Goal: Task Accomplishment & Management: Manage account settings

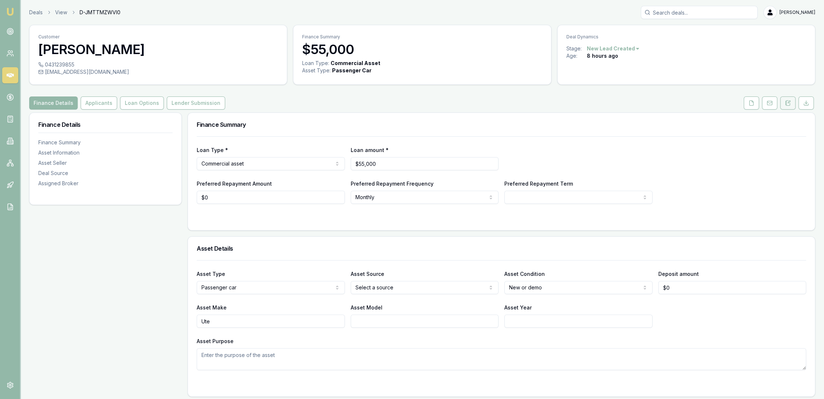
click at [789, 101] on icon at bounding box center [789, 102] width 2 height 2
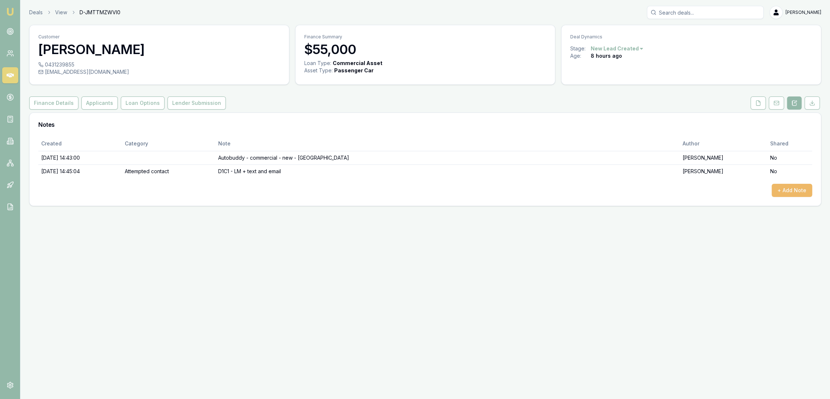
click at [791, 188] on button "+ Add Note" at bounding box center [792, 190] width 41 height 13
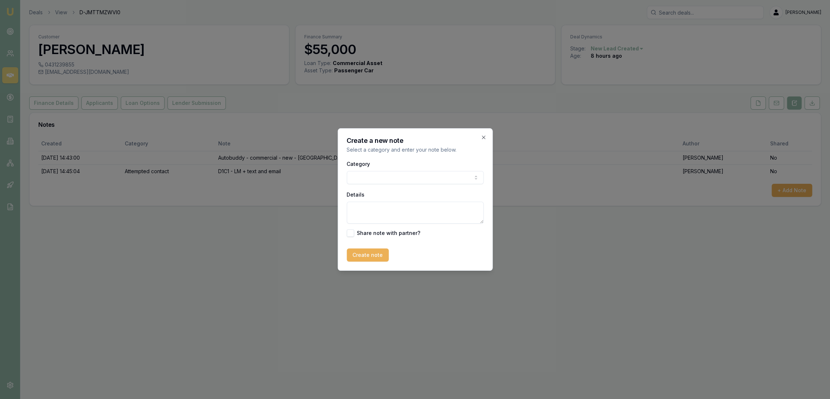
click at [366, 205] on textarea "Details" at bounding box center [415, 212] width 137 height 22
type textarea "TEXT REPLY"
click at [385, 174] on body "Emu Broker Deals View D-JMTTMZWVI0 Robyn Adams Toggle Menu Customer Aaron Sykes…" at bounding box center [415, 199] width 830 height 399
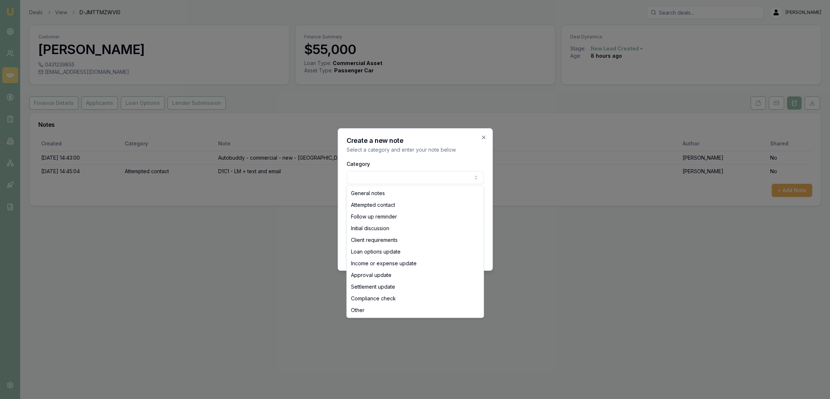
select select "INITIAL_DISCUSSION"
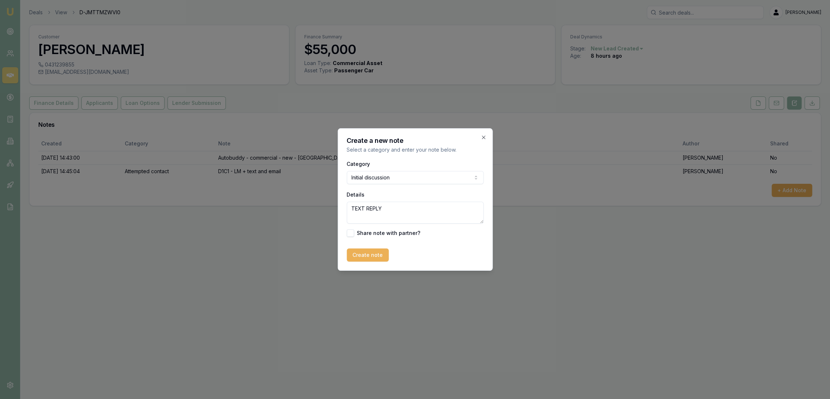
click at [391, 207] on textarea "TEXT REPLY" at bounding box center [415, 212] width 137 height 22
type textarea "TEXT REPLY - planning on getting a new car but haven't found one yet."
click at [358, 255] on button "Create note" at bounding box center [368, 254] width 42 height 13
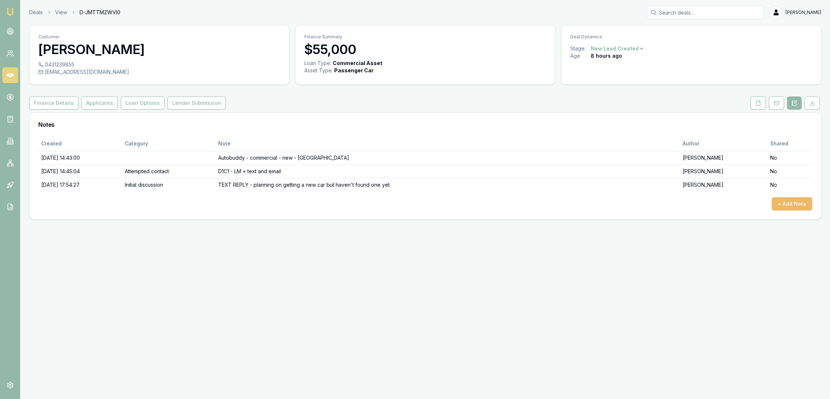
click at [792, 198] on button "+ Add Note" at bounding box center [792, 203] width 41 height 13
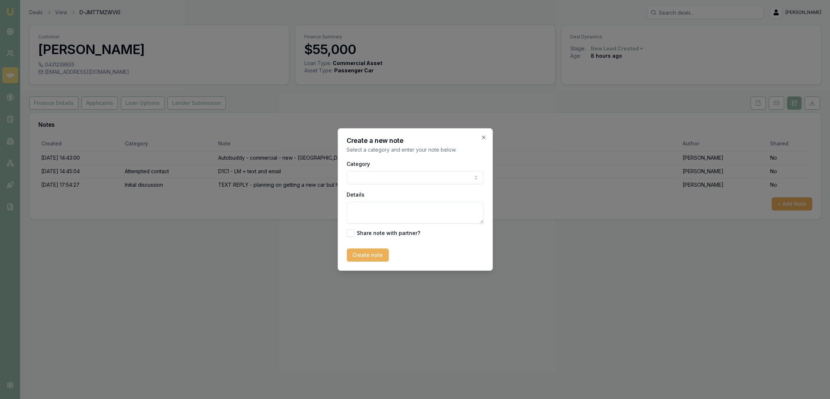
click at [381, 206] on textarea "Details" at bounding box center [415, 212] width 137 height 22
click at [458, 207] on textarea "DOING QUOTE ON LIBERTY AT 5.99% with 2%" at bounding box center [415, 212] width 137 height 22
click at [477, 207] on textarea "DOING QUOTE ON LIBERTY AT 5.99% with 1%" at bounding box center [415, 212] width 137 height 22
click at [438, 217] on textarea "DOING QUOTE ON LIBERTY AT 5.99% with 1% and $1250 DOF - 5 yrs $1123.35 3 yrs $" at bounding box center [415, 212] width 137 height 22
type textarea "DOING QUOTE ON LIBERTY AT 5.99% with 1% and $1250 DOF - 5 yrs $1123.35 3 yrs $1…"
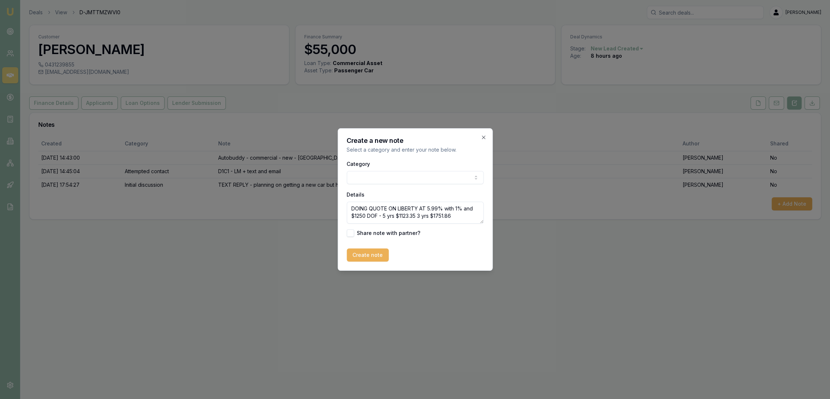
click at [416, 215] on textarea "DOING QUOTE ON LIBERTY AT 5.99% with 1% and $1250 DOF - 5 yrs $1123.35 3 yrs $1…" at bounding box center [415, 212] width 137 height 22
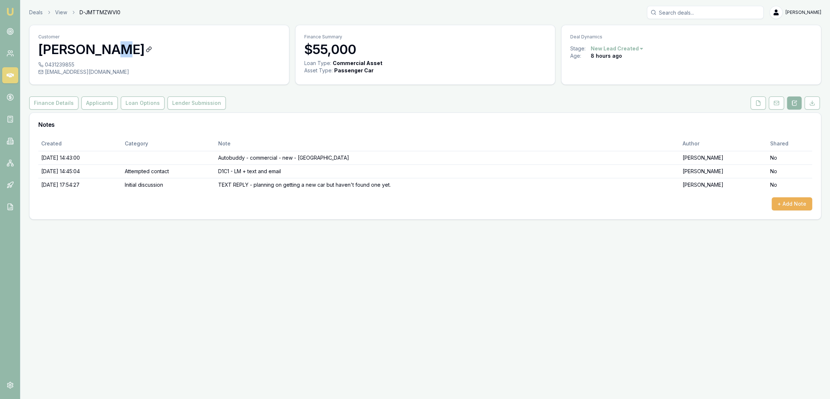
drag, startPoint x: 115, startPoint y: 49, endPoint x: 107, endPoint y: 51, distance: 8.5
click at [244, 253] on div "Emu Broker Deals View D-JMTTMZWVI0 Robyn Adams Toggle Menu Customer Aaron Sykes…" at bounding box center [415, 199] width 830 height 399
click at [804, 204] on button "+ Add Note" at bounding box center [792, 203] width 41 height 13
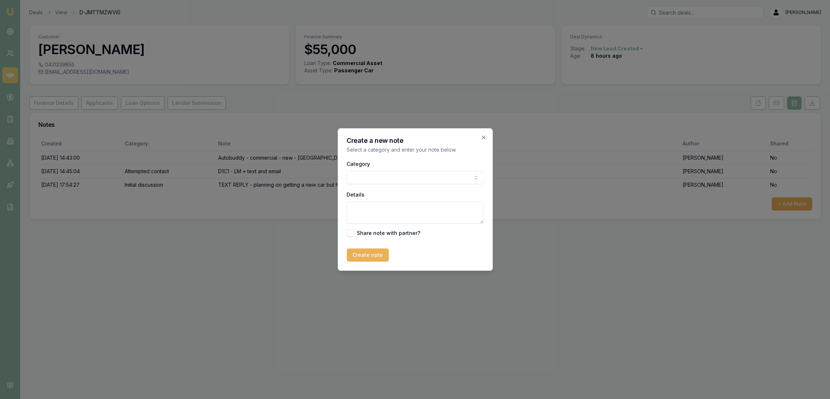
click at [397, 210] on textarea "Details" at bounding box center [415, 212] width 137 height 22
type button "on"
click at [427, 217] on textarea "Details" at bounding box center [415, 212] width 137 height 22
type textarea "U"
click at [368, 214] on textarea "QUOTING LIBERTY 5.99% with 1% comm and $1250 DOF" at bounding box center [415, 212] width 137 height 22
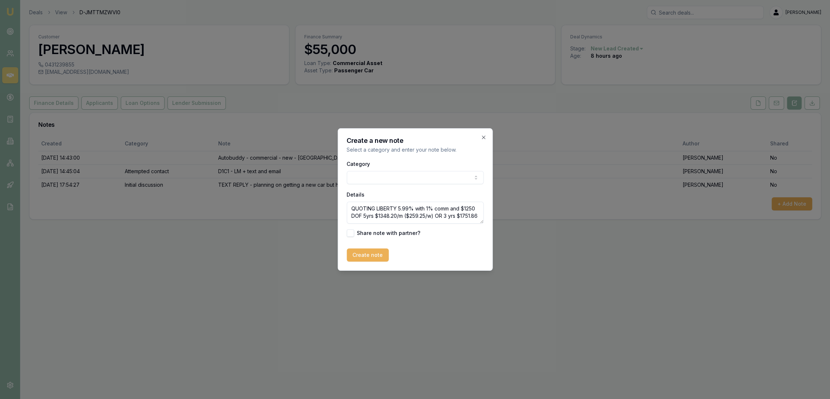
scroll to position [3, 0]
click at [401, 218] on textarea "QUOTING LIBERTY 5.99% with 1% comm and $1250 DOF 5yrs $1348.20/m ($259.25/w) OR…" at bounding box center [415, 212] width 137 height 22
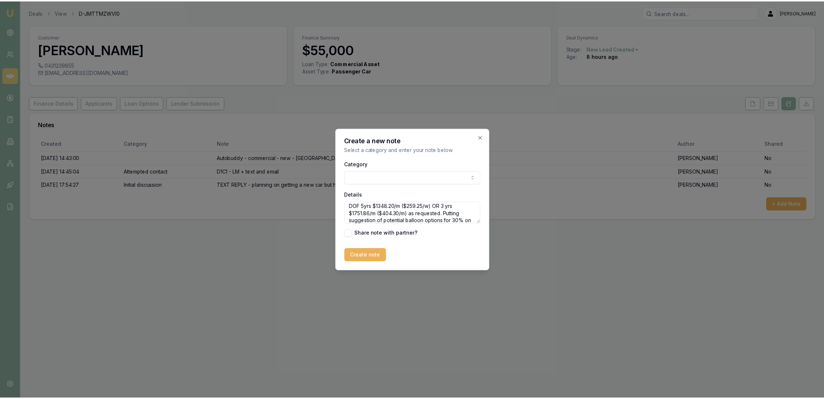
scroll to position [18, 0]
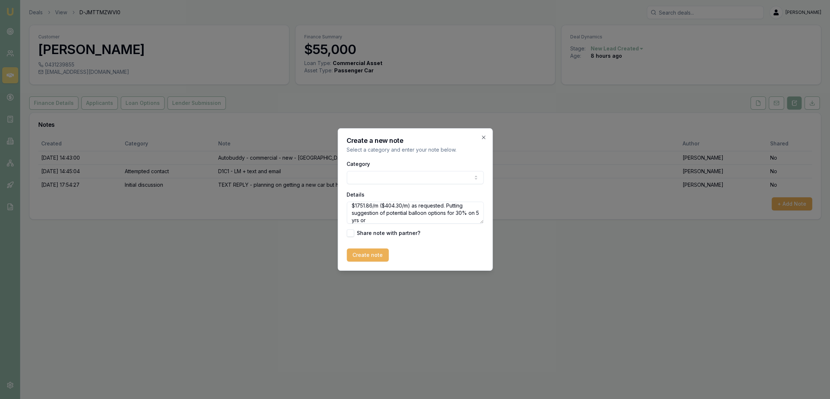
click at [393, 222] on textarea "QUOTING LIBERTY 5.99% with 1% comm and $1250 DOF 5yrs $1348.20/m ($259.25/w) OR…" at bounding box center [415, 212] width 137 height 22
type textarea "QUOTING LIBERTY 5.99% with 1% comm and $1250 DOF 5yrs $1348.20/m ($259.25/w) OR…"
click at [370, 255] on button "Create note" at bounding box center [368, 254] width 42 height 13
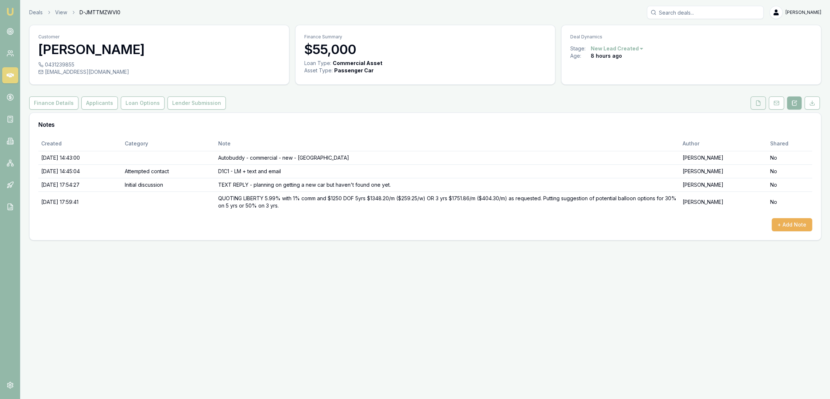
click at [757, 102] on icon at bounding box center [759, 103] width 6 height 6
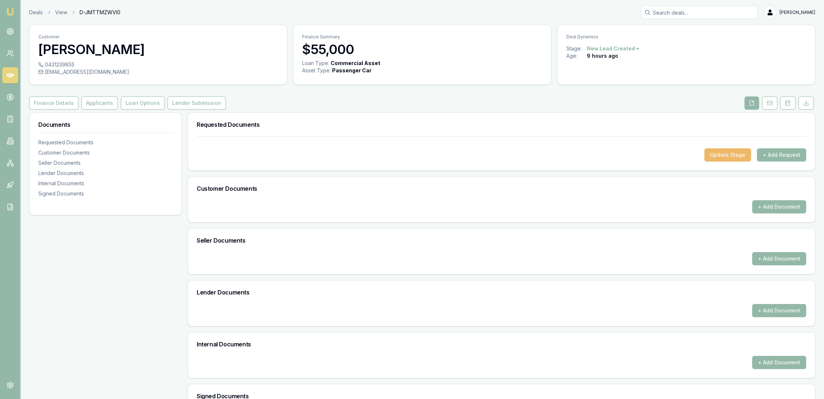
click at [734, 152] on button "Update Stage" at bounding box center [727, 154] width 47 height 13
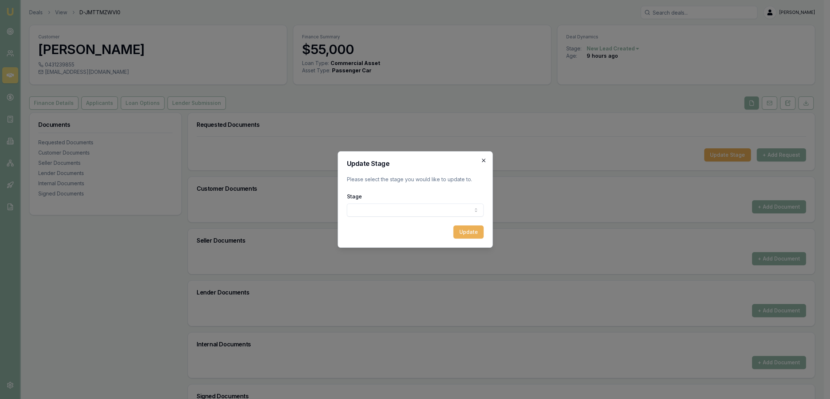
click at [486, 159] on icon "button" at bounding box center [484, 160] width 6 height 6
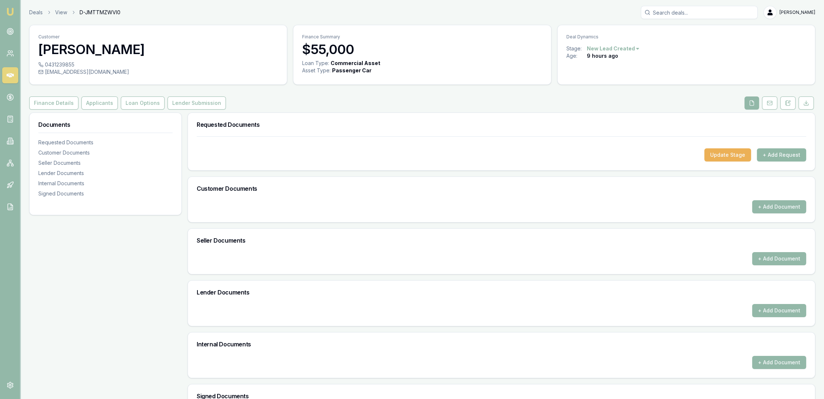
click at [779, 155] on button "+ Add Request" at bounding box center [781, 154] width 49 height 13
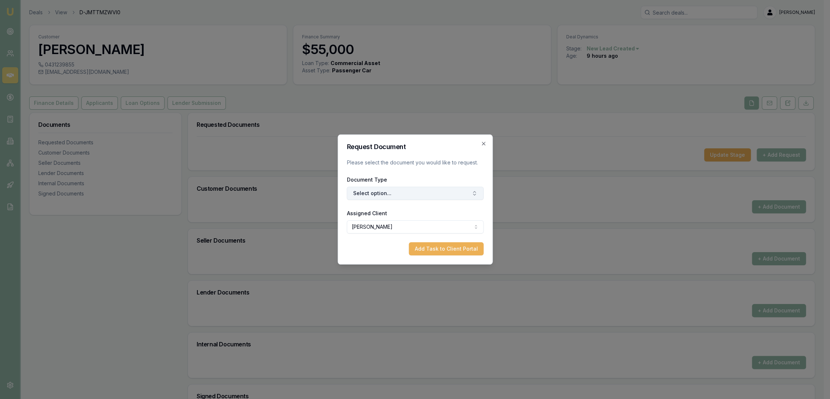
click at [418, 192] on button "Select option..." at bounding box center [415, 193] width 137 height 13
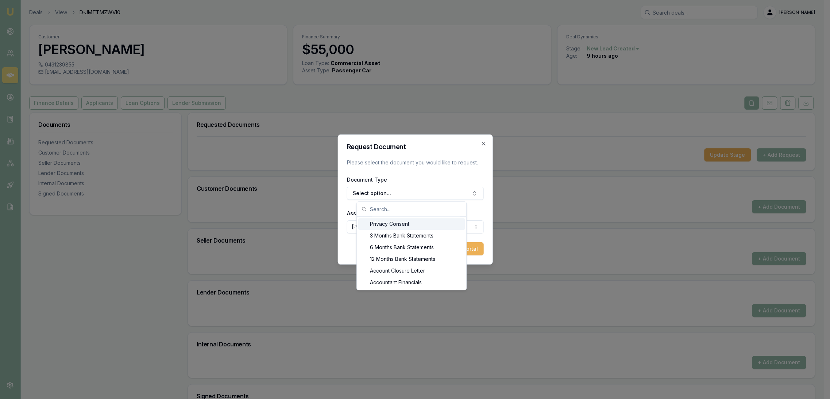
click at [400, 224] on div "Privacy Consent" at bounding box center [411, 224] width 107 height 12
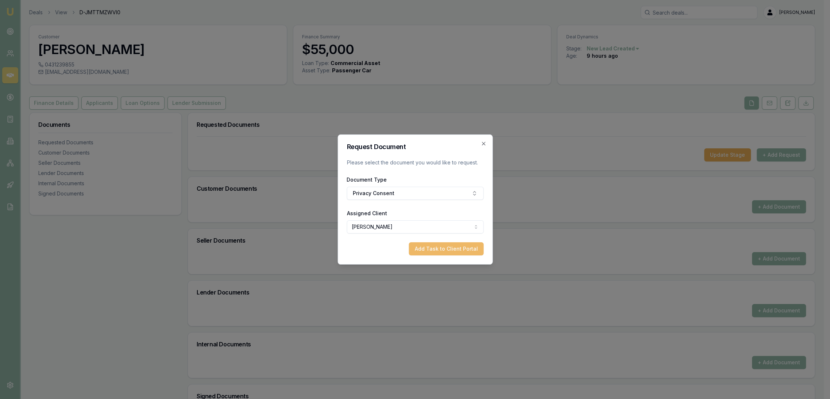
click at [466, 247] on button "Add Task to Client Portal" at bounding box center [446, 248] width 75 height 13
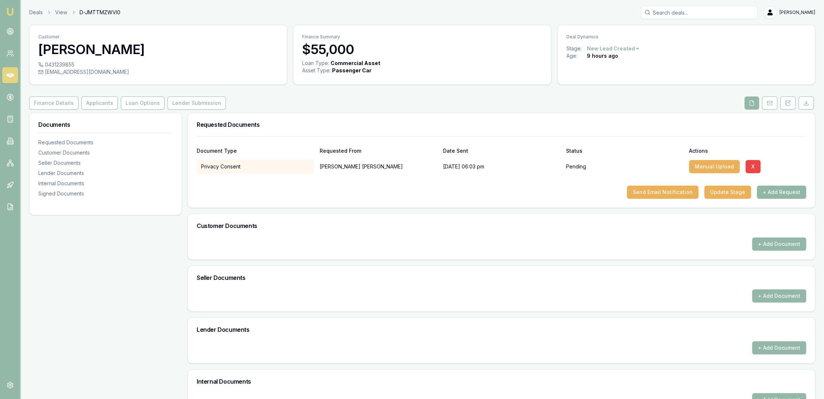
click at [781, 193] on button "+ Add Request" at bounding box center [781, 191] width 49 height 13
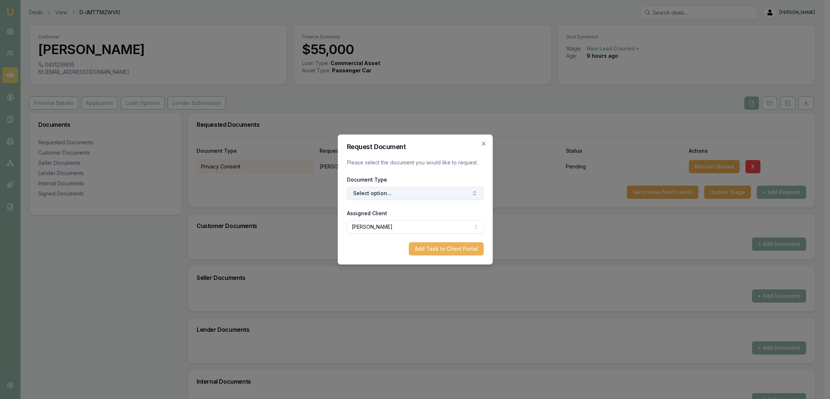
click at [411, 194] on button "Select option..." at bounding box center [415, 193] width 137 height 13
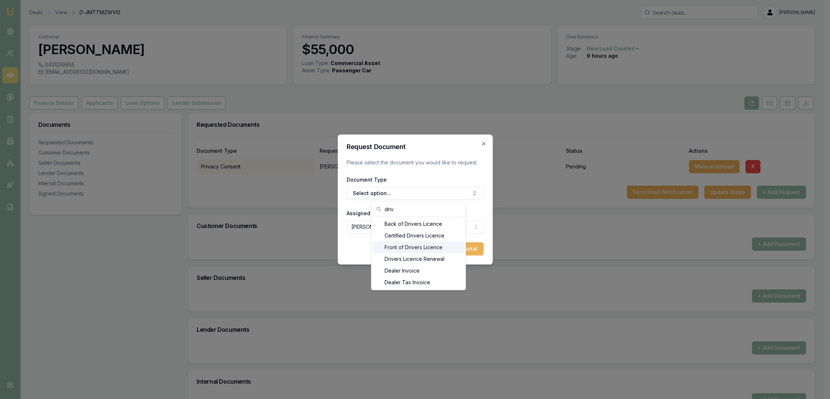
type input "driv"
click at [399, 247] on div "Front of Drivers Licence" at bounding box center [418, 247] width 91 height 12
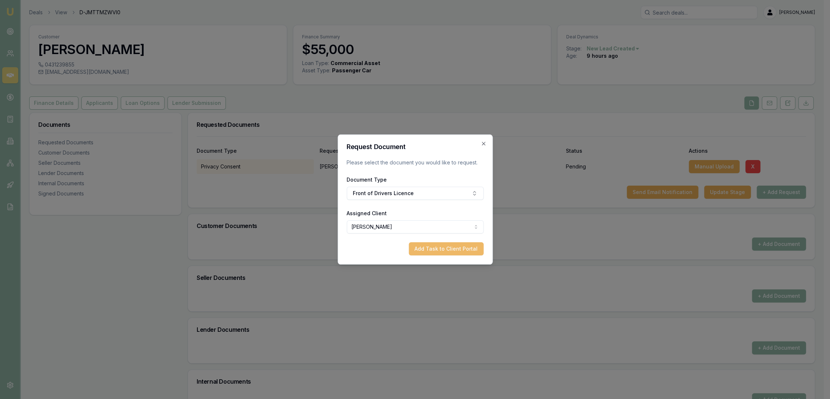
click at [445, 250] on button "Add Task to Client Portal" at bounding box center [446, 248] width 75 height 13
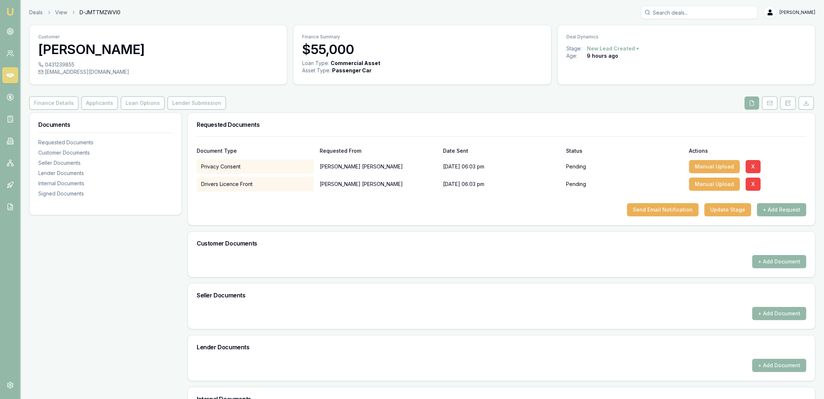
click at [792, 208] on button "+ Add Request" at bounding box center [781, 209] width 49 height 13
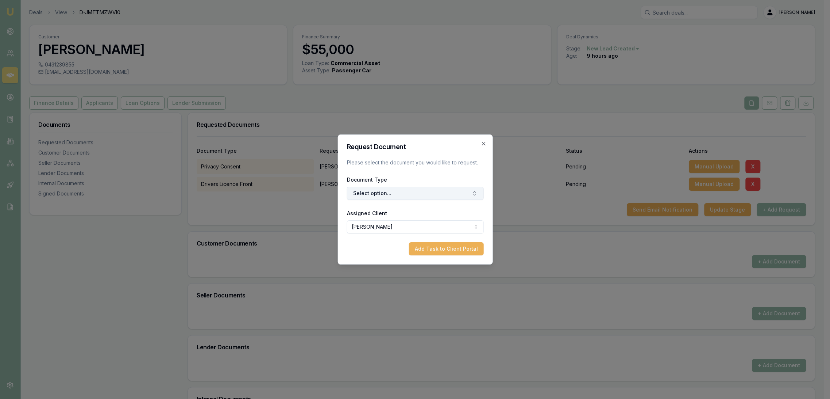
click at [392, 193] on button "Select option..." at bounding box center [415, 193] width 137 height 13
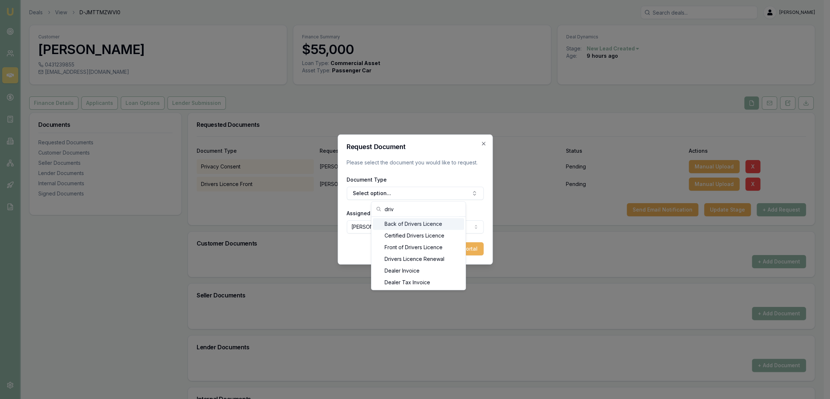
type input "driv"
click at [423, 220] on div "Back of Drivers Licence" at bounding box center [418, 224] width 91 height 12
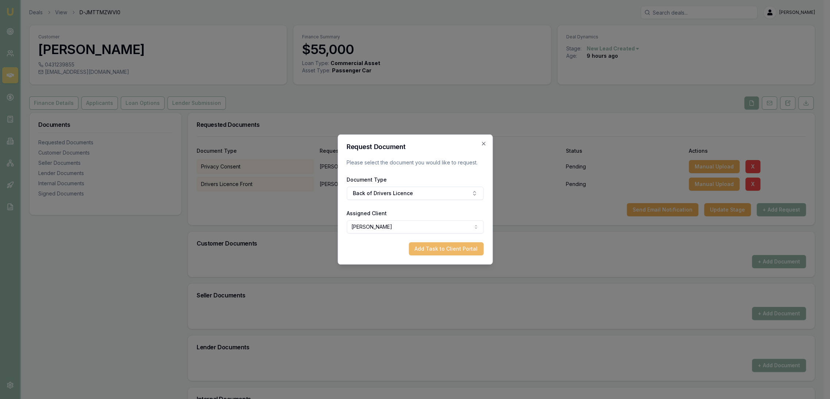
click at [449, 250] on button "Add Task to Client Portal" at bounding box center [446, 248] width 75 height 13
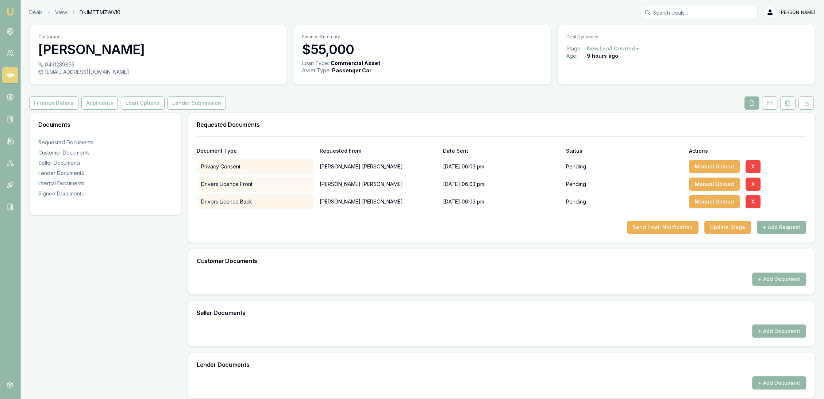
click at [787, 227] on button "+ Add Request" at bounding box center [781, 226] width 49 height 13
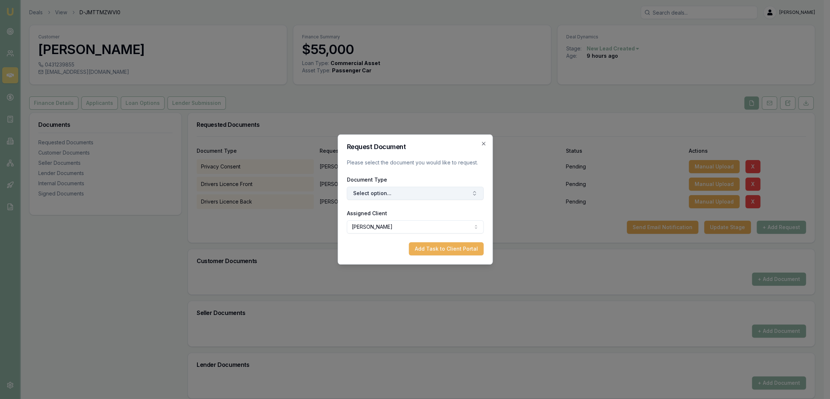
click at [426, 196] on button "Select option..." at bounding box center [415, 193] width 137 height 13
type input "selfi"
click at [423, 224] on div "Selfie with Licence" at bounding box center [418, 224] width 91 height 12
click at [441, 247] on button "Add Task to Client Portal" at bounding box center [446, 248] width 75 height 13
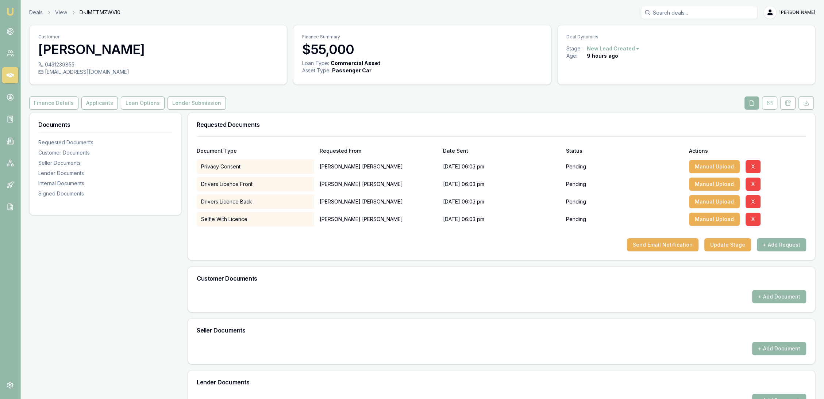
click at [780, 244] on button "+ Add Request" at bounding box center [781, 244] width 49 height 13
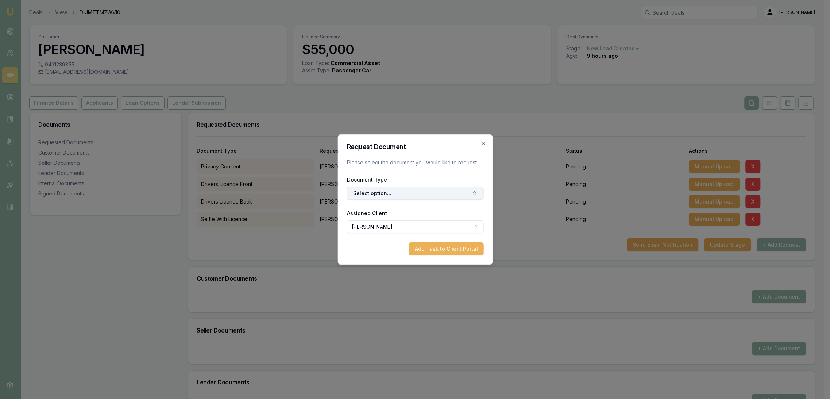
drag, startPoint x: 381, startPoint y: 195, endPoint x: 384, endPoint y: 192, distance: 4.9
click at [382, 193] on button "Select option..." at bounding box center [415, 193] width 137 height 13
type input "medic"
click at [402, 226] on div "Medicare Card" at bounding box center [418, 224] width 91 height 12
click at [441, 248] on button "Add Task to Client Portal" at bounding box center [446, 248] width 75 height 13
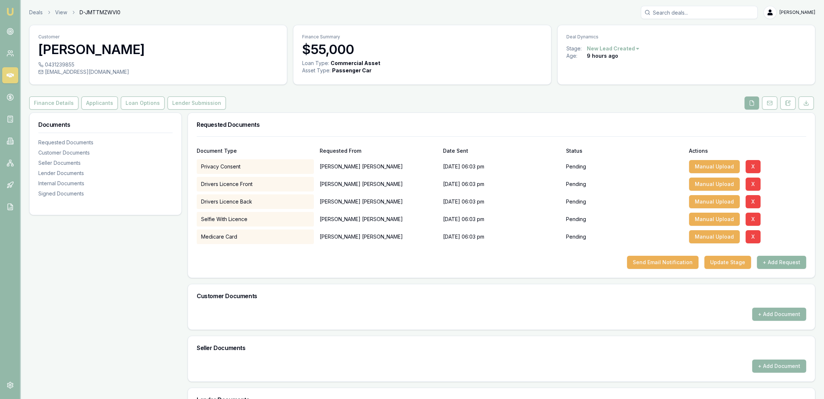
click at [789, 262] on button "+ Add Request" at bounding box center [781, 261] width 49 height 13
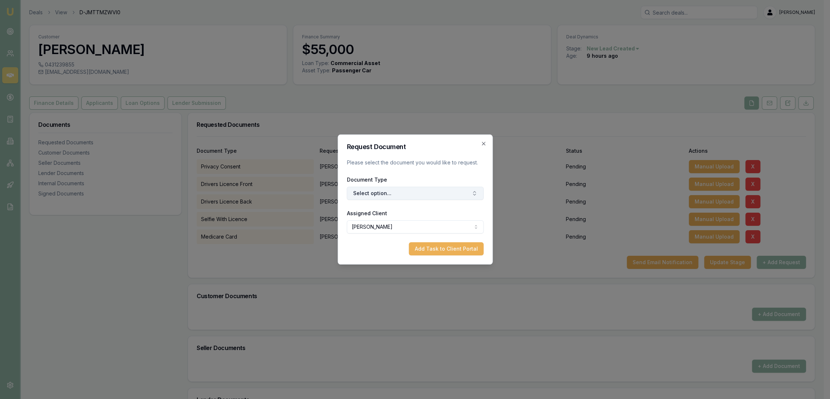
click at [427, 189] on button "Select option..." at bounding box center [415, 193] width 137 height 13
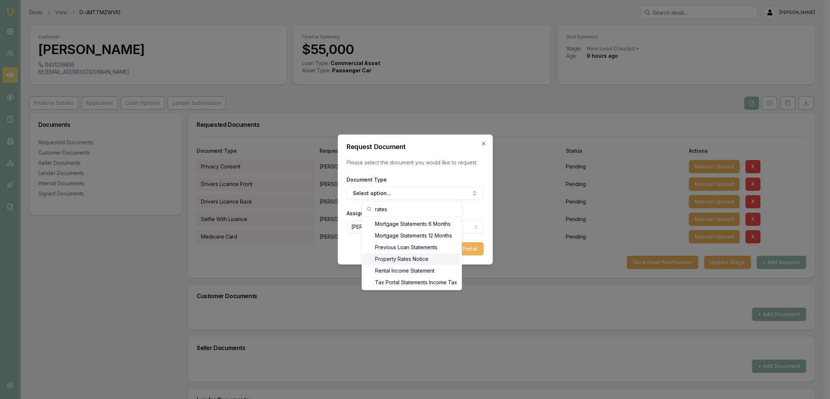
type input "rates"
click at [399, 255] on div "Property Rates Notice" at bounding box center [412, 259] width 97 height 12
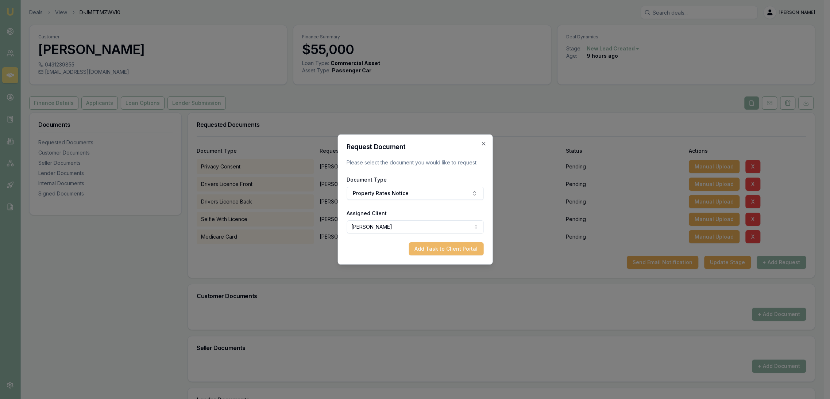
click at [454, 246] on button "Add Task to Client Portal" at bounding box center [446, 248] width 75 height 13
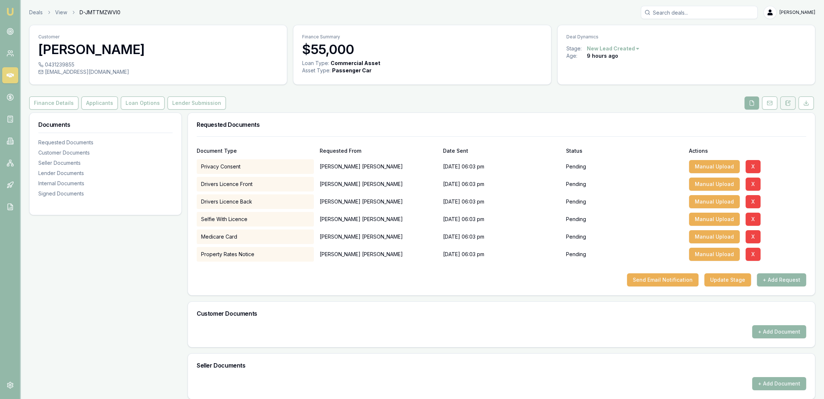
click at [785, 103] on icon at bounding box center [785, 103] width 1 height 0
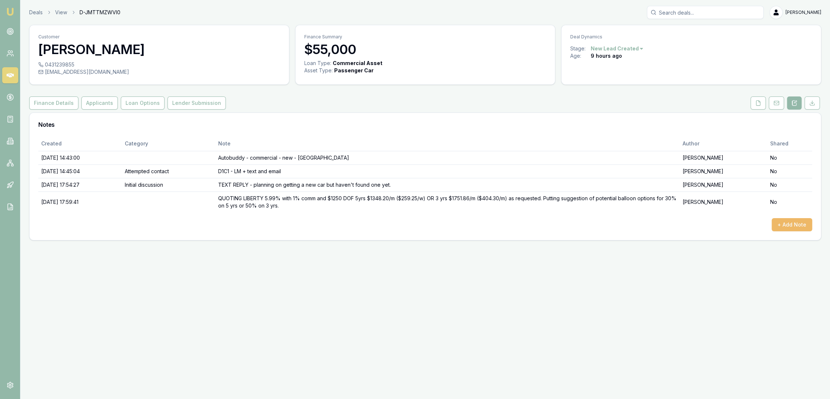
click at [785, 221] on button "+ Add Note" at bounding box center [792, 224] width 41 height 13
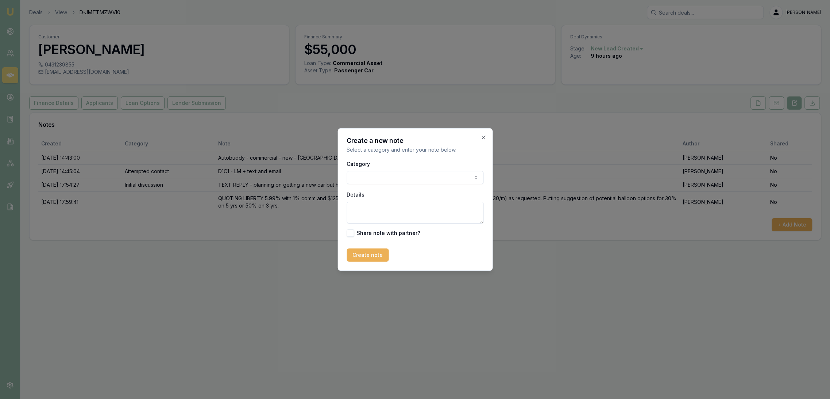
click at [377, 180] on body "Emu Broker Deals View D-JMTTMZWVI0 Robyn Adams Toggle Menu Customer Aaron Sykes…" at bounding box center [415, 199] width 830 height 399
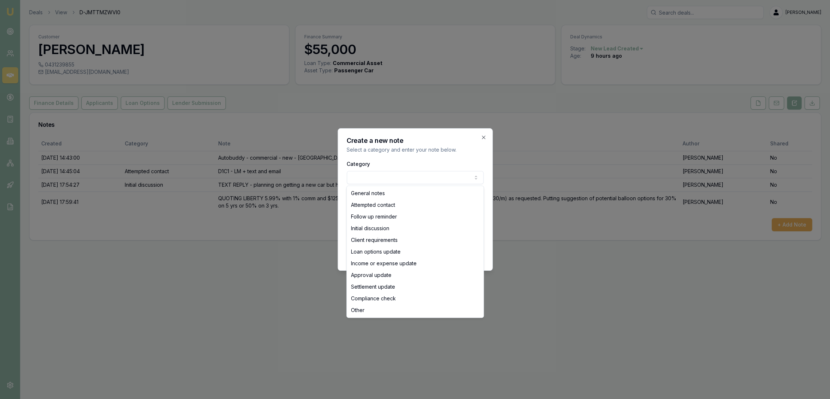
select select "ATTEMPTED_CONTACT"
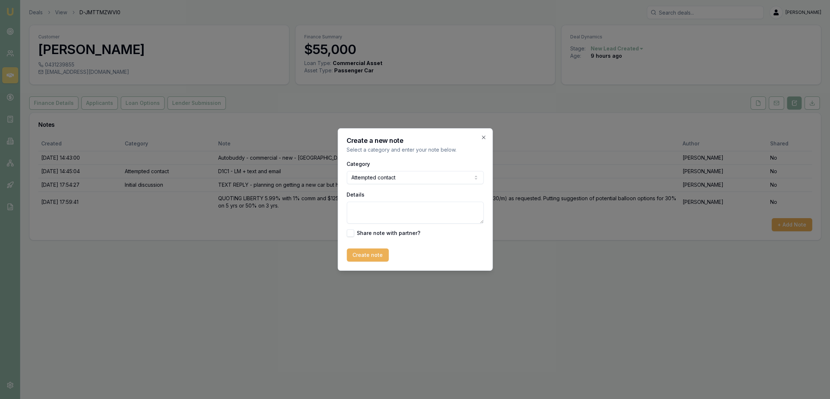
click at [357, 212] on textarea "Details" at bounding box center [415, 212] width 137 height 22
type textarea "Q"
type textarea "l"
type textarea "LM - sent quote in text"
click at [368, 252] on button "Create note" at bounding box center [368, 254] width 42 height 13
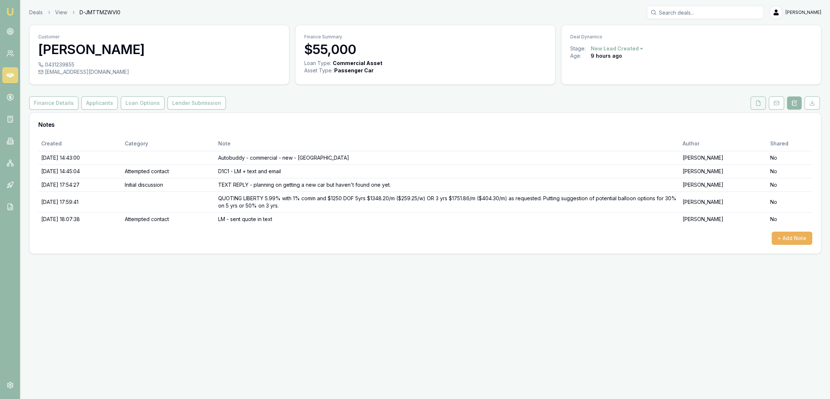
click at [763, 103] on button at bounding box center [758, 102] width 15 height 13
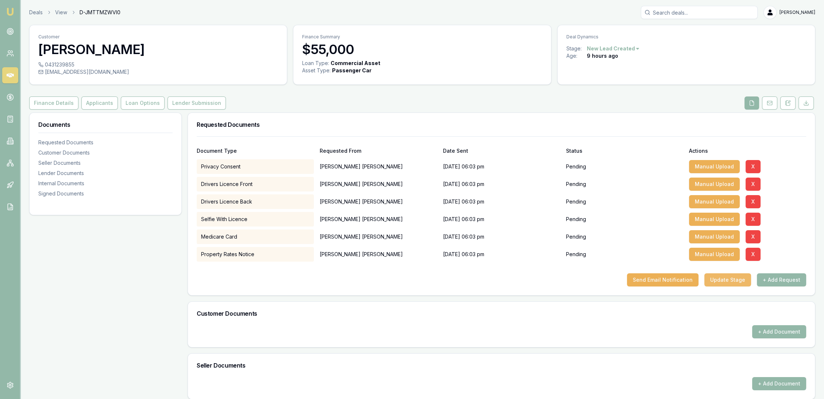
click at [727, 285] on button "Update Stage" at bounding box center [727, 279] width 47 height 13
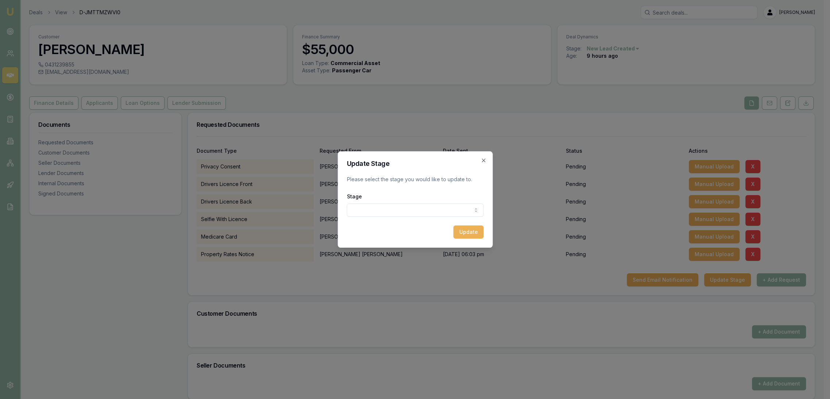
click at [454, 215] on body "Emu Broker Deals View D-JMTTMZWVI0 Robyn Adams Toggle Menu Customer Aaron Sykes…" at bounding box center [412, 199] width 824 height 399
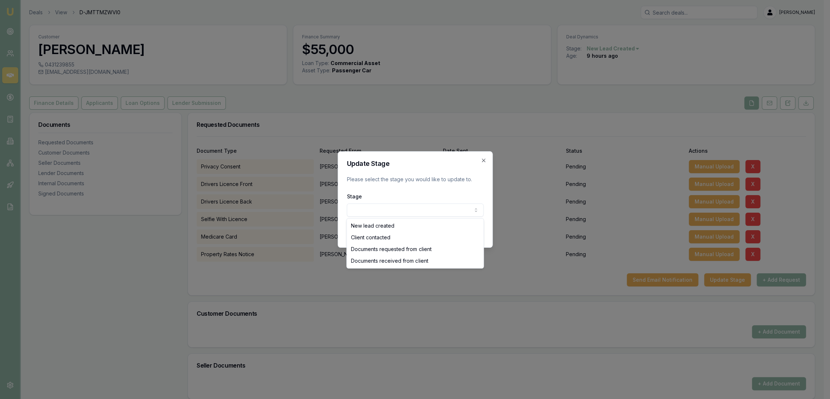
select select "CLIENT_CONTACTED"
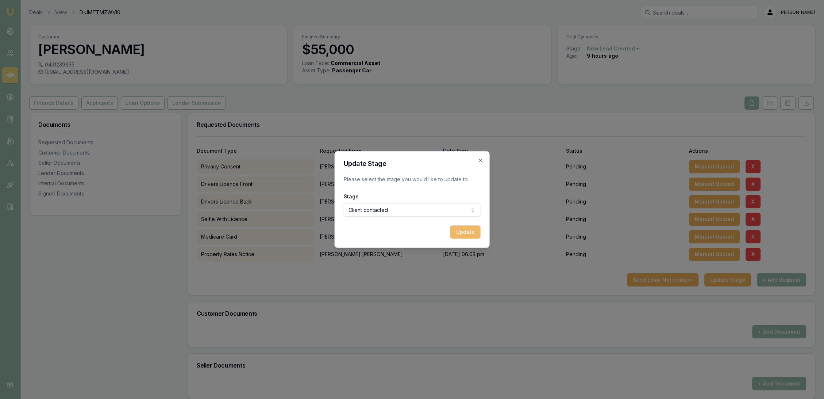
click at [474, 230] on button "Update" at bounding box center [465, 231] width 30 height 13
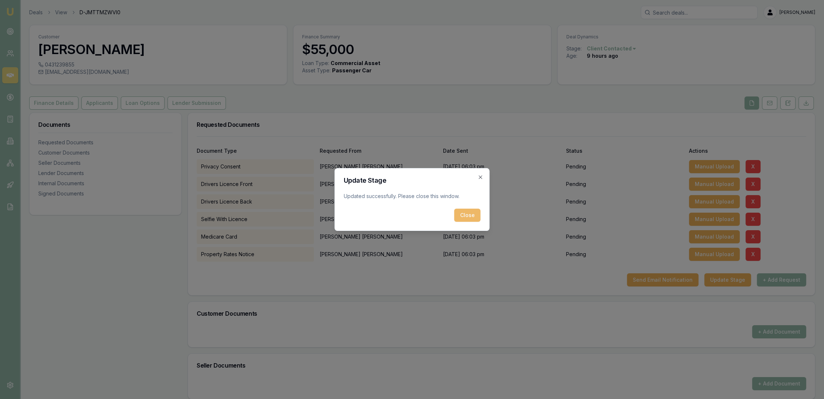
click at [473, 216] on button "Close" at bounding box center [467, 214] width 26 height 13
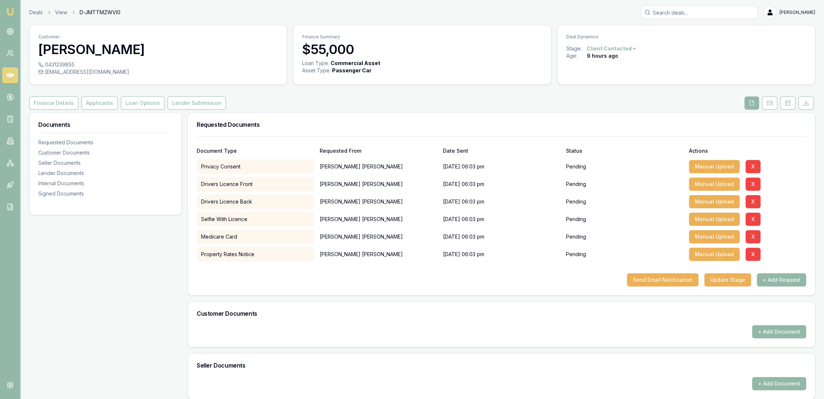
click at [8, 12] on img at bounding box center [10, 11] width 9 height 9
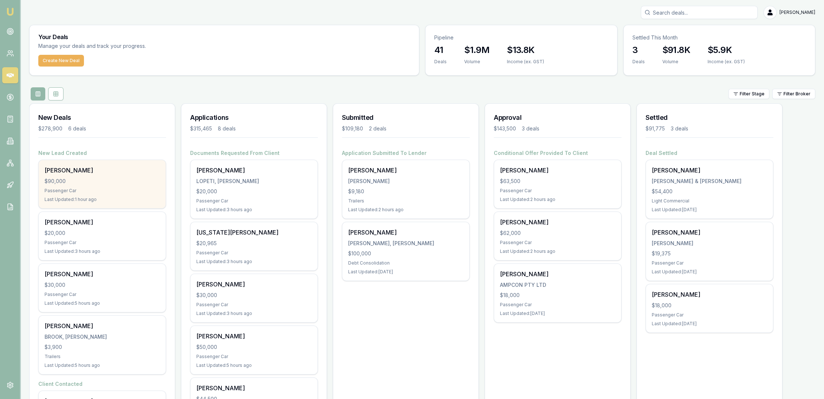
click at [126, 178] on div "$90,000" at bounding box center [102, 180] width 115 height 7
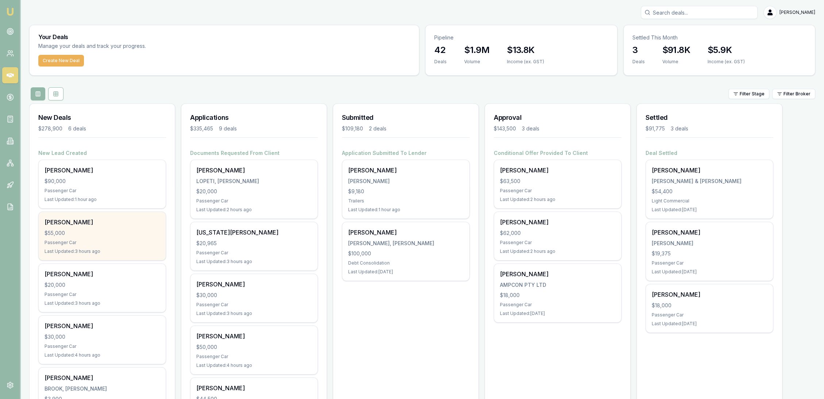
click at [107, 244] on div "Passenger Car" at bounding box center [102, 242] width 115 height 6
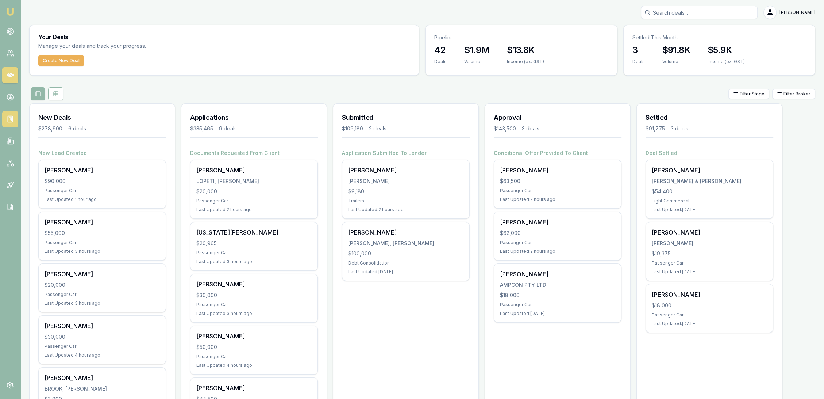
click at [6, 123] on link at bounding box center [10, 119] width 16 height 16
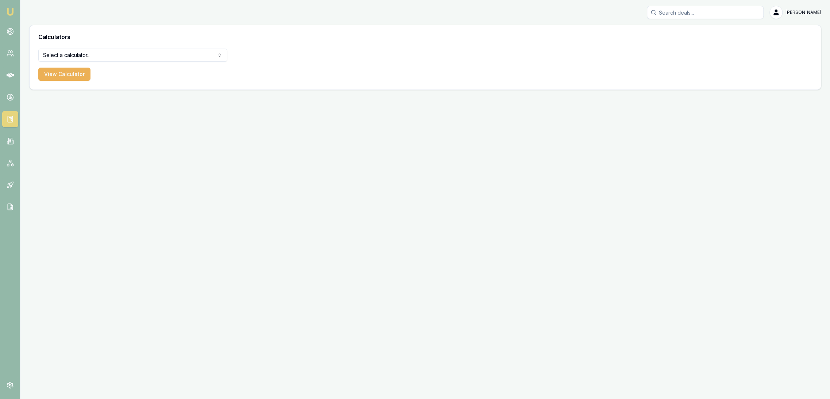
click at [66, 53] on html "Emu Broker Robyn Adams Toggle Menu Calculators Select a calculator... Finance Q…" at bounding box center [415, 199] width 830 height 399
click at [66, 73] on button "View Calculator" at bounding box center [64, 74] width 52 height 13
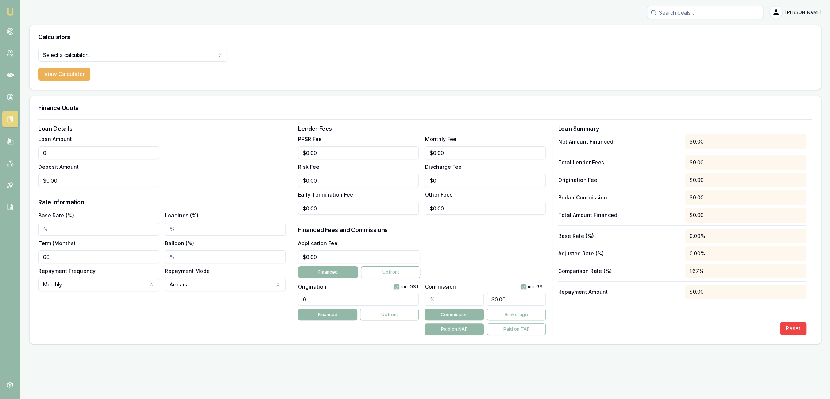
drag, startPoint x: 66, startPoint y: 155, endPoint x: 19, endPoint y: 154, distance: 46.4
click at [19, 154] on div "Emu Broker Robyn Adams Toggle Menu Calculators Select a calculator... Finance Q…" at bounding box center [415, 199] width 830 height 399
type input "$55,000.00"
drag, startPoint x: 55, startPoint y: 224, endPoint x: 0, endPoint y: 230, distance: 55.7
click at [0, 230] on html "Emu Broker Robyn Adams Toggle Menu Calculators Select a calculator... Finance Q…" at bounding box center [415, 199] width 830 height 399
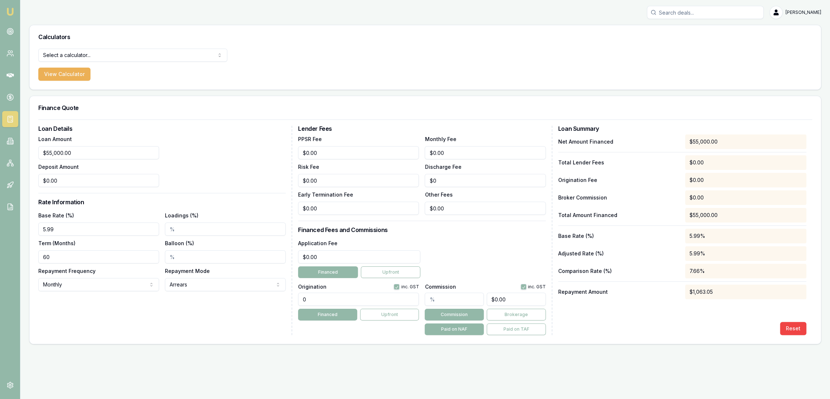
type input "5.99%"
click at [197, 224] on input "Loadings (%)" at bounding box center [225, 228] width 121 height 13
drag, startPoint x: 158, startPoint y: 227, endPoint x: 152, endPoint y: 234, distance: 8.5
click at [154, 229] on div "Base Rate (%) 5.99% Loadings (%) 2 Term (Months) 60 Balloon (%) Repayment Frequ…" at bounding box center [161, 251] width 247 height 80
click at [154, 323] on div "Loan Details Loan Amount $55,000.00 Deposit Amount $0.00 Rate Information Base …" at bounding box center [165, 230] width 254 height 209
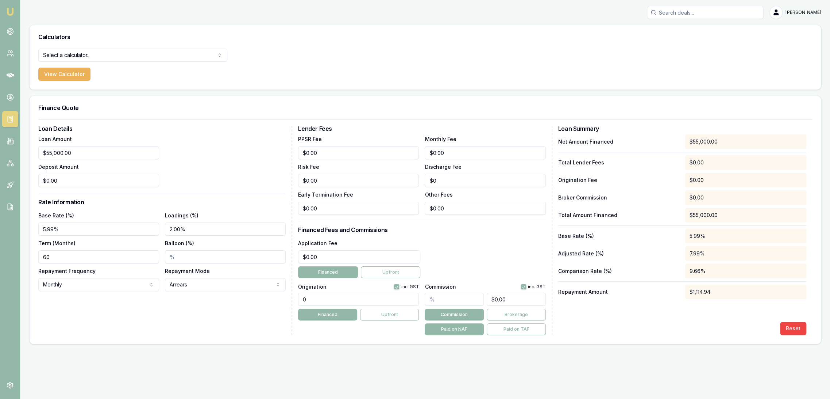
drag, startPoint x: 201, startPoint y: 224, endPoint x: 114, endPoint y: 233, distance: 87.7
click at [114, 233] on div "Base Rate (%) 5.99% Loadings (%) 2.00% Term (Months) 60 Balloon (%) Repayment F…" at bounding box center [161, 251] width 247 height 80
drag, startPoint x: 191, startPoint y: 224, endPoint x: 154, endPoint y: 227, distance: 37.4
click at [160, 224] on div "Base Rate (%) 5.99% Loadings (%) 0 Term (Months) 60 Balloon (%) Repayment Frequ…" at bounding box center [161, 251] width 247 height 80
type input "2.00%"
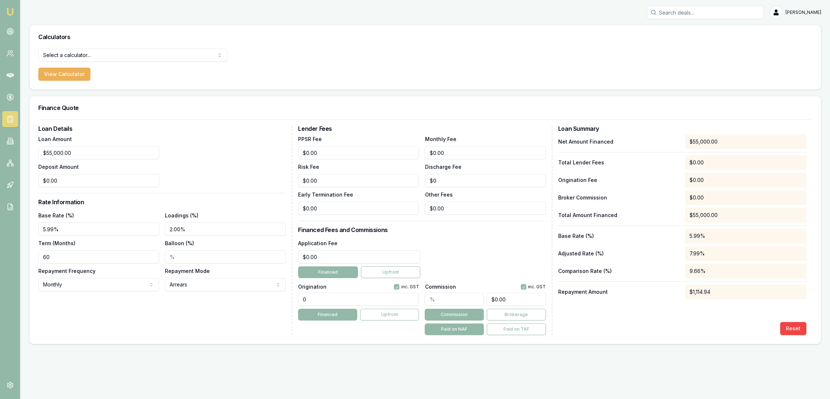
click at [76, 257] on input "60" at bounding box center [98, 256] width 121 height 13
drag, startPoint x: 451, startPoint y: 148, endPoint x: 391, endPoint y: 154, distance: 60.5
click at [391, 154] on div "PPSR Fee $0.00 Monthly Fee 0 Risk Fee $0.00 Discharge Fee $0 Early Termination …" at bounding box center [421, 174] width 247 height 80
type input "$10.00"
drag, startPoint x: 330, startPoint y: 255, endPoint x: 274, endPoint y: 255, distance: 55.5
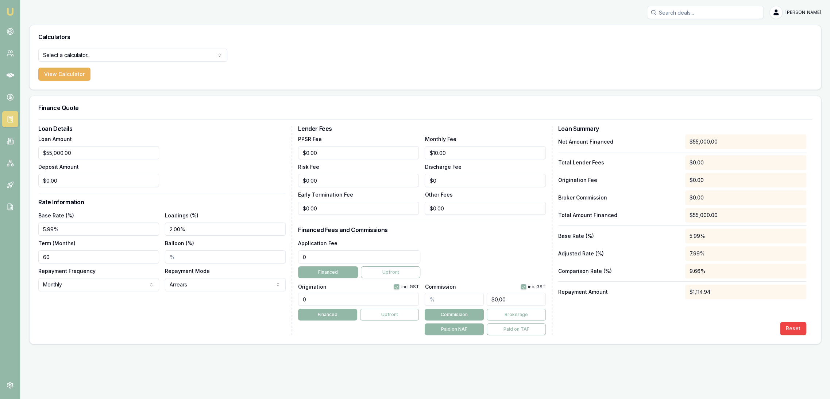
click at [276, 255] on div "Loan Details Loan Amount $55,000.00 Deposit Amount $0.00 Rate Information Base …" at bounding box center [425, 230] width 774 height 209
type input "$495.00"
drag, startPoint x: 314, startPoint y: 296, endPoint x: 287, endPoint y: 298, distance: 26.7
click at [289, 297] on div "Loan Details Loan Amount $55,000.00 Deposit Amount $0.00 Rate Information Base …" at bounding box center [425, 230] width 774 height 209
type input "1250.00"
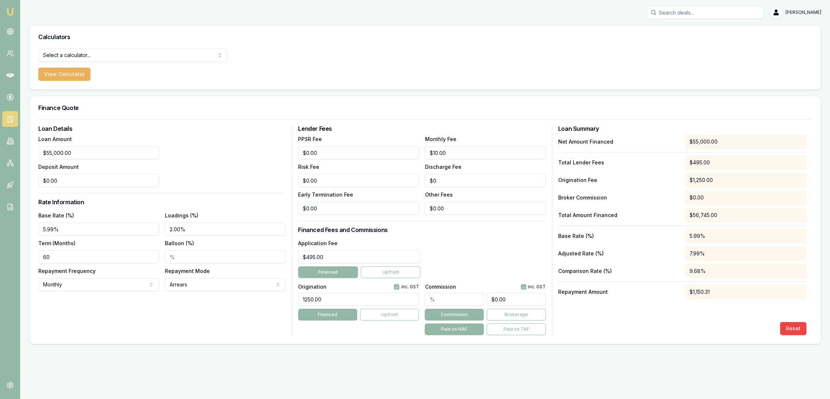
click at [364, 326] on div "Origination inc. GST 1250.00 Financed Upfront" at bounding box center [358, 308] width 121 height 54
click at [172, 227] on input "2.00%" at bounding box center [225, 228] width 121 height 13
type input "1.00%"
click at [178, 313] on div "Loan Details Loan Amount $55,000.00 Deposit Amount $0.00 Rate Information Base …" at bounding box center [165, 230] width 254 height 209
drag, startPoint x: 63, startPoint y: 250, endPoint x: 18, endPoint y: 256, distance: 44.9
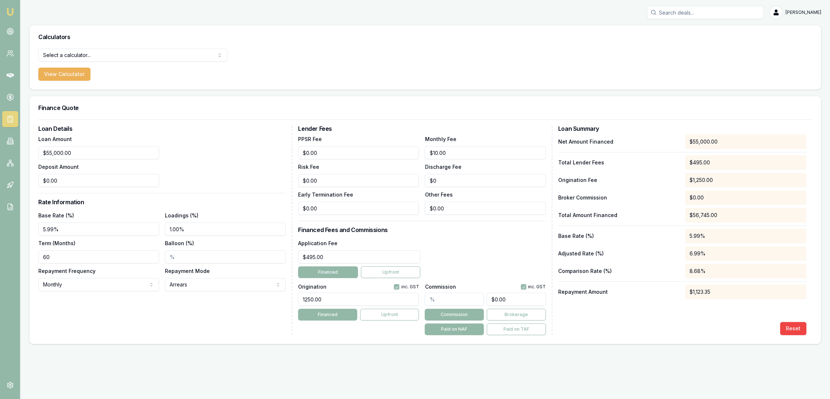
click at [18, 256] on div "Emu Broker Robyn Adams Toggle Menu Calculators Select a calculator... Finance Q…" at bounding box center [415, 199] width 830 height 399
type input "36"
click at [114, 315] on div "Loan Details Loan Amount $55,000.00 Deposit Amount $0.00 Rate Information Base …" at bounding box center [165, 230] width 254 height 209
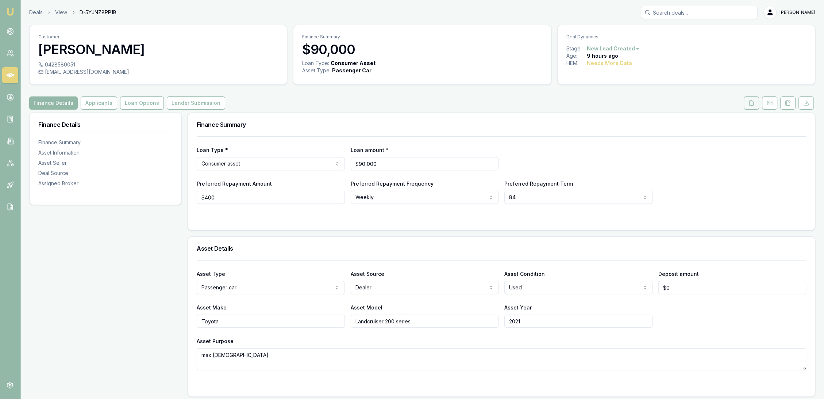
click at [747, 104] on button at bounding box center [751, 102] width 15 height 13
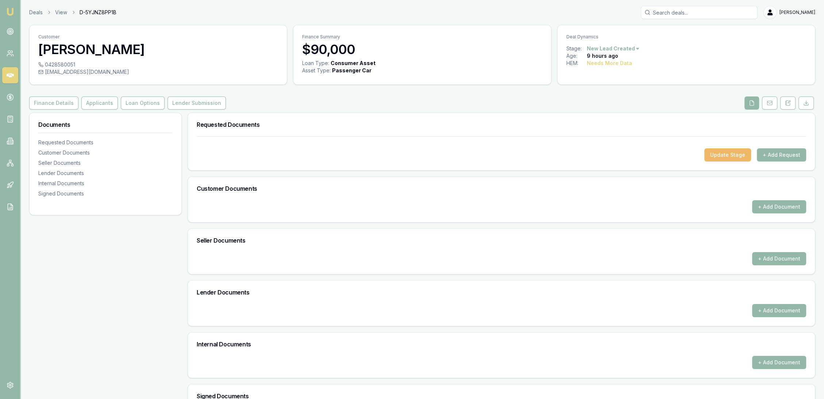
click at [733, 152] on button "Update Stage" at bounding box center [727, 154] width 47 height 13
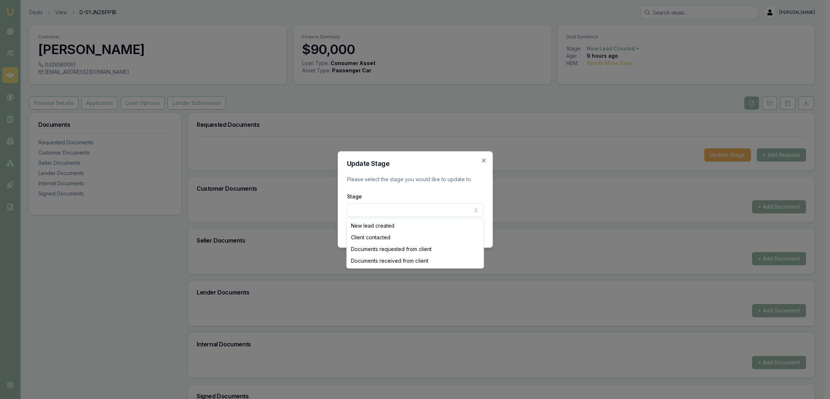
click at [435, 208] on body "Emu Broker Deals View D-5YJNZ8PP1B Robyn Adams Toggle Menu Customer Krystle Lom…" at bounding box center [412, 199] width 824 height 399
select select "CLIENT_CONTACTED"
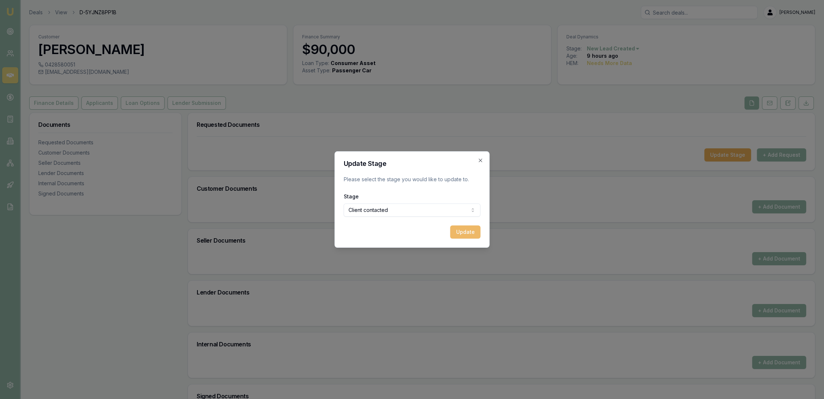
click at [475, 233] on button "Update" at bounding box center [465, 231] width 30 height 13
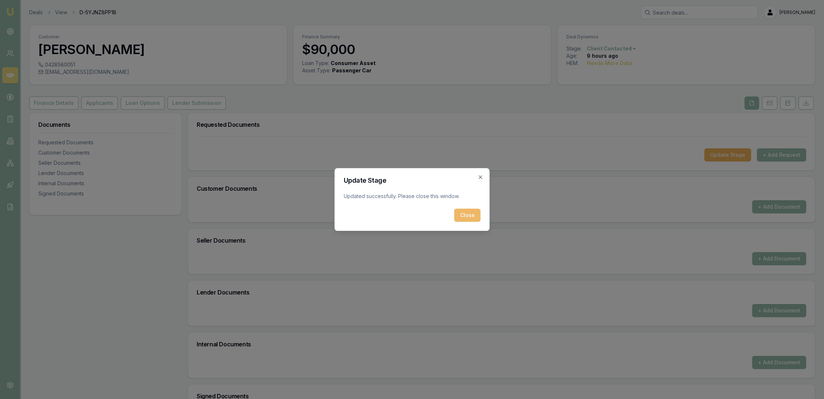
click at [471, 216] on button "Close" at bounding box center [467, 214] width 26 height 13
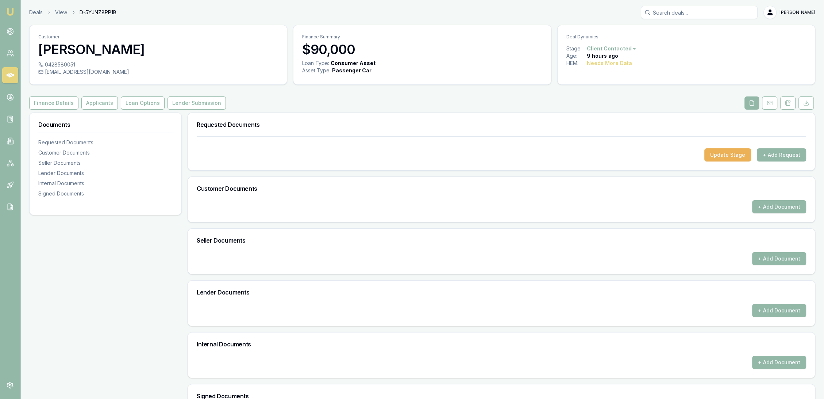
click at [9, 11] on img at bounding box center [10, 11] width 9 height 9
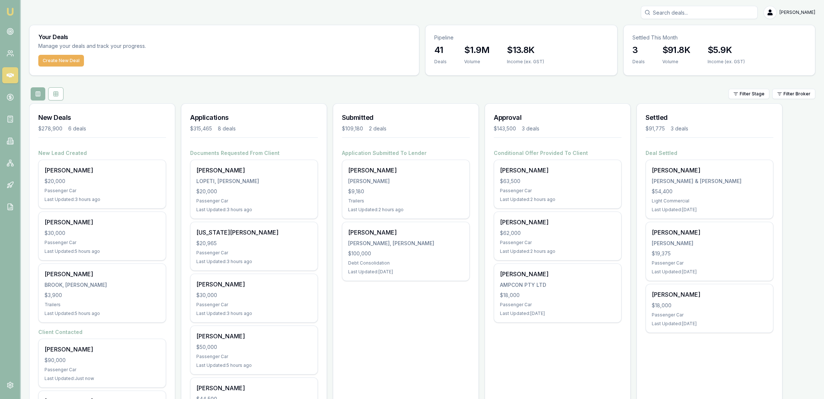
click at [697, 14] on input "Search deals" at bounding box center [699, 12] width 117 height 13
type input "wace hamil"
click at [687, 41] on p "0423878960" at bounding box center [699, 38] width 110 height 7
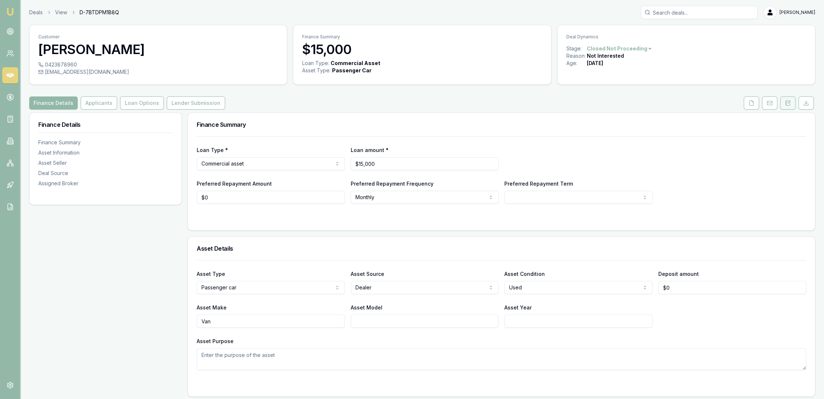
click at [794, 102] on button at bounding box center [787, 102] width 15 height 13
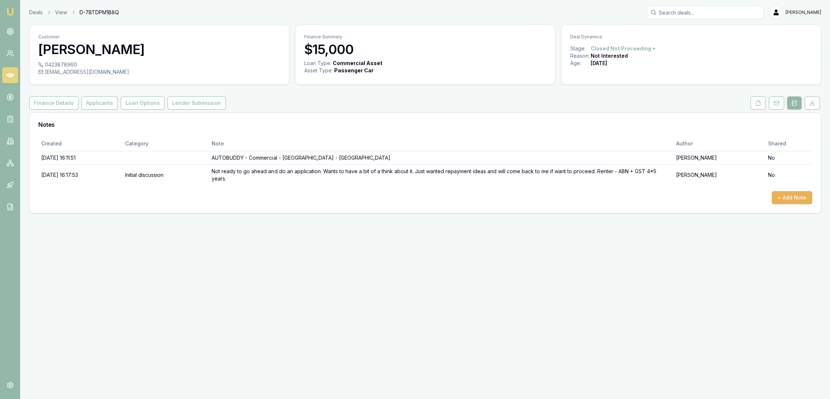
click at [676, 8] on input "Search deals" at bounding box center [705, 12] width 117 height 13
type input "linda garsk"
click at [677, 50] on div "Select deal for Linda Garske" at bounding box center [705, 51] width 110 height 3
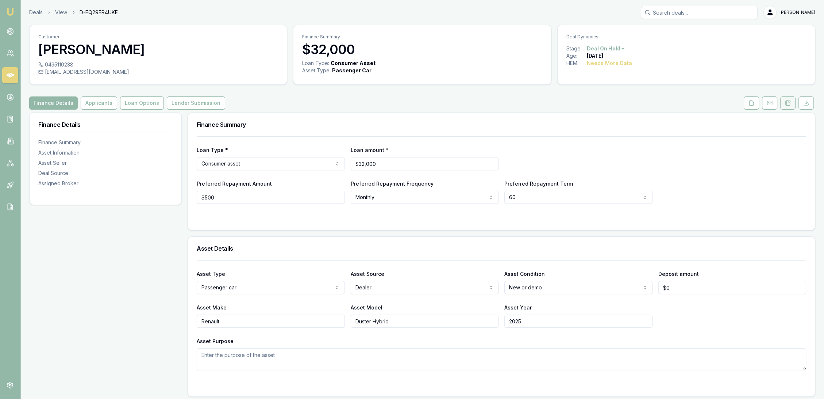
click at [788, 101] on icon at bounding box center [788, 103] width 6 height 6
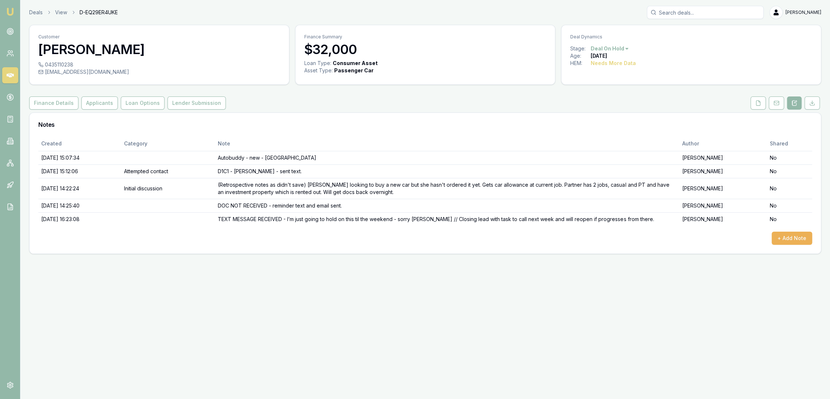
click at [12, 13] on img at bounding box center [10, 11] width 9 height 9
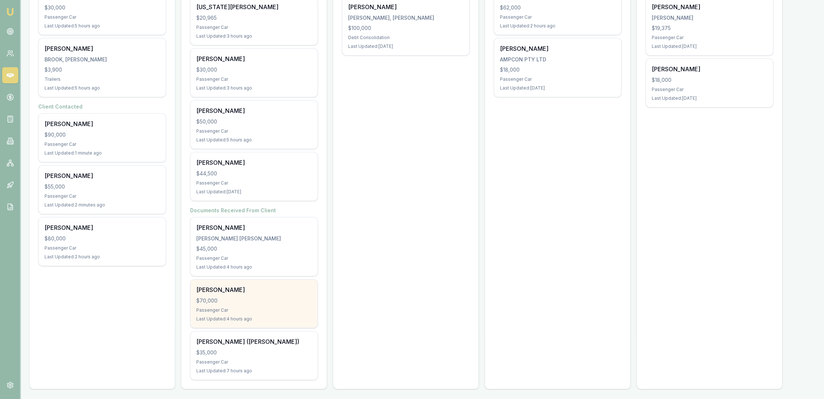
scroll to position [226, 0]
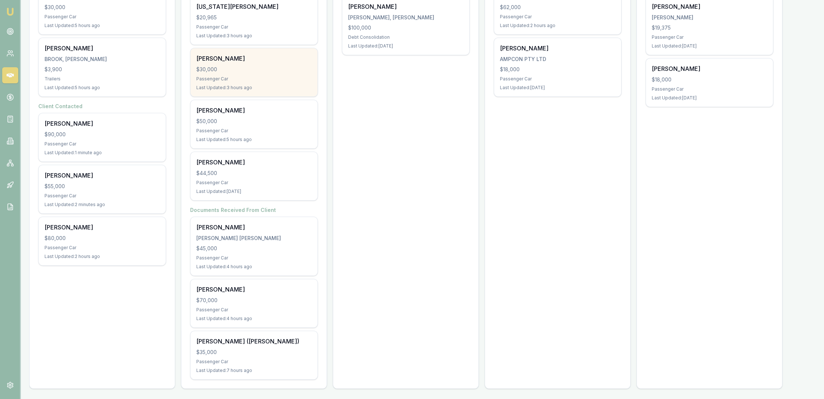
click at [260, 66] on div "$30,000" at bounding box center [253, 69] width 115 height 7
click at [233, 66] on div "$30,000" at bounding box center [253, 69] width 115 height 7
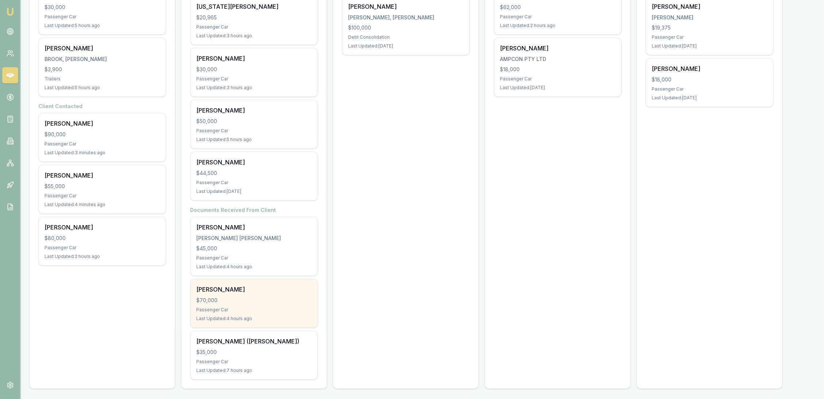
click at [225, 300] on div "$70,000" at bounding box center [253, 299] width 115 height 7
click at [250, 303] on div "Vera Rosyana $70,000 Passenger Car Last Updated: 4 hours ago" at bounding box center [254, 303] width 127 height 48
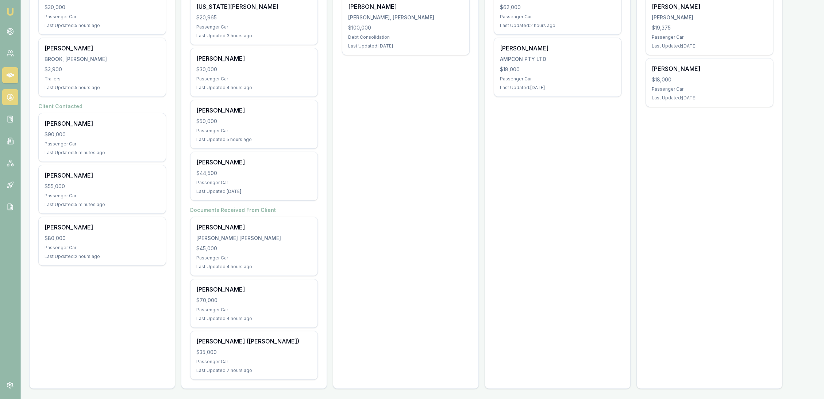
click at [8, 96] on icon at bounding box center [10, 96] width 7 height 7
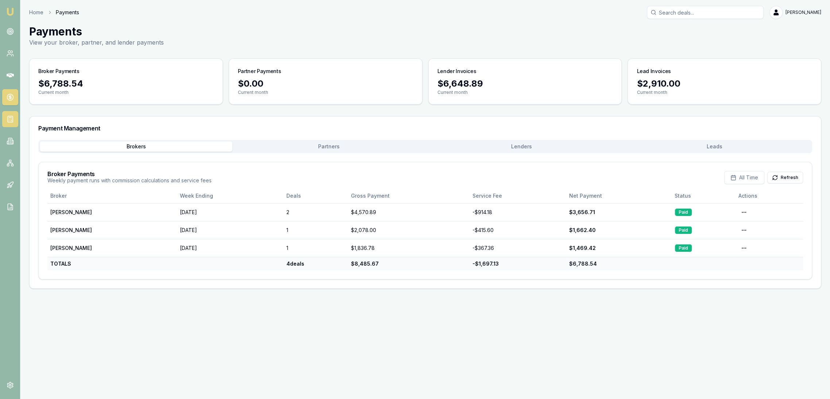
click at [10, 118] on icon at bounding box center [10, 118] width 7 height 7
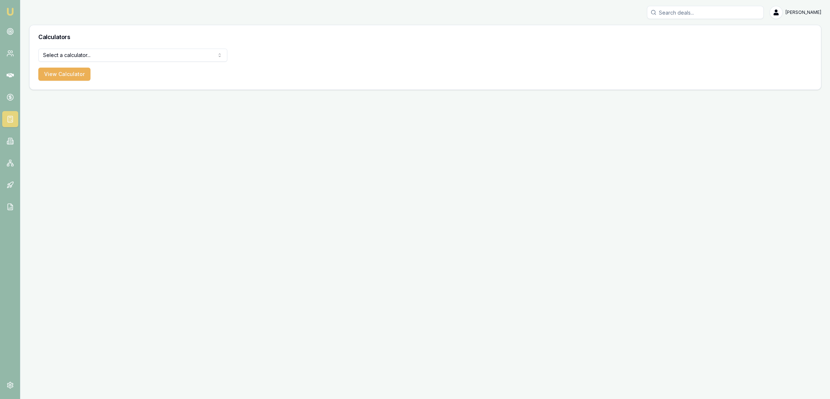
click at [68, 53] on html "Emu Broker Robyn Adams Toggle Menu Calculators Select a calculator... Finance Q…" at bounding box center [415, 199] width 830 height 399
select select "payslip-calculator"
click at [67, 74] on button "View Calculator" at bounding box center [64, 74] width 52 height 13
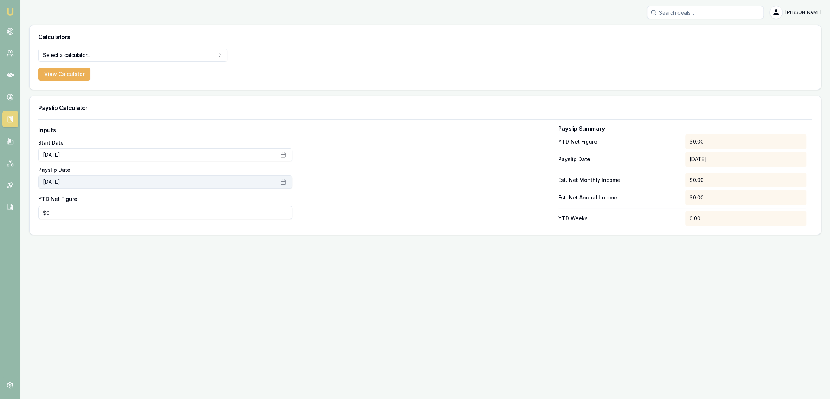
click at [107, 179] on button "September 30th, 2025" at bounding box center [165, 181] width 254 height 13
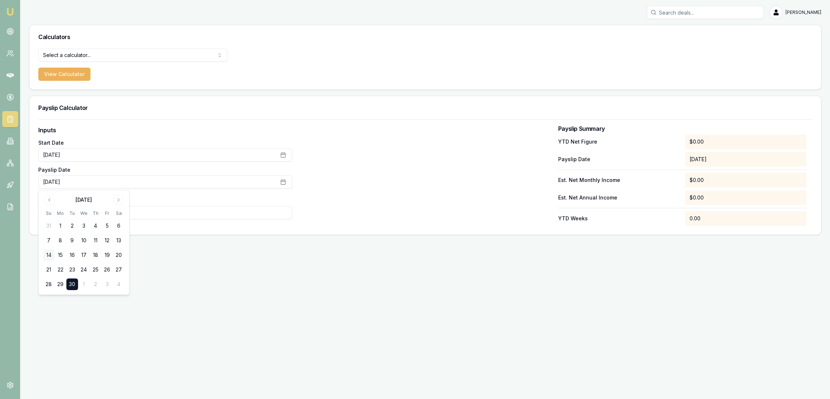
click at [44, 253] on button "14" at bounding box center [49, 255] width 12 height 12
click at [146, 214] on input "0" at bounding box center [165, 212] width 254 height 13
drag, startPoint x: 92, startPoint y: 214, endPoint x: 32, endPoint y: 215, distance: 59.1
click at [32, 215] on div "Inputs Start Date July 1st, 2025 Payslip Date September 14th, 2025 YTD Net Figu…" at bounding box center [426, 176] width 792 height 115
type input "$14,304"
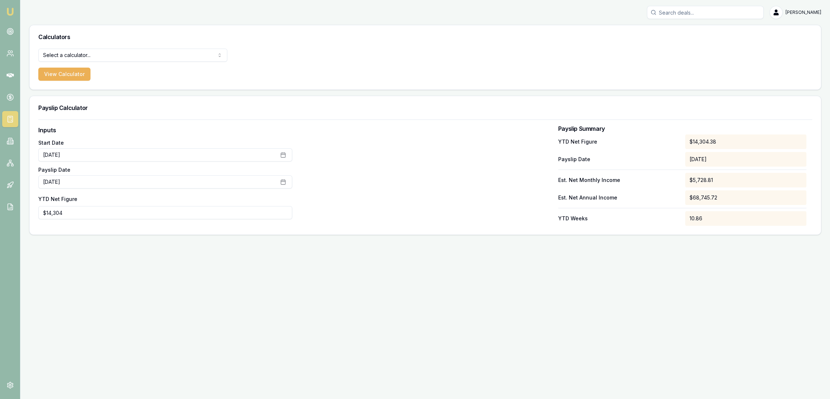
click at [333, 180] on div at bounding box center [425, 176] width 254 height 100
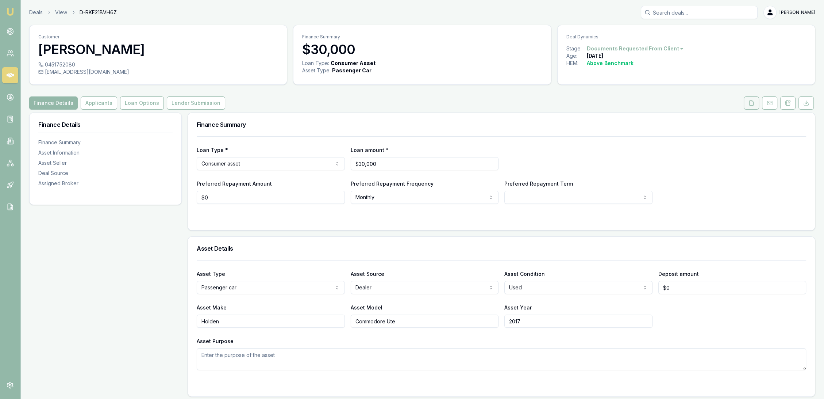
click at [749, 104] on icon at bounding box center [752, 103] width 6 height 6
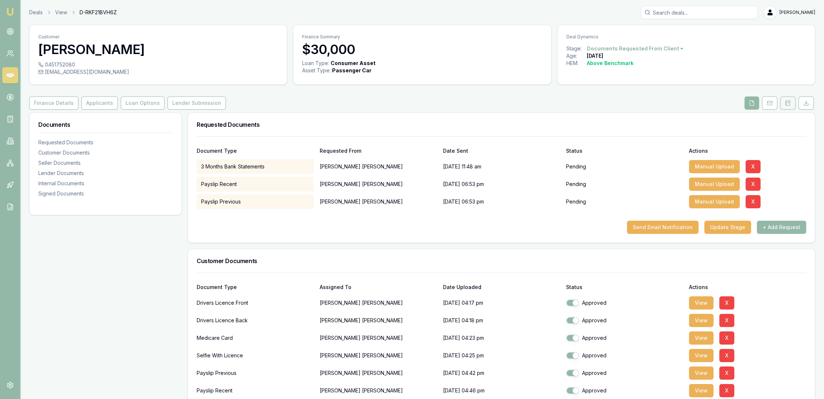
click at [785, 102] on icon at bounding box center [788, 103] width 6 height 6
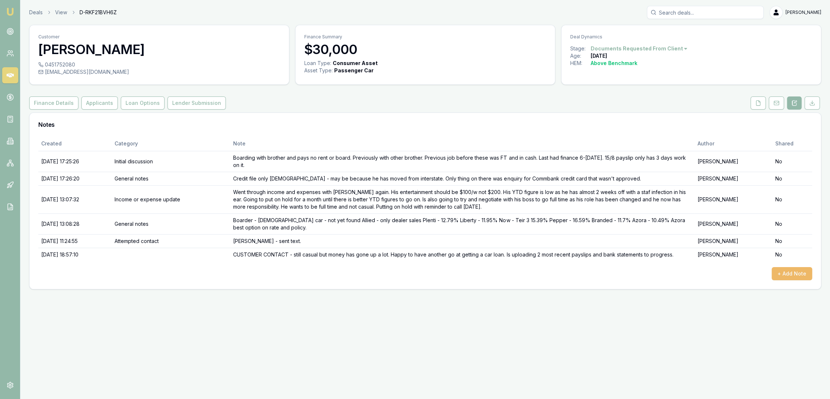
click at [792, 271] on button "+ Add Note" at bounding box center [792, 273] width 41 height 13
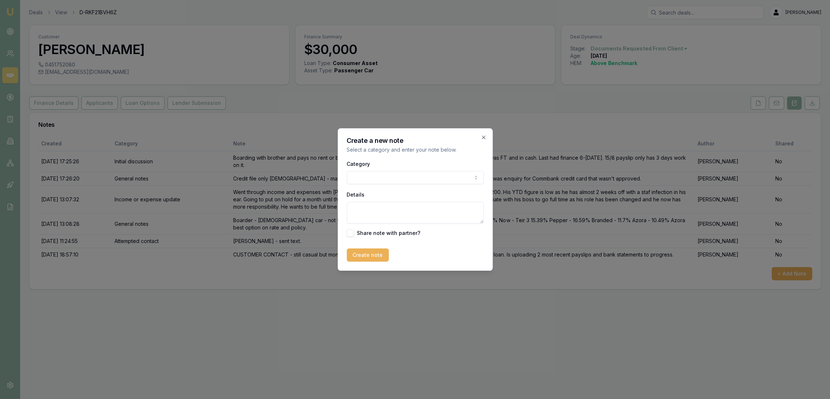
click at [385, 178] on body "Emu Broker Deals View D-RKF21BVH6Z Robyn Adams Toggle Menu Customer Timothy Las…" at bounding box center [415, 199] width 830 height 399
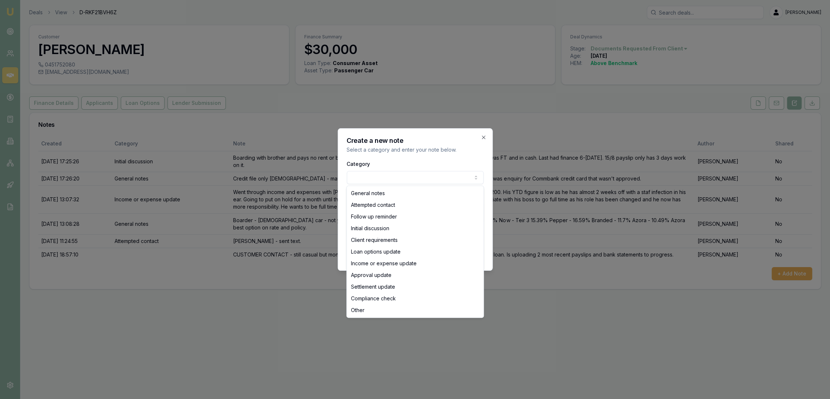
select select "ATTEMPTED_CONTACT"
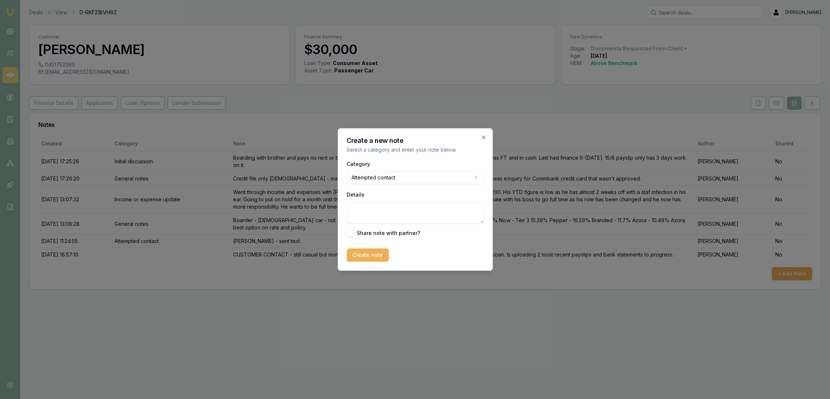
click at [376, 207] on textarea "Details" at bounding box center [415, 212] width 137 height 22
type textarea "LM - sent text to see how payslip retrieval is going."
click at [357, 254] on button "Create note" at bounding box center [368, 254] width 42 height 13
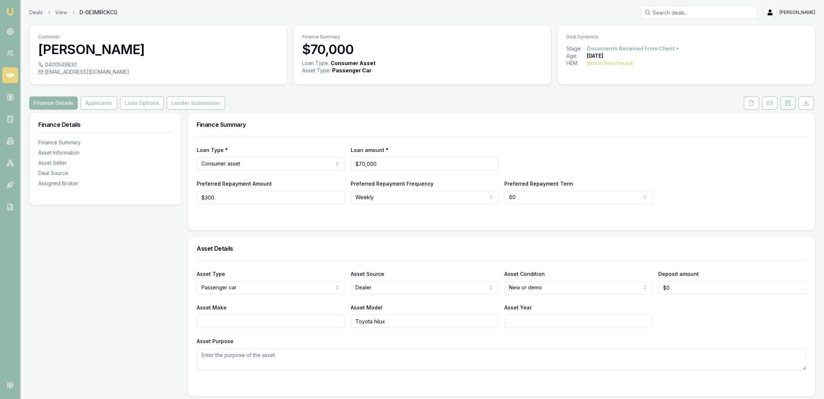
click at [791, 104] on button at bounding box center [787, 102] width 15 height 13
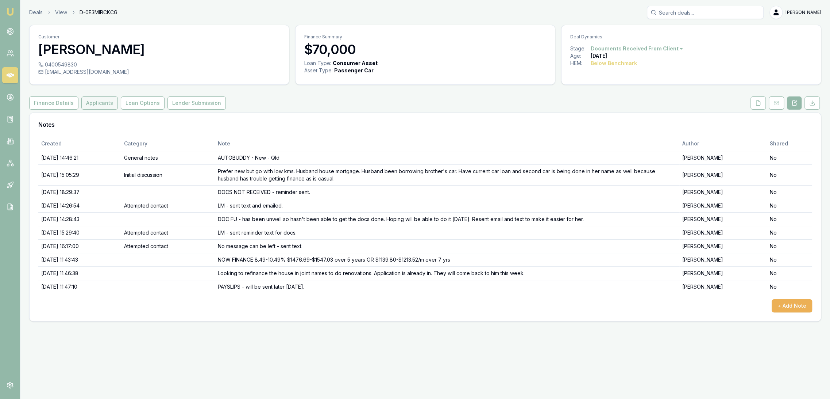
click at [91, 103] on button "Applicants" at bounding box center [99, 102] width 36 height 13
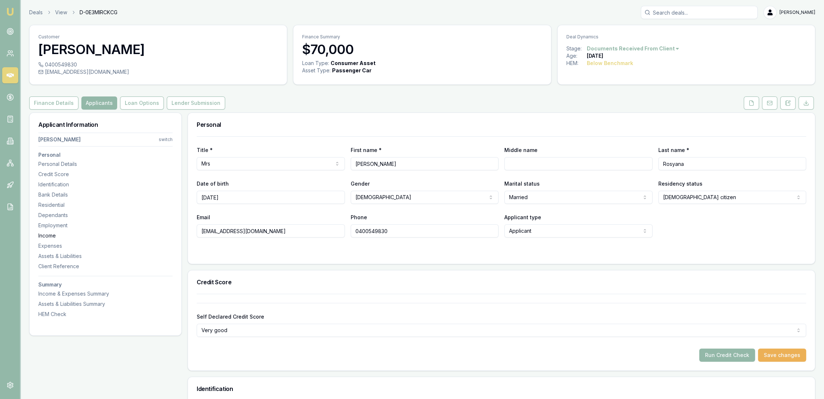
click at [45, 239] on div "Income" at bounding box center [105, 235] width 134 height 7
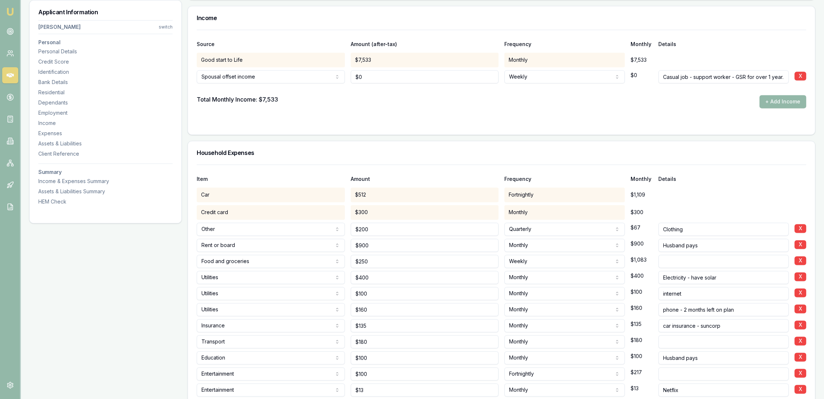
scroll to position [1312, 0]
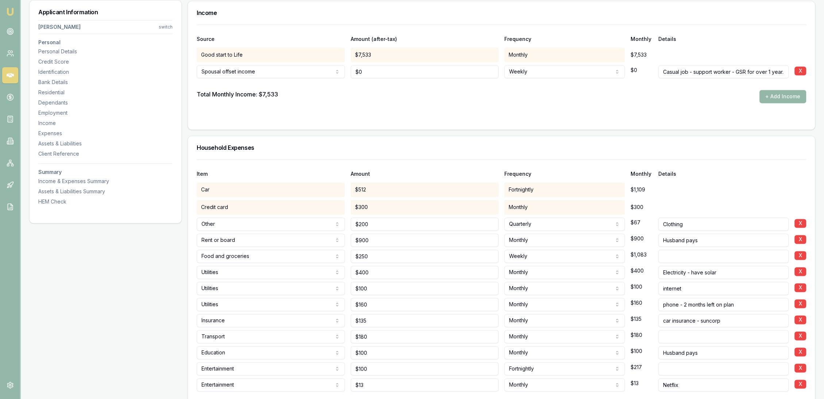
click at [662, 69] on input "Casual job - support worker - GSR for over 1 year." at bounding box center [723, 71] width 131 height 13
click at [690, 69] on input "Casual job - support worker - GSR for over 1 year." at bounding box center [723, 71] width 131 height 13
type input "Casual job - NYTD $- support worker - GSR for over 1 year."
click at [712, 69] on input "Casual job - NYTD $- support worker - GSR for over 1 year." at bounding box center [723, 71] width 131 height 13
type input "Casual job - NYTD $14304.38 to - support worker - GSR for over 1 year."
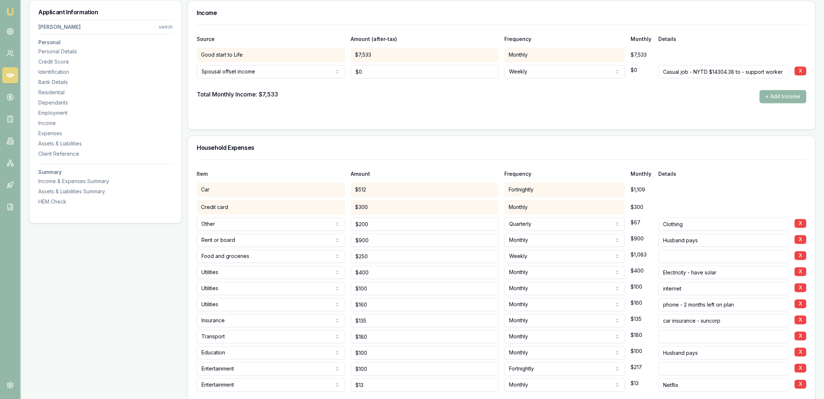
click at [742, 72] on input "Casual job - NYTD $14304.38 to - support worker - GSR for over 1 year." at bounding box center [723, 71] width 131 height 13
type input "Casual job - NYTD $14304.38 to 14/9 - support worker - GSR for over 1 year."
type input "0"
click at [360, 73] on input "0" at bounding box center [425, 71] width 148 height 13
click at [361, 70] on input "52728.81" at bounding box center [425, 71] width 148 height 13
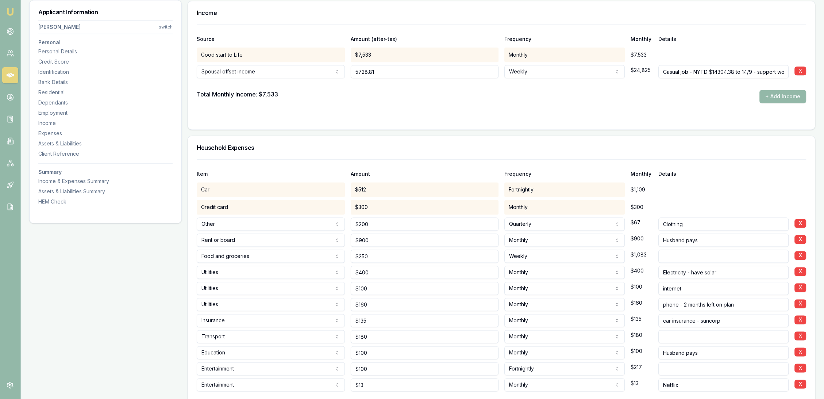
type input "$5,729"
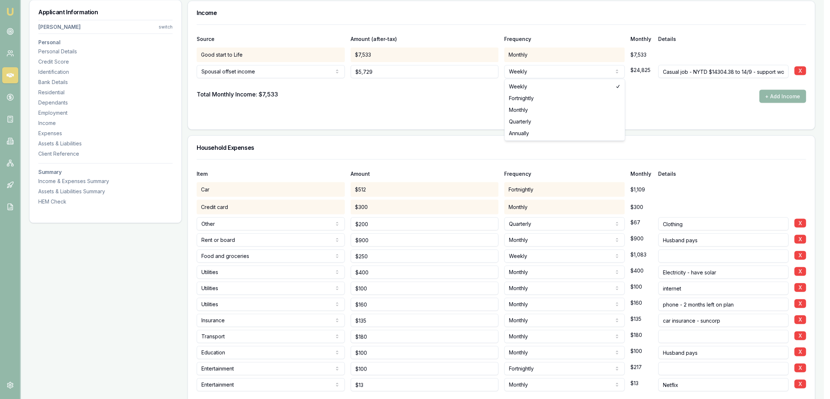
select select "MONTHLY"
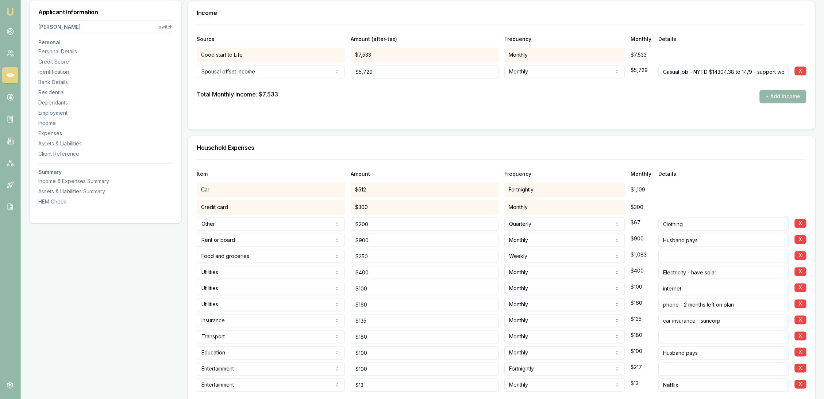
click at [488, 115] on div at bounding box center [502, 118] width 610 height 6
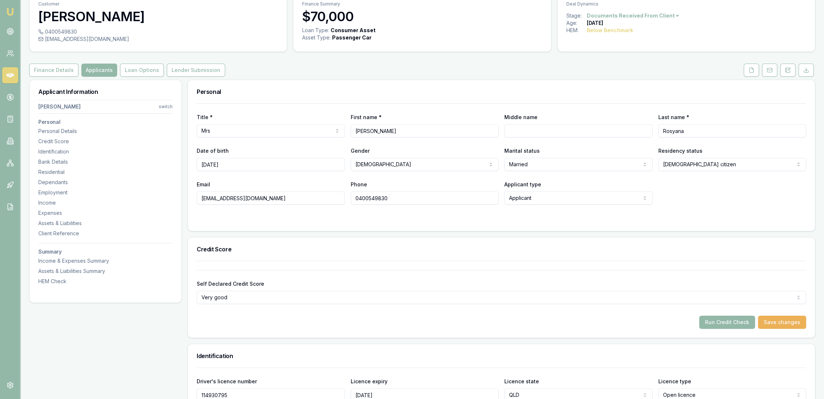
scroll to position [14, 0]
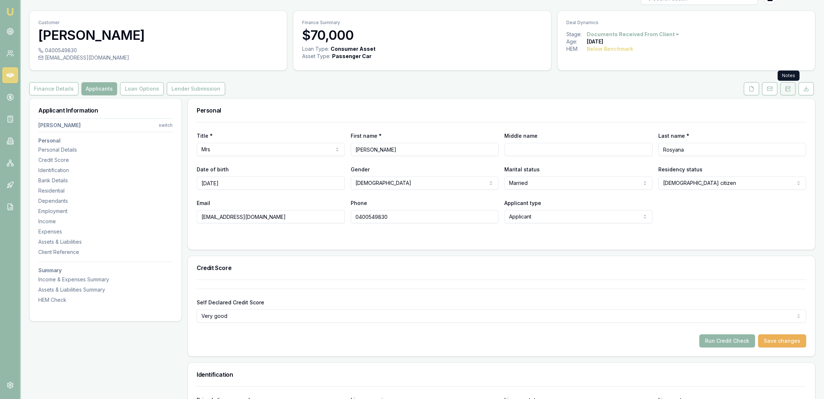
click at [786, 91] on icon at bounding box center [788, 89] width 6 height 6
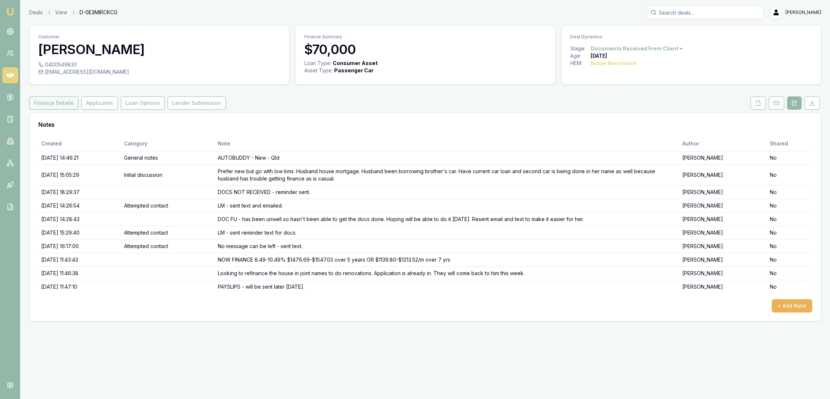
click at [59, 99] on button "Finance Details" at bounding box center [53, 102] width 49 height 13
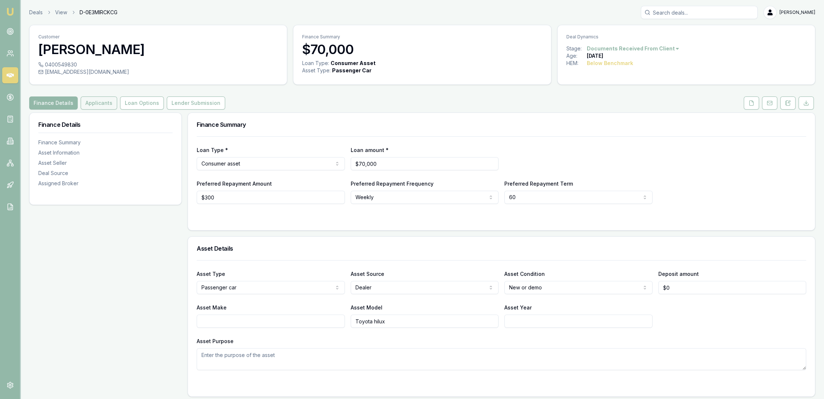
click at [90, 101] on button "Applicants" at bounding box center [99, 102] width 36 height 13
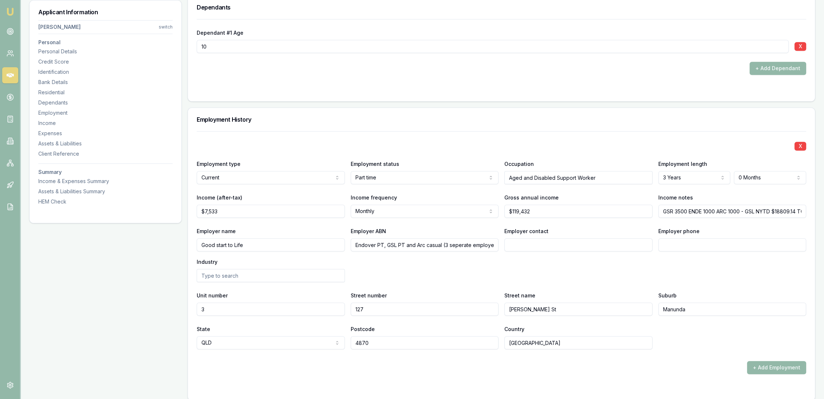
scroll to position [933, 0]
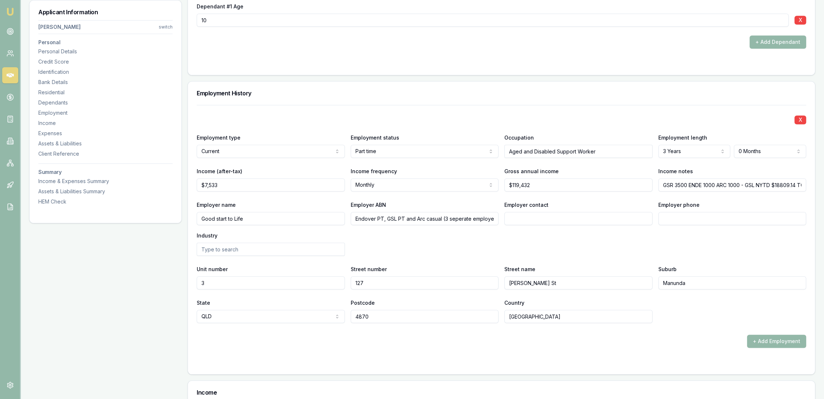
click at [800, 182] on input "GSR 3500 ENDE 1000 ARC 1000 - GSL NYTD $18809.14 TO 14/9" at bounding box center [732, 184] width 148 height 13
click at [801, 185] on input "GSR 3500 ENDE 1000 ARC 1000 - GSL NYTD $18809.14 TO 14/9" at bounding box center [732, 184] width 148 height 13
click at [407, 252] on div "Employer name Good start to Life Employer ABN Endover PT, GSL PT and Arc casual…" at bounding box center [502, 227] width 610 height 55
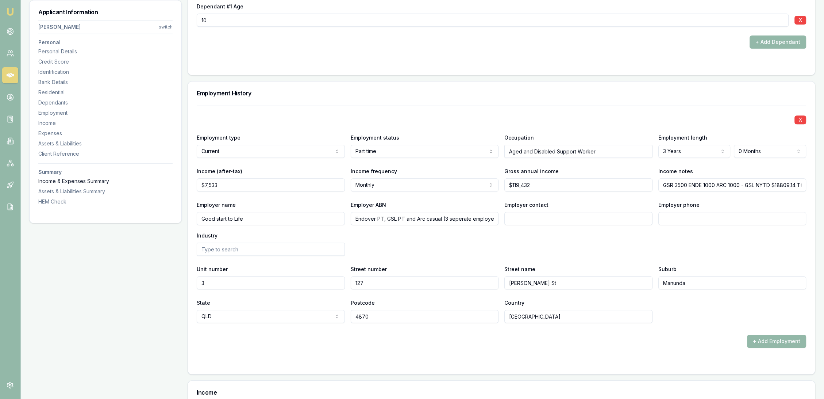
click at [51, 178] on div "Income & Expenses Summary" at bounding box center [105, 180] width 134 height 7
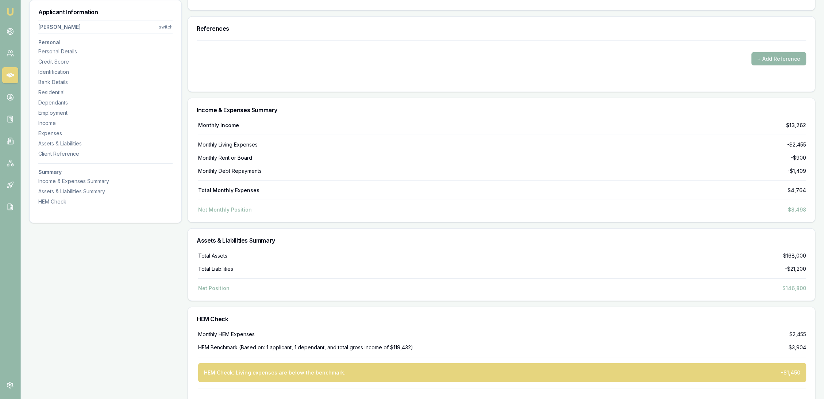
scroll to position [2680, 0]
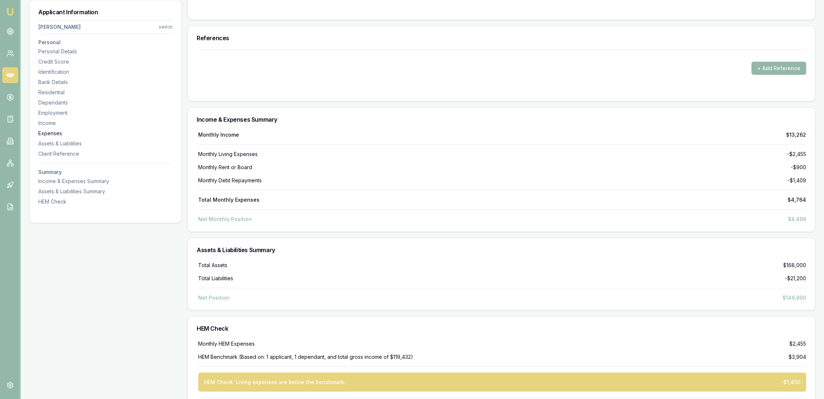
click at [59, 131] on div "Expenses" at bounding box center [105, 133] width 134 height 7
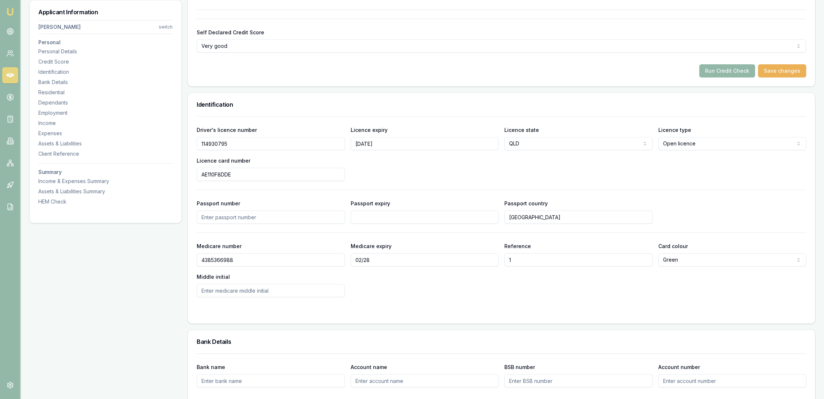
scroll to position [270, 0]
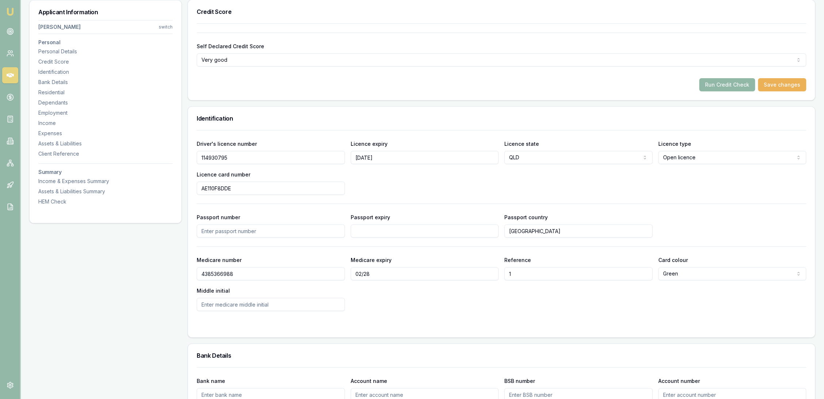
click at [730, 85] on button "Run Credit Check" at bounding box center [727, 84] width 56 height 13
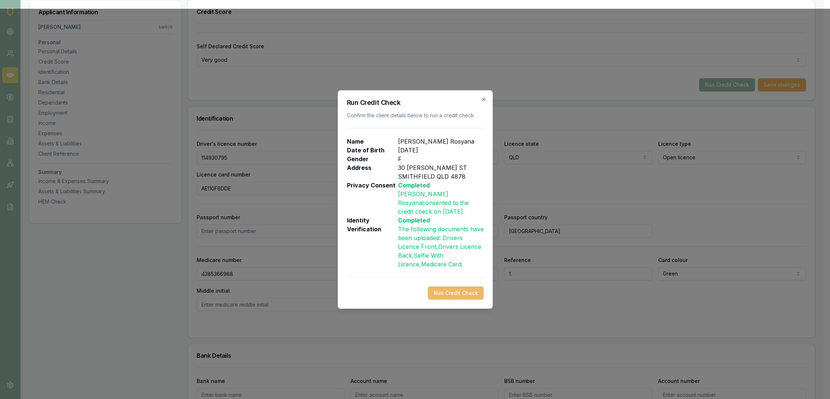
click at [453, 293] on button "Run Credit Check" at bounding box center [456, 292] width 56 height 13
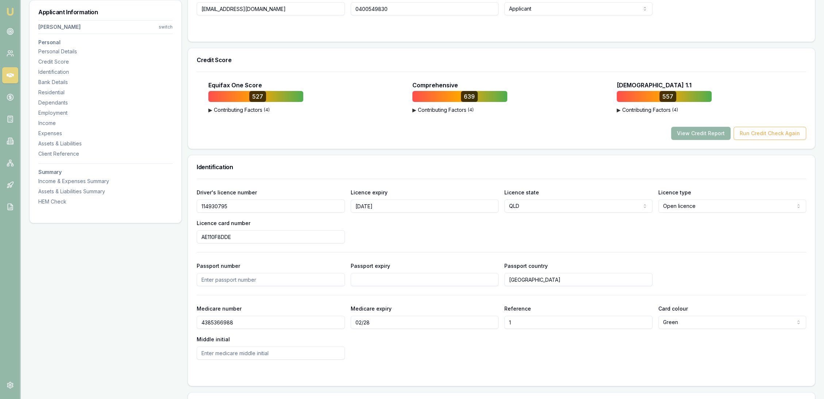
scroll to position [149, 0]
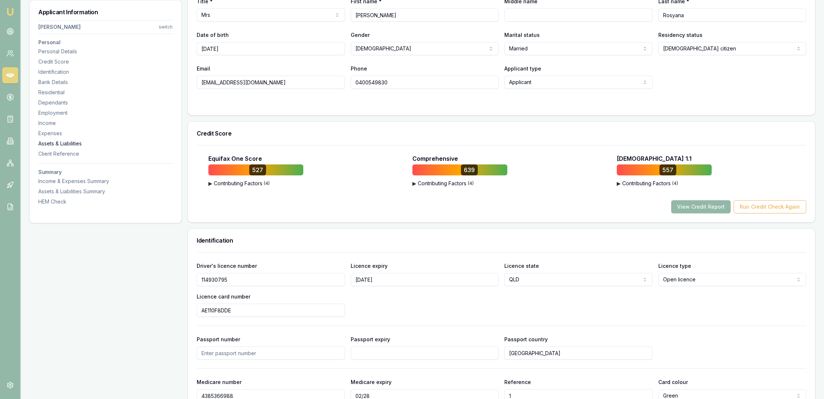
click at [52, 140] on div "Assets & Liabilities" at bounding box center [105, 143] width 134 height 7
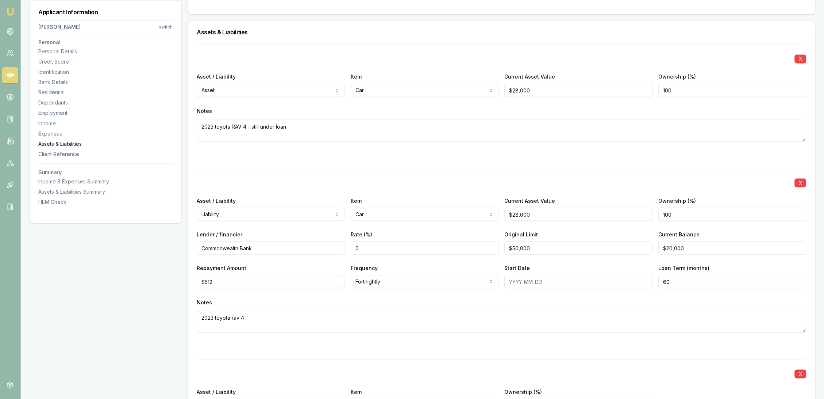
scroll to position [1759, 0]
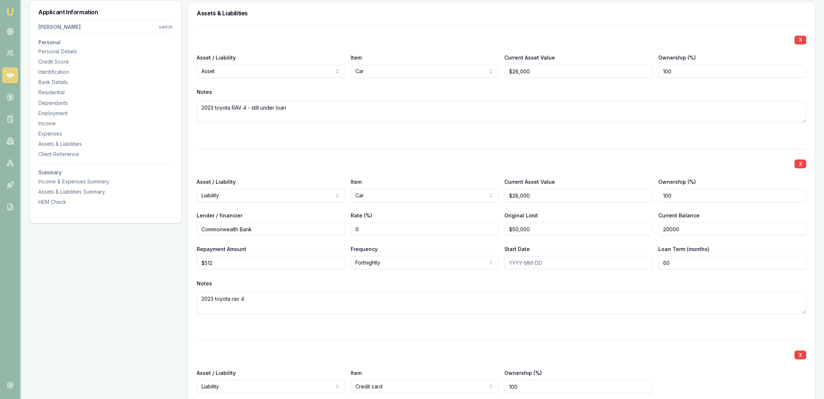
drag, startPoint x: 682, startPoint y: 228, endPoint x: 612, endPoint y: 230, distance: 70.5
click at [618, 230] on div "Lender / financier Commonwealth Bank Rate (%) 0 Original Limit $50,000 Current …" at bounding box center [502, 222] width 610 height 25
type input "$26,665"
click at [455, 283] on div "Notes" at bounding box center [502, 282] width 610 height 11
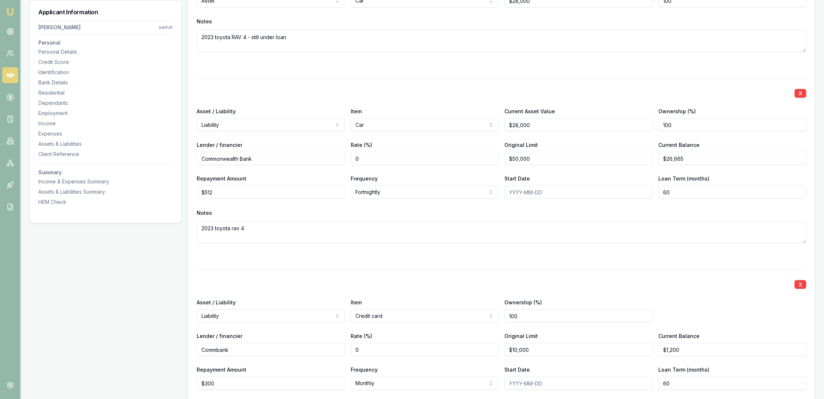
scroll to position [1881, 0]
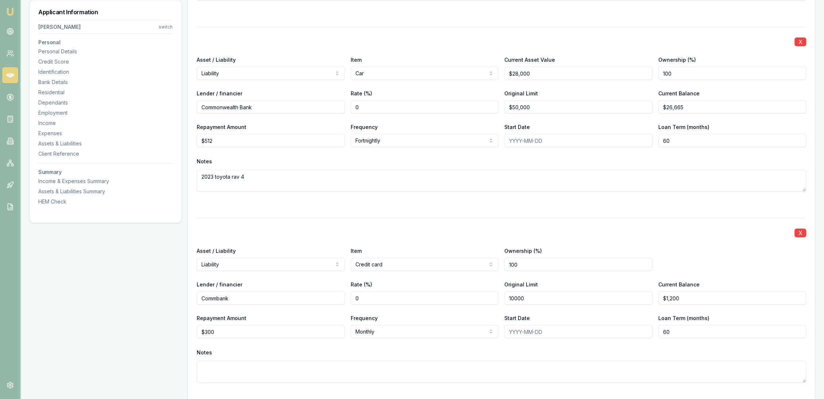
drag, startPoint x: 534, startPoint y: 296, endPoint x: 467, endPoint y: 296, distance: 67.5
click at [467, 296] on div "Lender / financier Commbank Rate (%) 0 Original Limit 10000 Current Balance $1,…" at bounding box center [502, 292] width 610 height 25
type input "$7,000"
drag, startPoint x: 445, startPoint y: 307, endPoint x: 371, endPoint y: 319, distance: 75.1
click at [444, 307] on div "X Asset / Liability Liability Asset Liability Item Credit card Home Car Boat Bi…" at bounding box center [502, 309] width 610 height 182
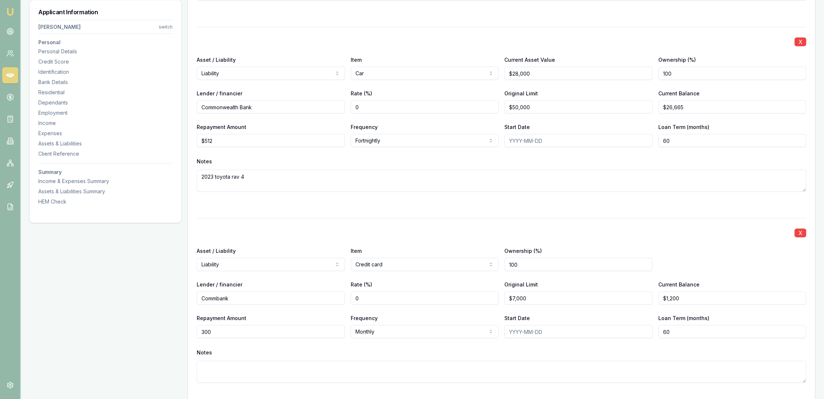
drag, startPoint x: 227, startPoint y: 332, endPoint x: 181, endPoint y: 332, distance: 46.4
type input "$266"
drag, startPoint x: 292, startPoint y: 344, endPoint x: 295, endPoint y: 342, distance: 4.1
click at [293, 344] on div "X Asset / Liability Liability Asset Liability Item Credit card Home Car Boat Bi…" at bounding box center [502, 309] width 610 height 182
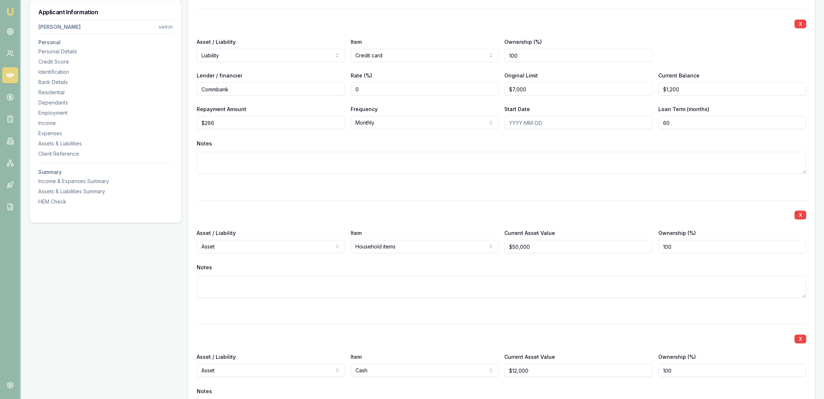
scroll to position [1962, 0]
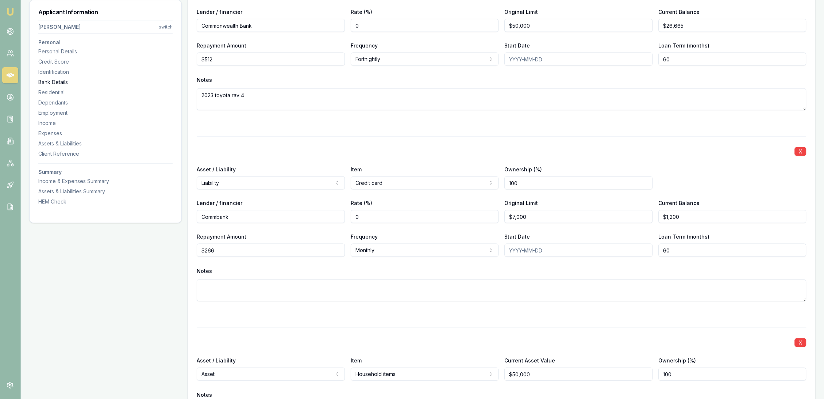
click at [57, 81] on div "Bank Details" at bounding box center [105, 81] width 134 height 7
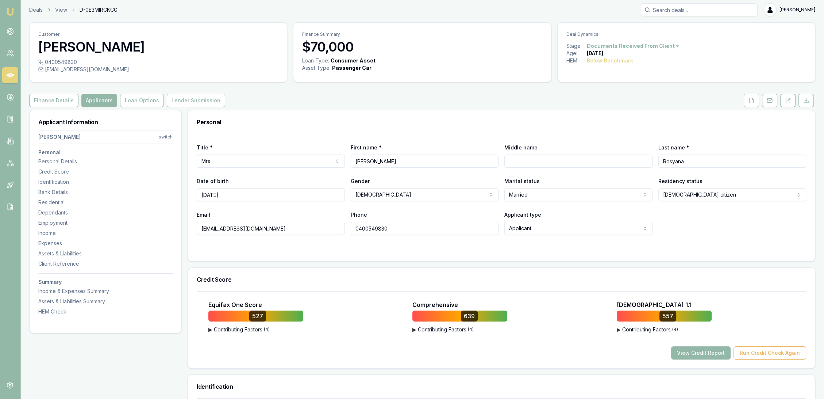
scroll to position [0, 0]
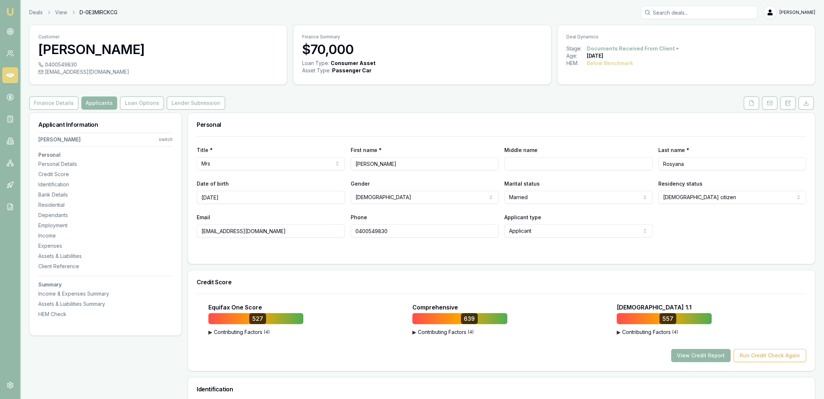
click at [15, 12] on link "Emu Broker" at bounding box center [10, 12] width 12 height 12
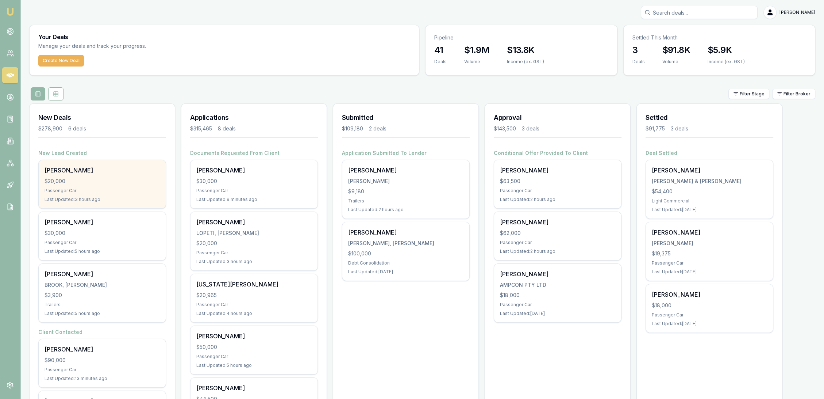
click at [100, 188] on div "Passenger Car" at bounding box center [102, 191] width 115 height 6
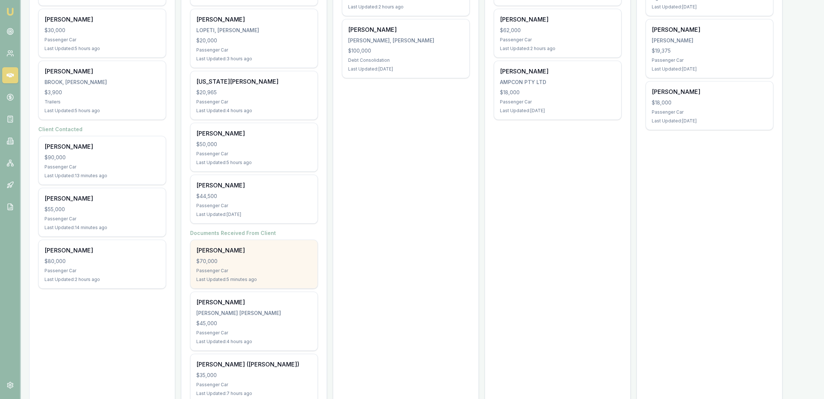
scroll to position [226, 0]
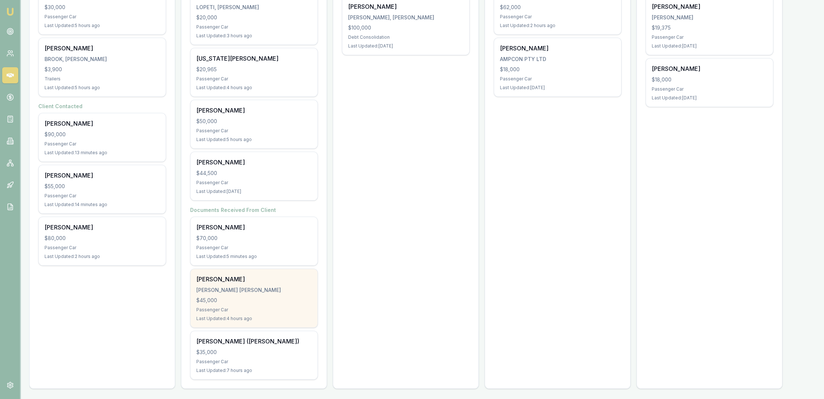
click at [253, 296] on div "$45,000" at bounding box center [253, 299] width 115 height 7
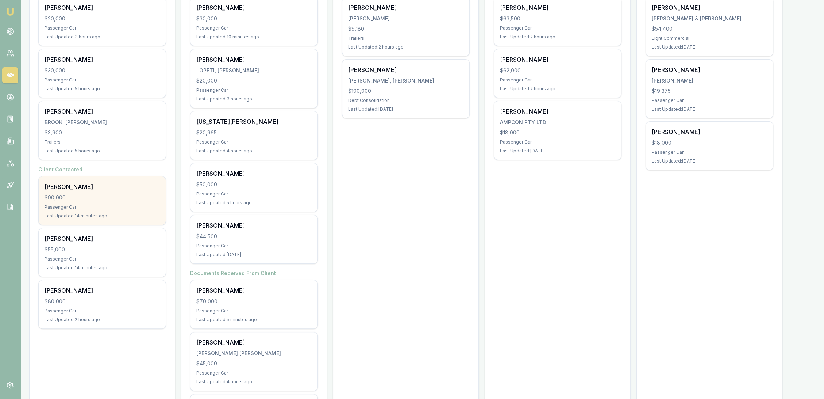
scroll to position [64, 0]
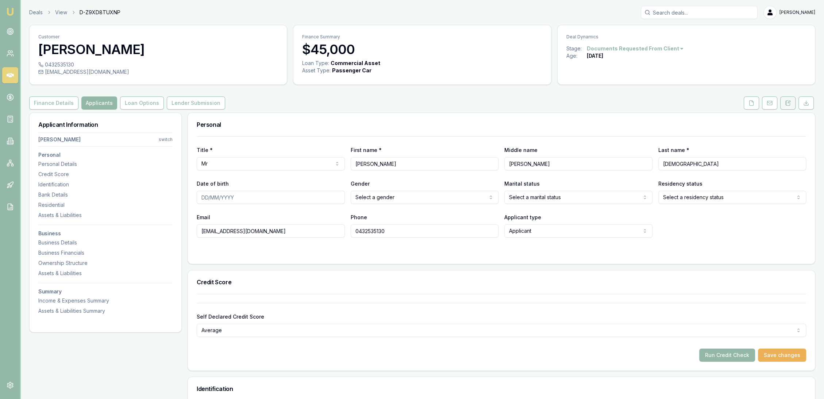
click at [790, 100] on icon at bounding box center [788, 103] width 6 height 6
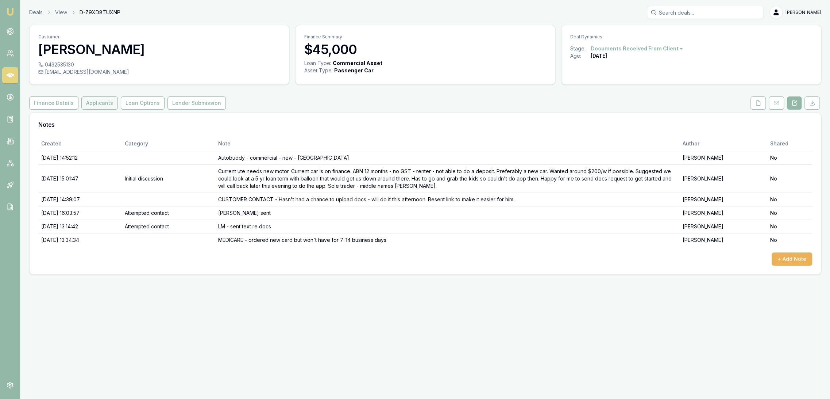
click at [99, 101] on button "Applicants" at bounding box center [99, 102] width 36 height 13
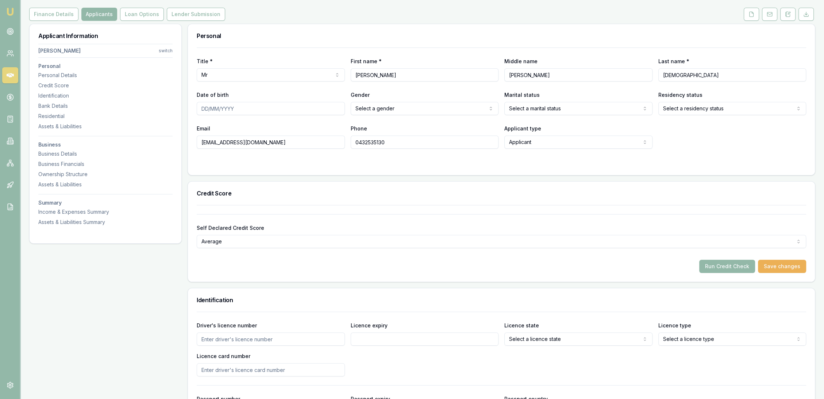
scroll to position [17, 0]
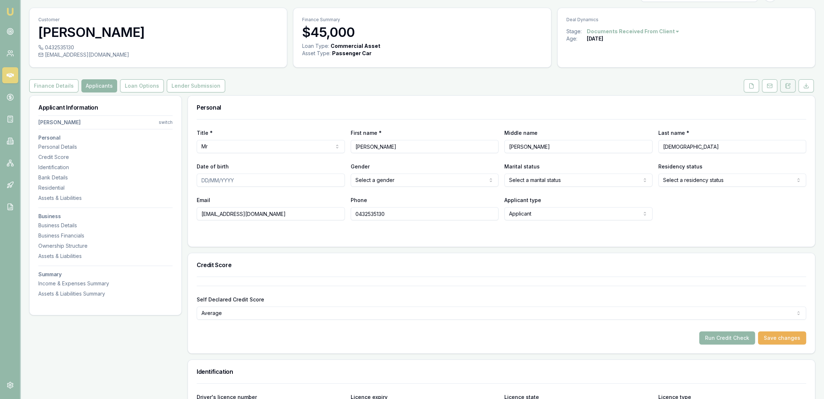
click at [786, 89] on button at bounding box center [787, 85] width 15 height 13
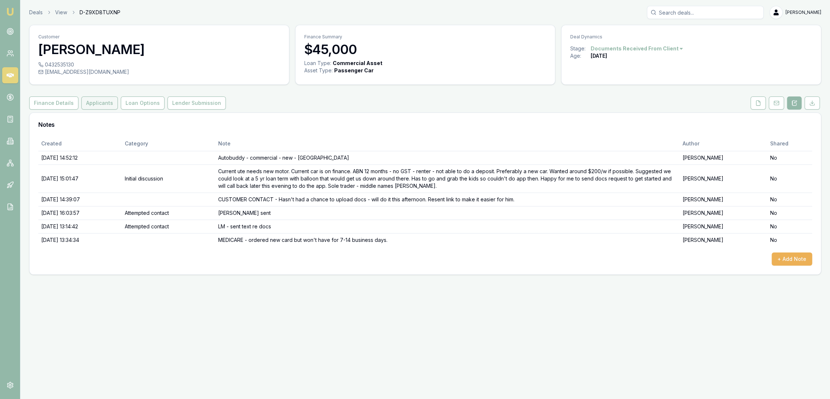
click at [93, 100] on button "Applicants" at bounding box center [99, 102] width 36 height 13
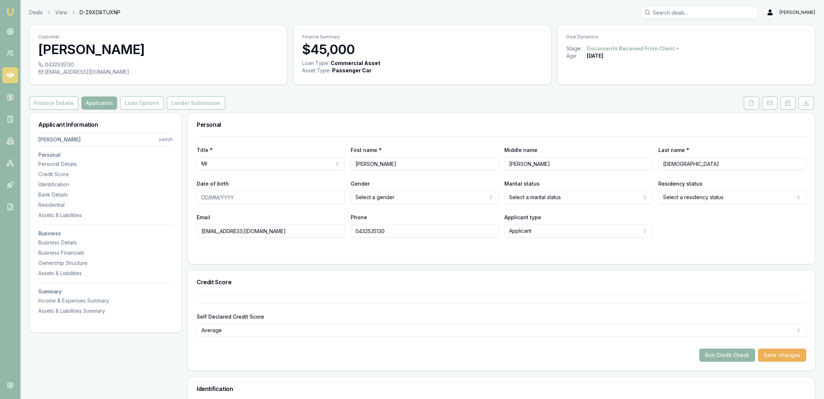
click at [204, 198] on input "Date of birth" at bounding box center [271, 197] width 148 height 13
type input "15/02/1988"
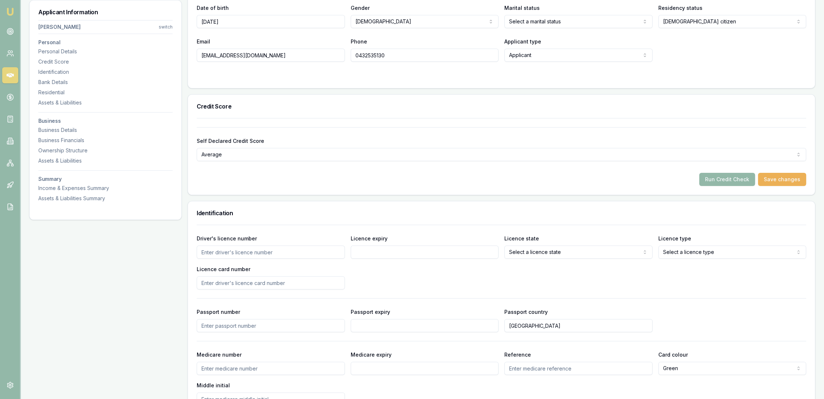
scroll to position [243, 0]
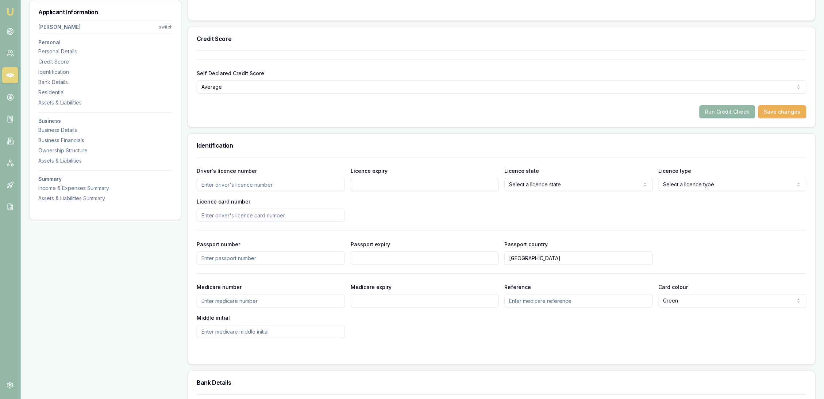
click at [221, 181] on input "Driver's licence number" at bounding box center [271, 184] width 148 height 13
type input "15662305"
type input "3/5/27"
select select "PROVISIONAL_TWO"
type input "2058279078"
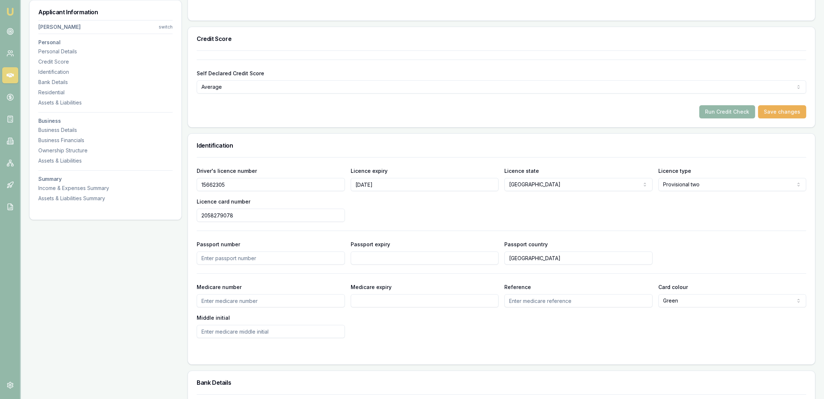
click at [456, 224] on div "Driver's licence number 15662305 Licence expiry 3/5/27 Licence state NSW NSW VI…" at bounding box center [502, 247] width 610 height 181
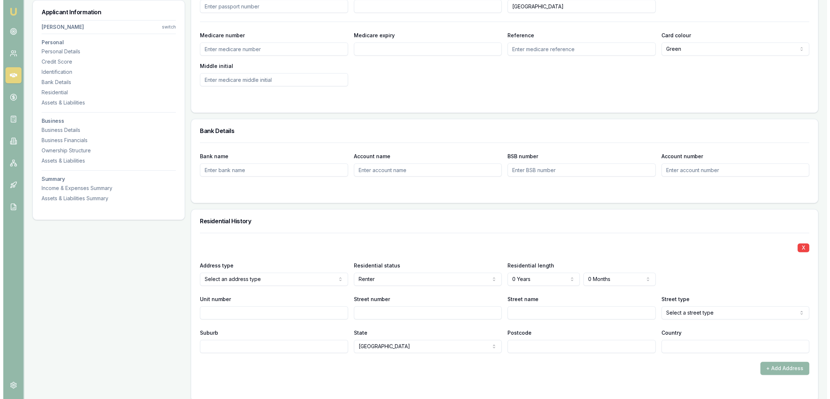
scroll to position [568, 0]
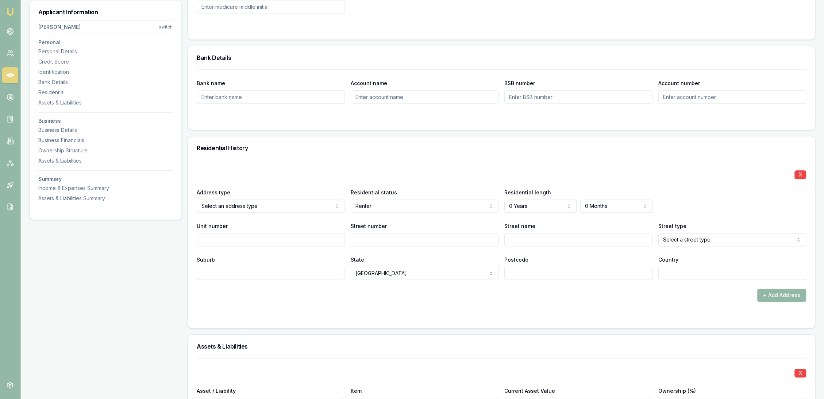
click at [365, 237] on input "Street number" at bounding box center [425, 239] width 148 height 13
type input "16"
type input "Briggs"
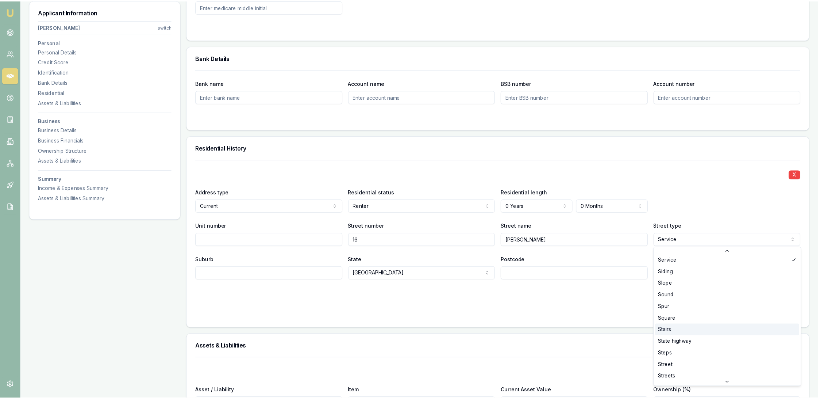
scroll to position [1945, 0]
select select "Street"
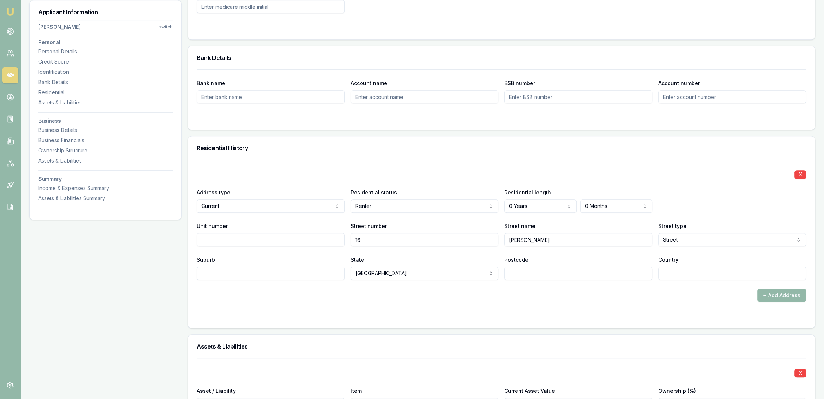
drag, startPoint x: 238, startPoint y: 271, endPoint x: 243, endPoint y: 269, distance: 5.6
click at [241, 270] on input "Suburb" at bounding box center [271, 272] width 148 height 13
type input "Young"
type input "2594"
type input "au"
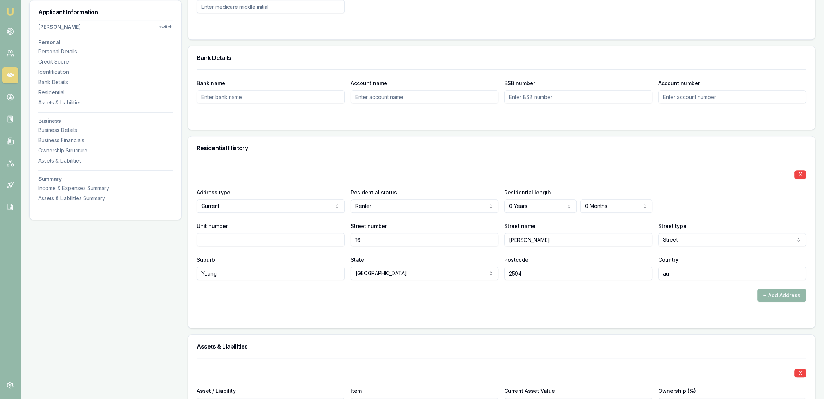
click at [368, 298] on div "+ Add Address" at bounding box center [502, 294] width 610 height 13
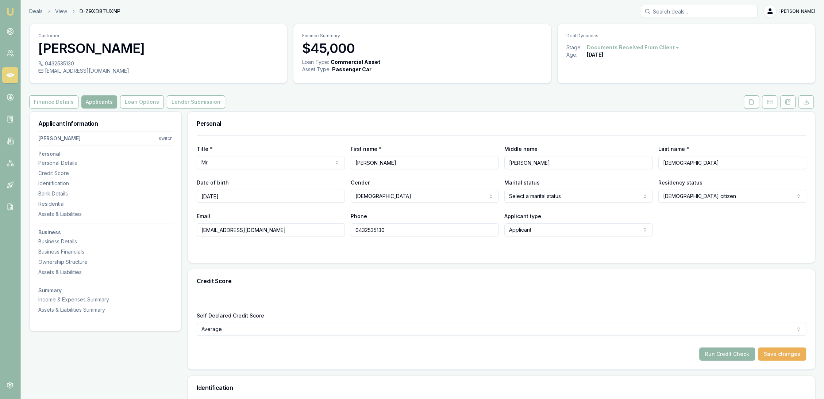
scroll to position [0, 0]
click at [788, 103] on icon at bounding box center [788, 103] width 6 height 6
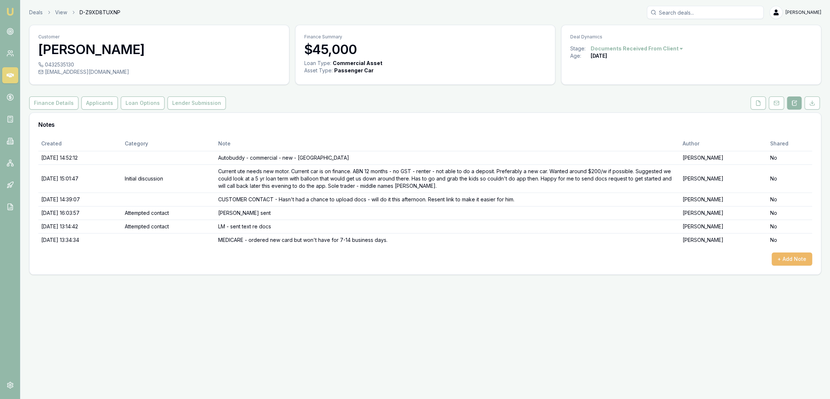
click at [789, 258] on button "+ Add Note" at bounding box center [792, 258] width 41 height 13
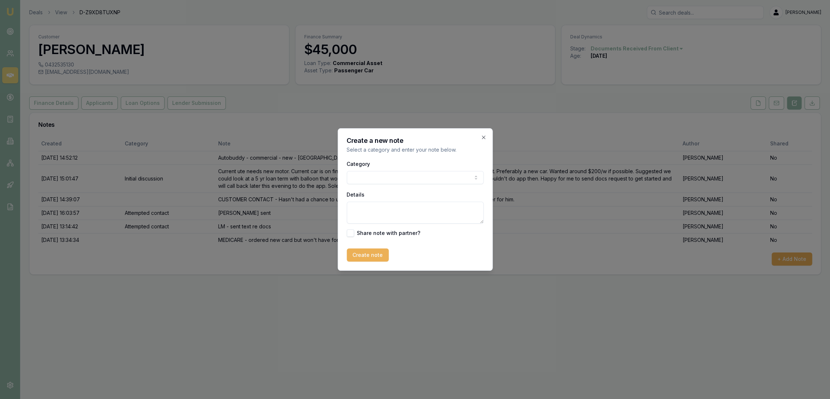
drag, startPoint x: 429, startPoint y: 205, endPoint x: 433, endPoint y: 203, distance: 3.9
click at [429, 205] on textarea "Details" at bounding box center [415, 212] width 137 height 22
type textarea "BANK STATEMENTS show"
click at [481, 137] on icon "button" at bounding box center [484, 137] width 6 height 6
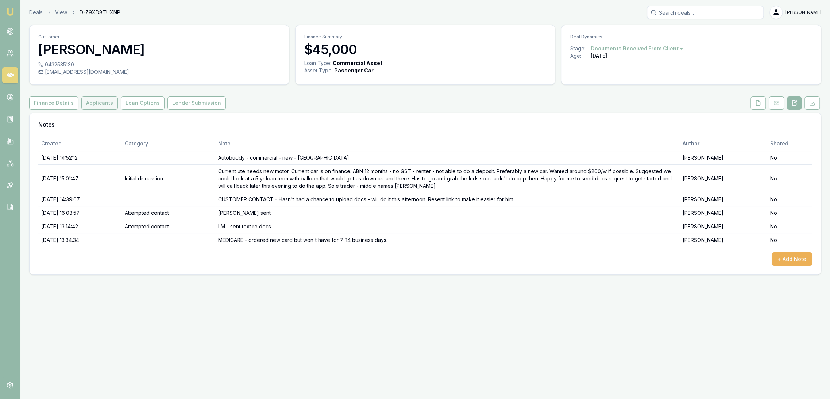
click at [93, 106] on button "Applicants" at bounding box center [99, 102] width 36 height 13
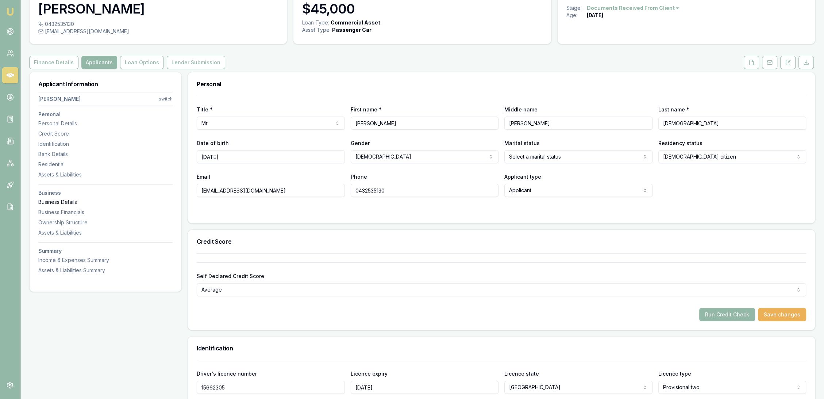
click at [66, 200] on div "Business Details" at bounding box center [105, 201] width 134 height 7
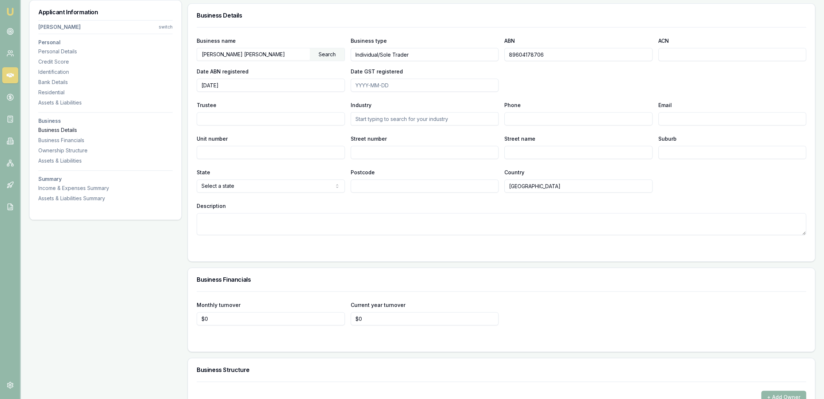
scroll to position [1161, 0]
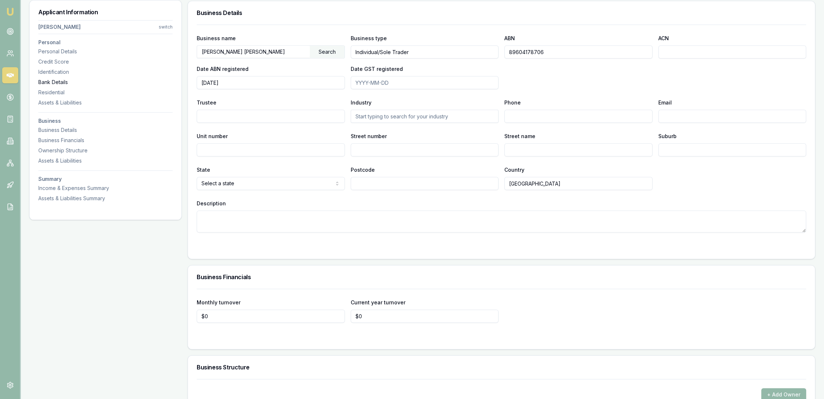
drag, startPoint x: 189, startPoint y: 82, endPoint x: 168, endPoint y: 84, distance: 20.6
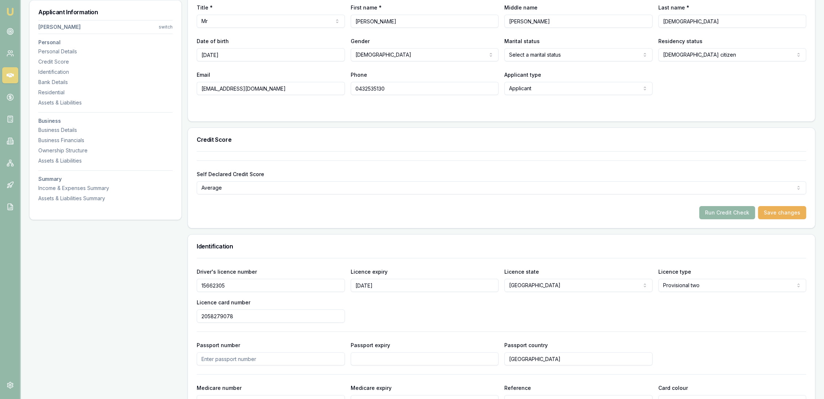
scroll to position [0, 0]
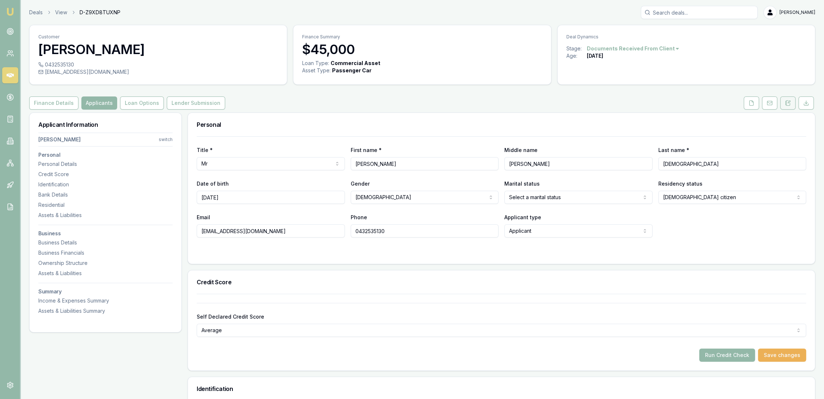
click at [786, 103] on icon at bounding box center [785, 103] width 1 height 0
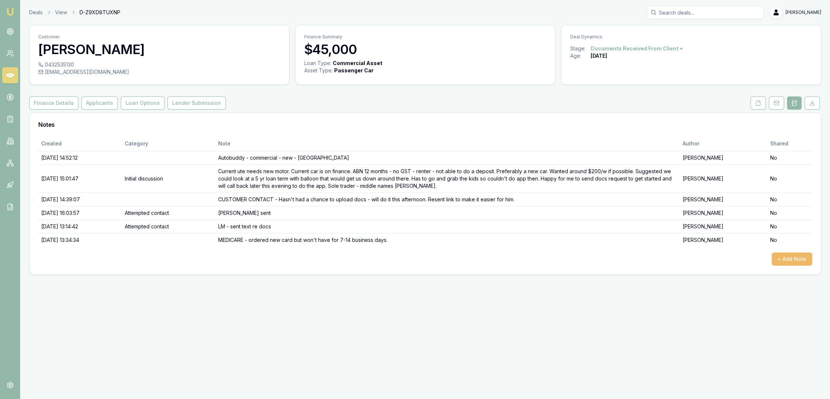
click at [797, 258] on button "+ Add Note" at bounding box center [792, 258] width 41 height 13
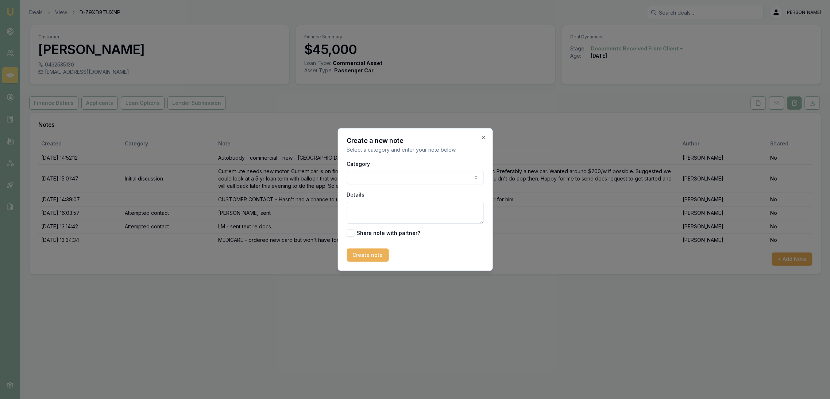
click at [400, 208] on textarea "Details" at bounding box center [415, 212] width 137 height 22
type textarea "B"
click at [483, 136] on icon "button" at bounding box center [483, 136] width 3 height 3
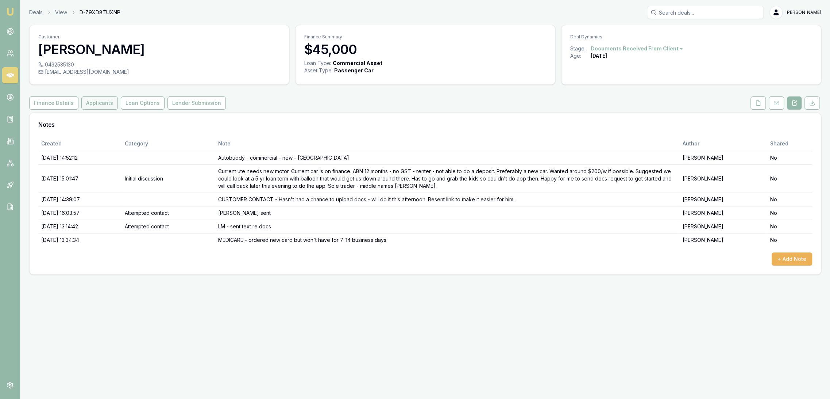
click at [93, 105] on button "Applicants" at bounding box center [99, 102] width 36 height 13
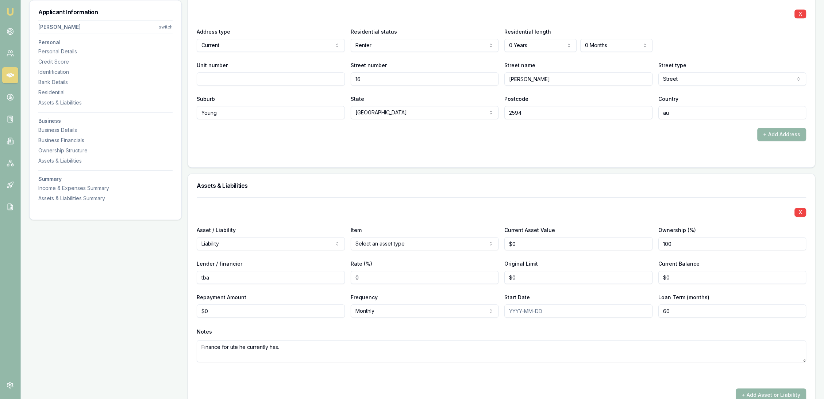
scroll to position [730, 0]
drag, startPoint x: 216, startPoint y: 274, endPoint x: 168, endPoint y: 276, distance: 47.9
click at [168, 276] on div "Applicant Information William Christian switch Personal Personal Details Credit…" at bounding box center [422, 309] width 786 height 1855
type input "Liberty"
click at [237, 274] on input "Liberty" at bounding box center [271, 275] width 148 height 13
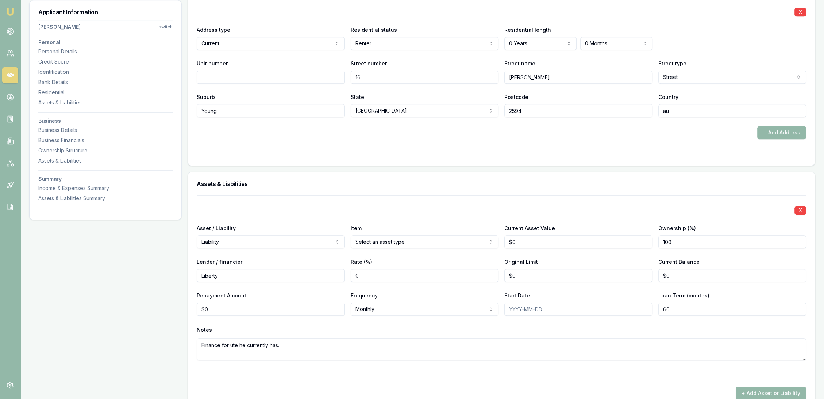
click at [264, 320] on div "X Asset / Liability Liability Asset Liability Item Select an asset type Home Ca…" at bounding box center [502, 286] width 610 height 182
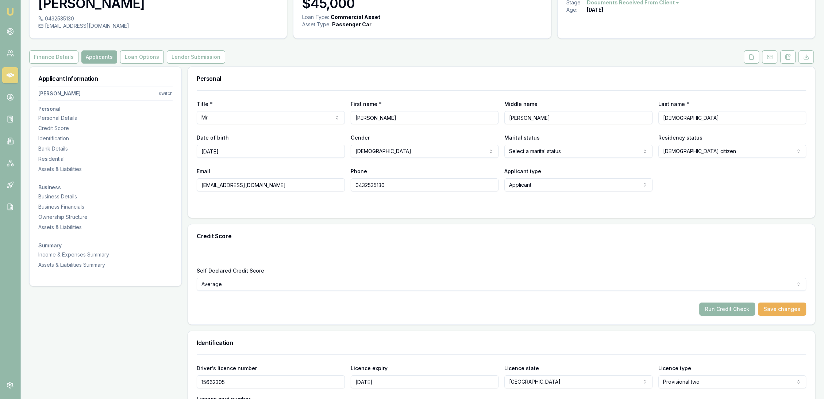
scroll to position [0, 0]
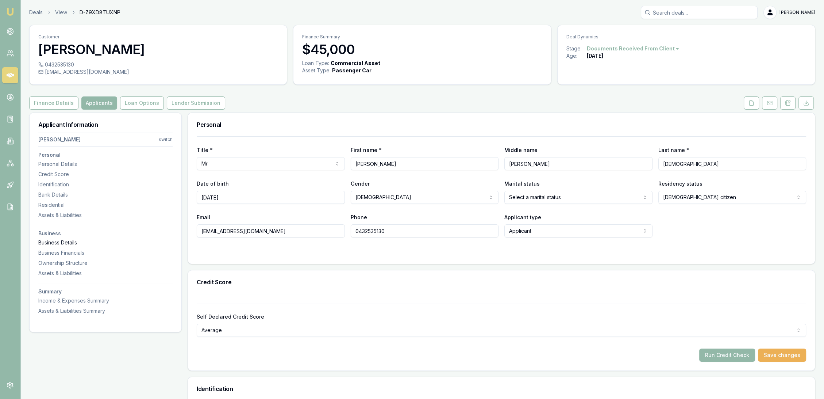
click at [61, 241] on div "Business Details" at bounding box center [105, 242] width 134 height 7
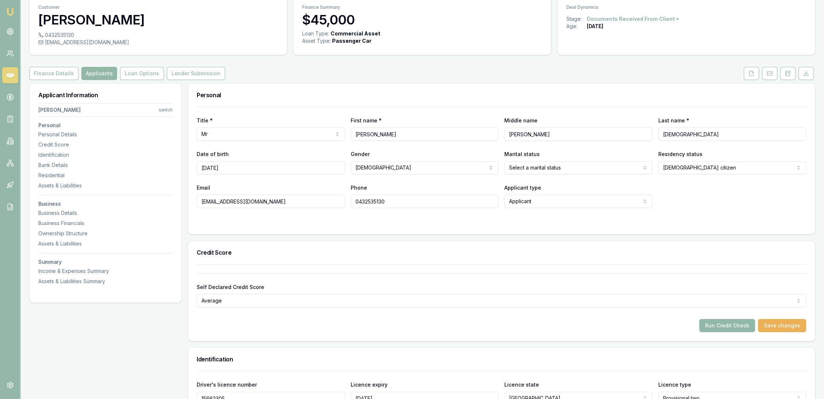
scroll to position [81, 0]
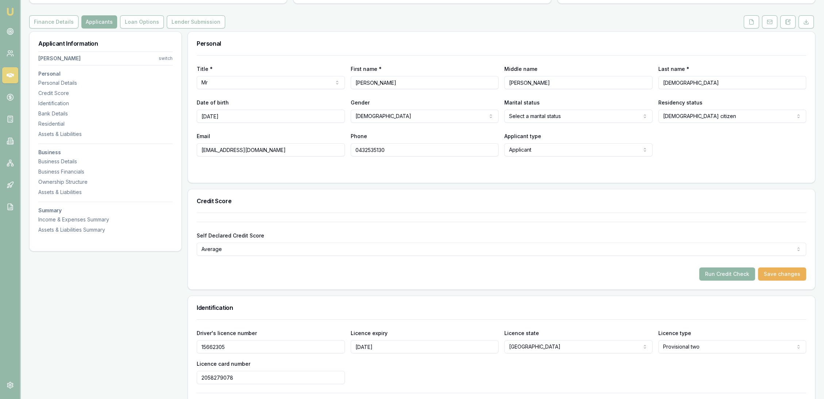
click at [727, 273] on button "Run Credit Check" at bounding box center [727, 273] width 56 height 13
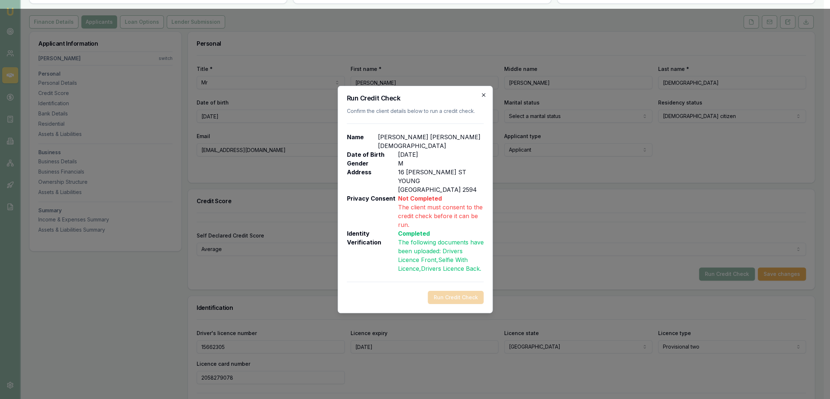
click at [482, 96] on icon "button" at bounding box center [484, 95] width 6 height 6
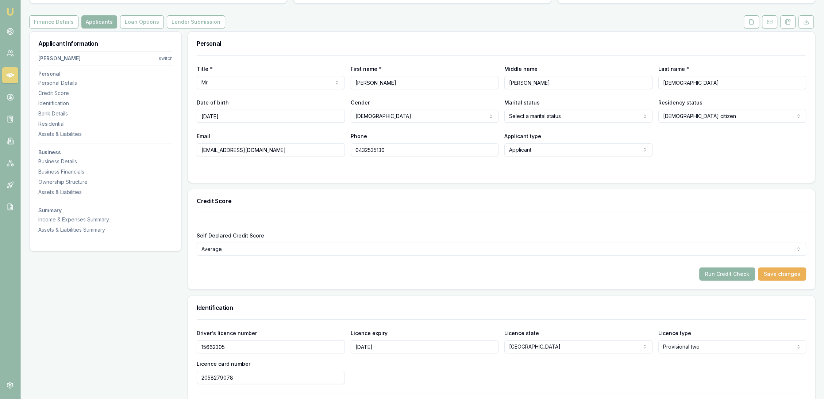
click at [724, 273] on button "Run Credit Check" at bounding box center [727, 273] width 56 height 13
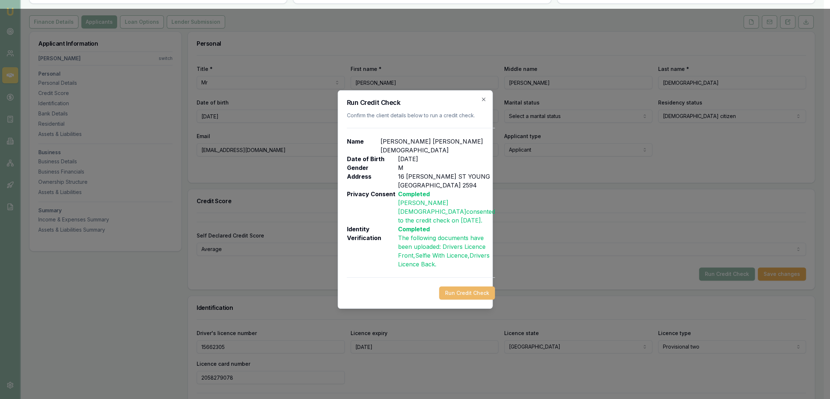
click at [450, 293] on button "Run Credit Check" at bounding box center [467, 292] width 56 height 13
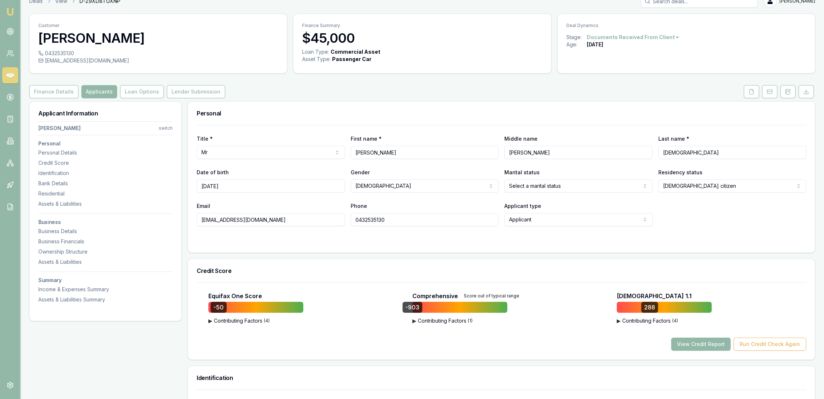
scroll to position [0, 0]
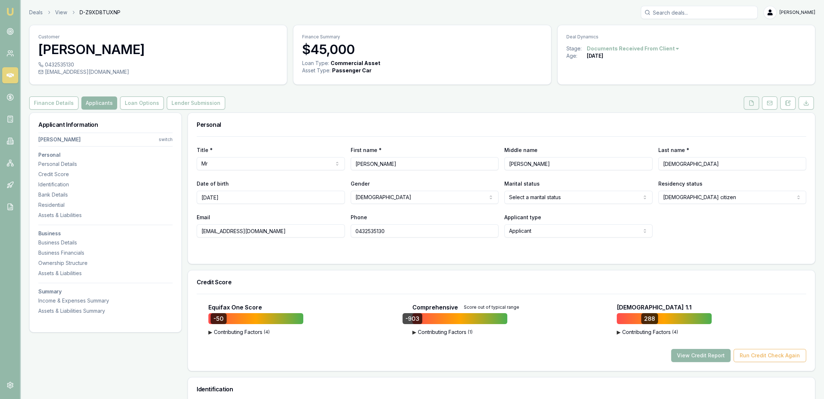
click at [756, 102] on button at bounding box center [751, 102] width 15 height 13
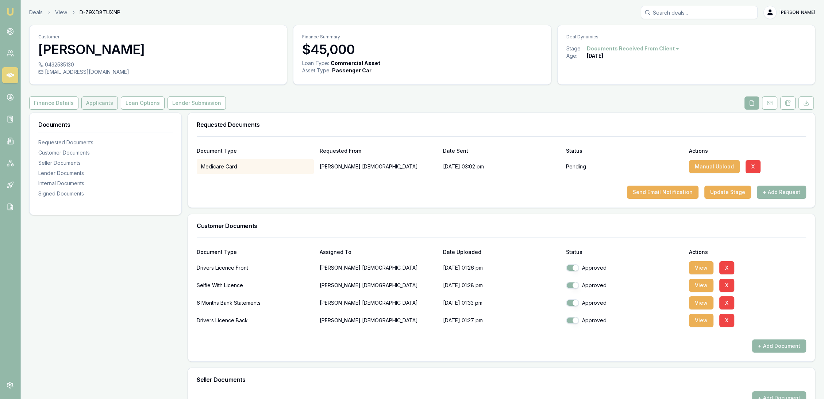
click at [93, 105] on button "Applicants" at bounding box center [99, 102] width 36 height 13
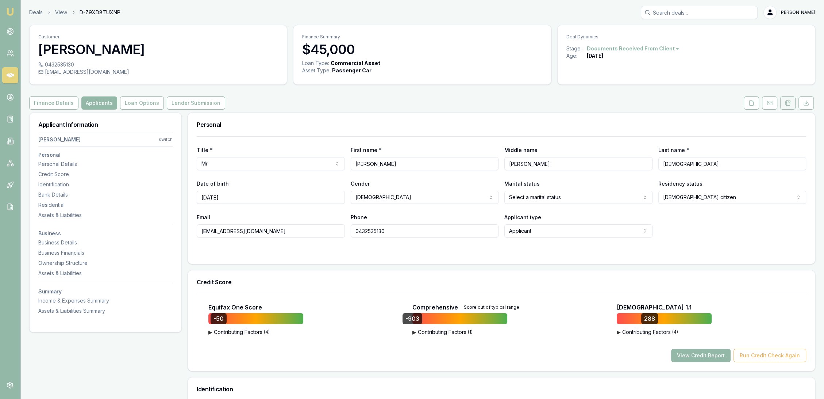
click at [787, 104] on icon at bounding box center [788, 103] width 6 height 6
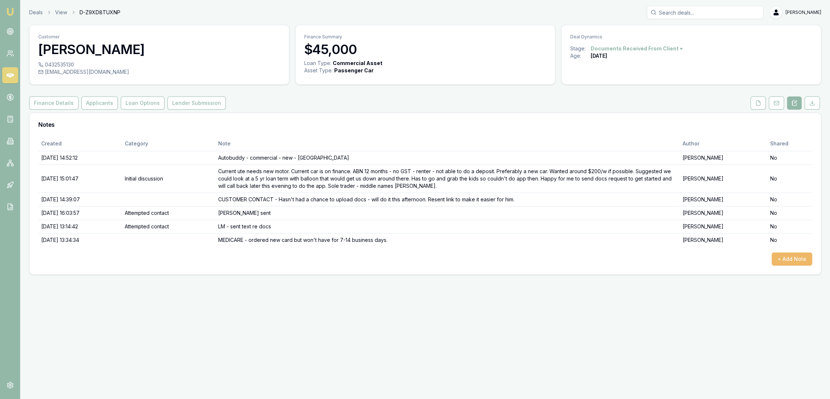
click at [799, 258] on button "+ Add Note" at bounding box center [792, 258] width 41 height 13
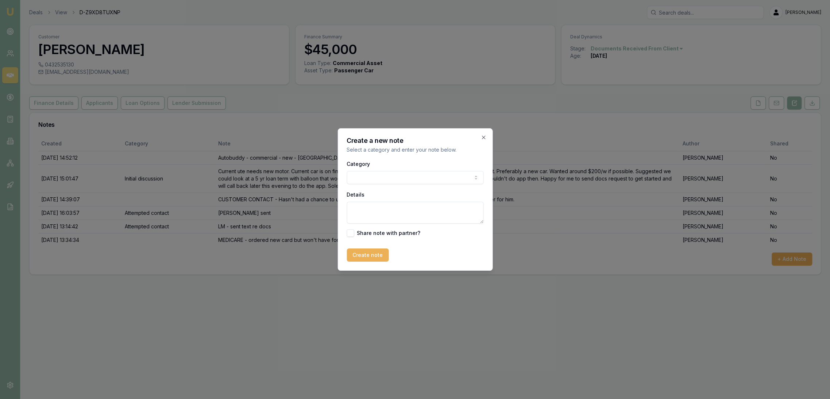
click at [397, 208] on textarea "Details" at bounding box center [415, 212] width 137 height 22
click at [437, 205] on textarea "CREDIT REPORT - shows" at bounding box center [415, 212] width 137 height 22
click at [446, 212] on textarea "CREDIT REPORT - (-)50, exclusion; 288 // PL default 25/8/25 $6647 // Liberty cu…" at bounding box center [415, 212] width 137 height 22
type textarea "CREDIT REPORT - (-)50, exclusion; 288 // PL default [DATE] $6647 // Liberty cur…"
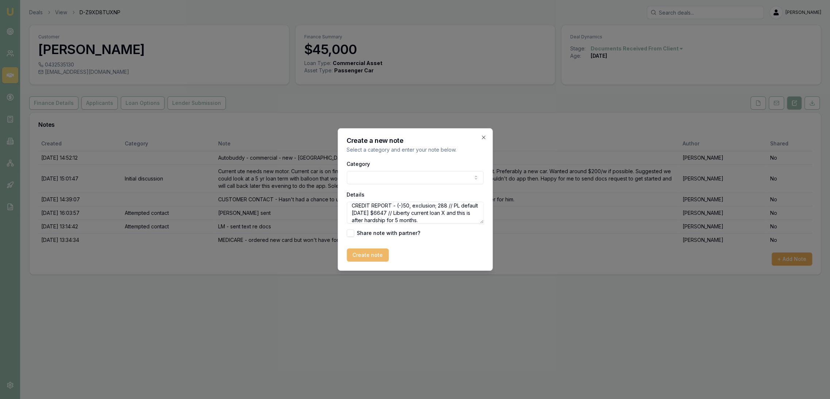
click at [363, 256] on button "Create note" at bounding box center [368, 254] width 42 height 13
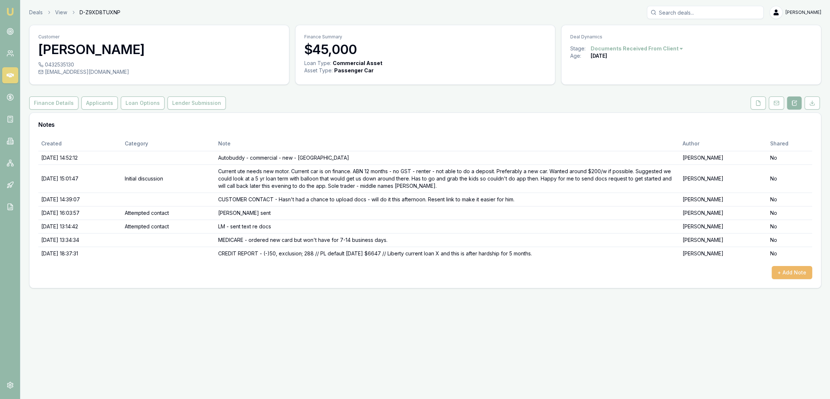
click at [790, 274] on button "+ Add Note" at bounding box center [792, 272] width 41 height 13
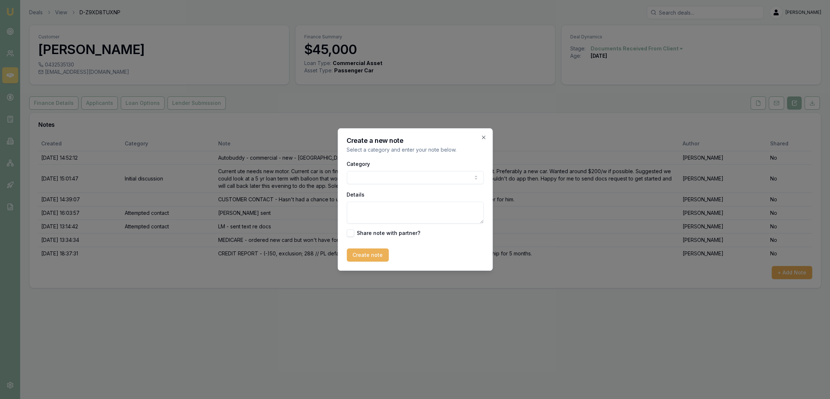
click at [392, 215] on textarea "Details" at bounding box center [415, 212] width 137 height 22
type textarea "BANK STATEMENTS show 20 dishonours mainly to current cash converters loan."
click at [375, 261] on button "Create note" at bounding box center [368, 254] width 42 height 13
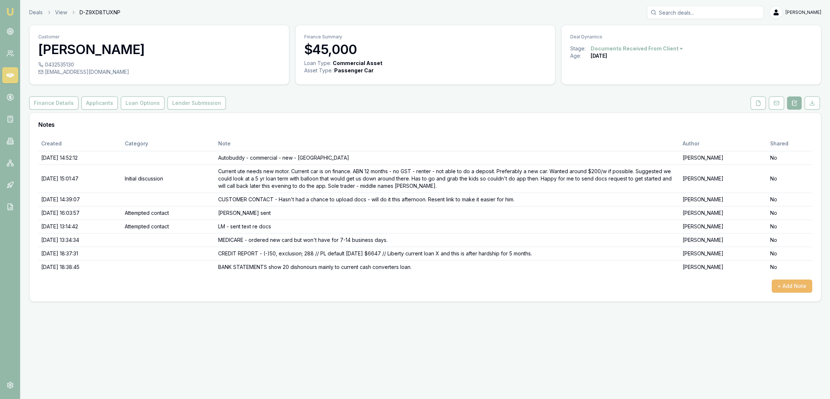
click at [776, 283] on button "+ Add Note" at bounding box center [792, 285] width 41 height 13
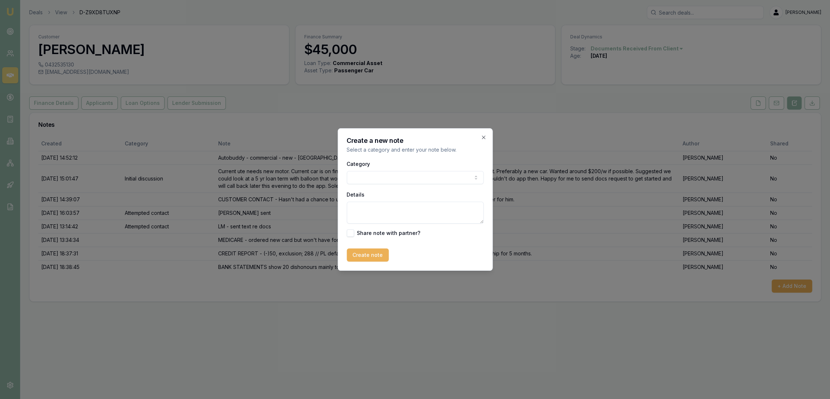
click at [383, 174] on body "Emu Broker Deals View D-Z9XD8TUXNP Robyn Adams Toggle Menu Customer William Chr…" at bounding box center [415, 199] width 830 height 399
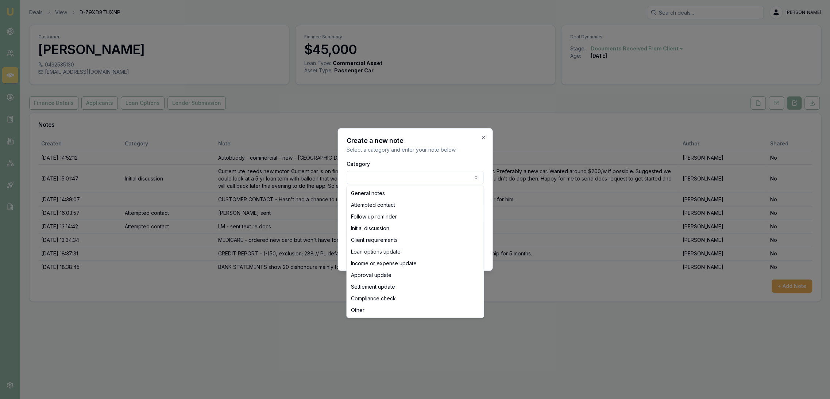
select select "ATTEMPTED_CONTACT"
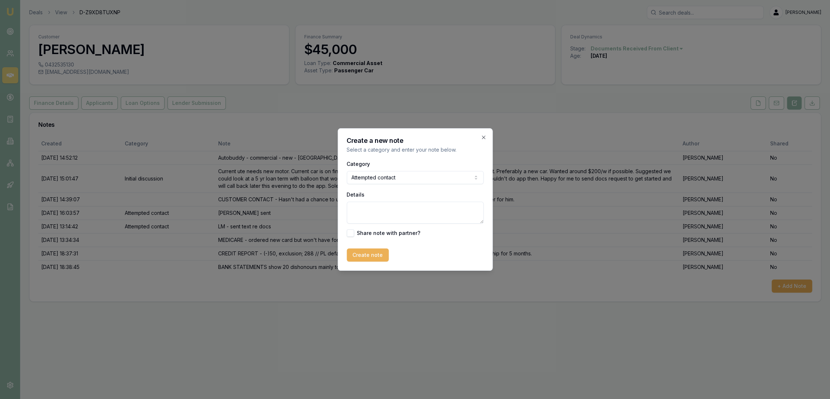
click at [378, 205] on textarea "Details" at bounding box center [415, 212] width 137 height 22
type textarea "LM - CLOSING LEAD as not qualified as no one will give finance on this credit f…"
click at [359, 253] on button "Create note" at bounding box center [368, 254] width 42 height 13
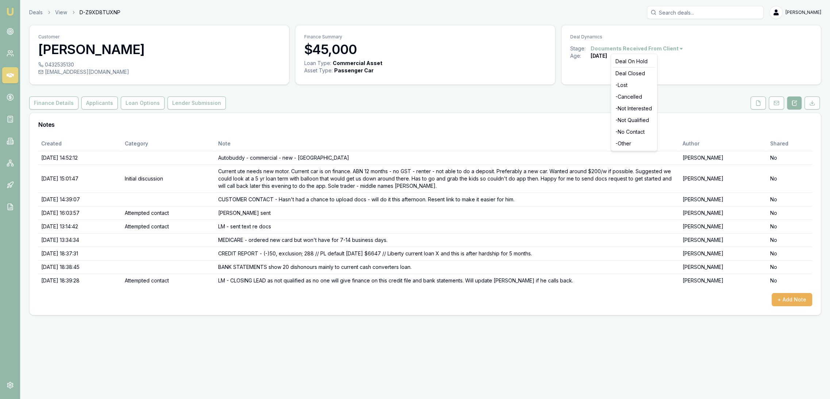
click at [642, 49] on html "Emu Broker Deals View D-Z9XD8TUXNP Robyn Adams Toggle Menu Customer William Chr…" at bounding box center [415, 199] width 830 height 399
click at [635, 116] on div "- Not Qualified" at bounding box center [634, 120] width 43 height 12
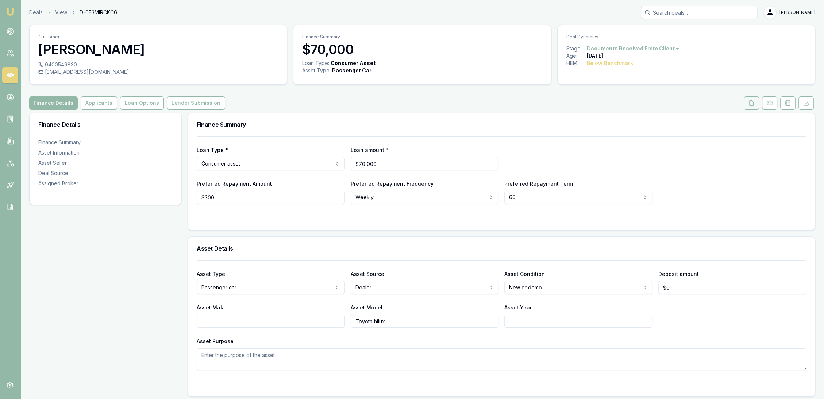
click at [748, 101] on button at bounding box center [751, 102] width 15 height 13
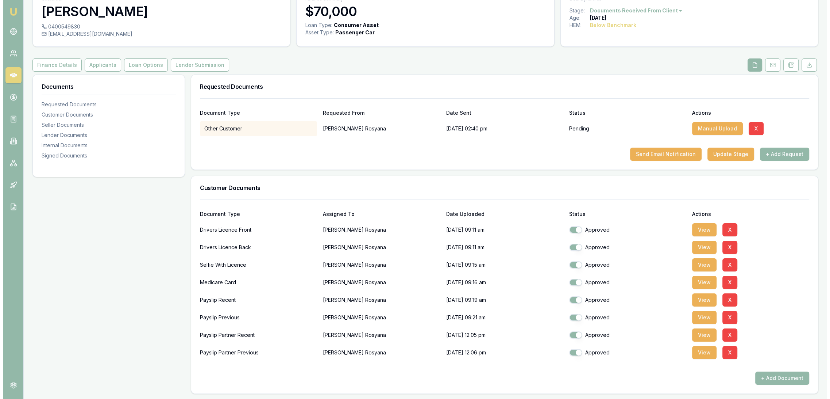
scroll to position [122, 0]
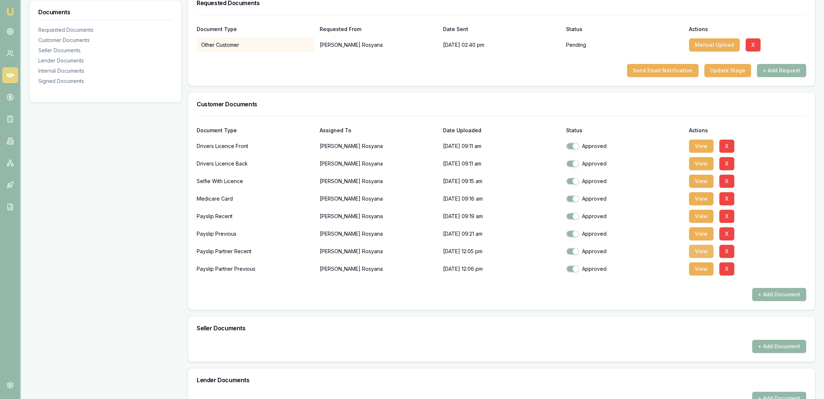
click at [702, 249] on button "View" at bounding box center [701, 251] width 24 height 13
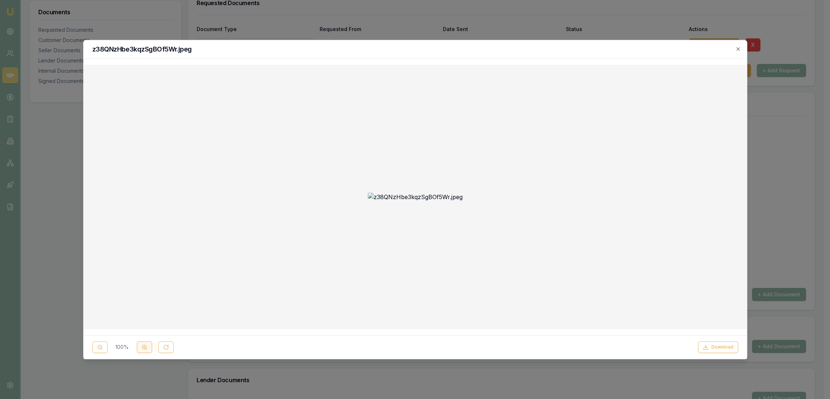
click at [143, 345] on icon at bounding box center [145, 347] width 6 height 6
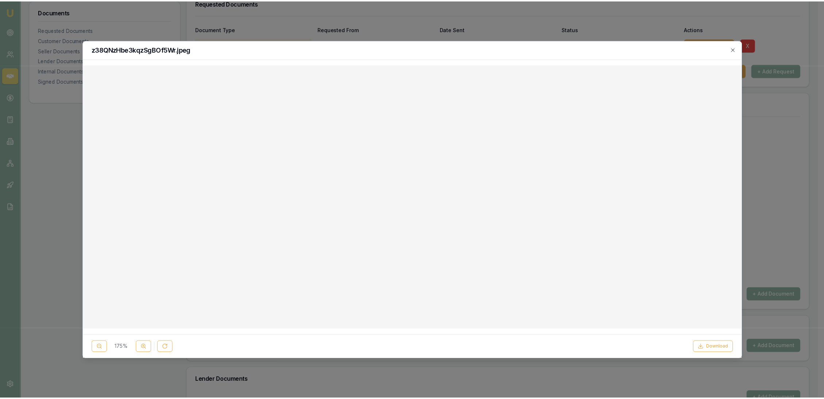
scroll to position [0, 0]
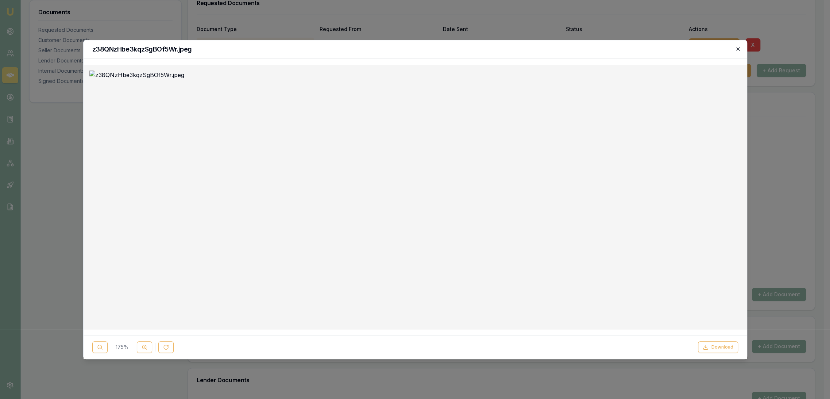
click at [739, 47] on icon "button" at bounding box center [738, 49] width 6 height 6
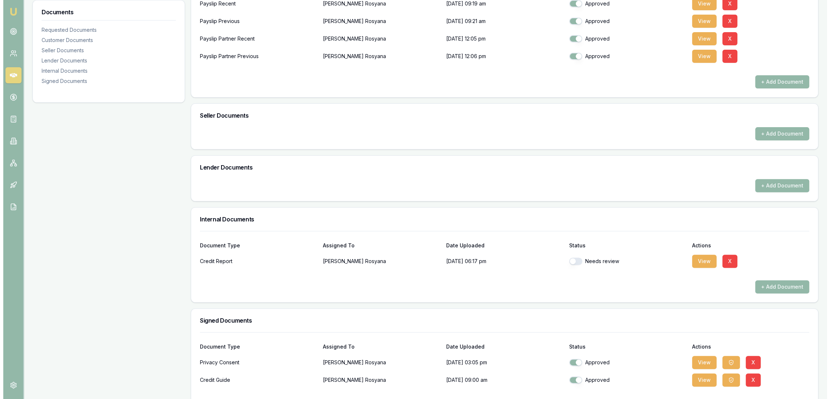
scroll to position [361, 0]
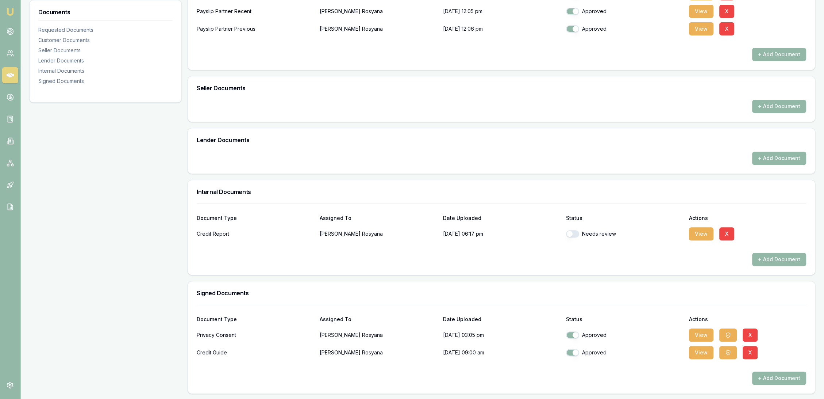
click at [576, 233] on button "button" at bounding box center [572, 233] width 13 height 7
checkbox input "true"
click at [700, 231] on button "View" at bounding box center [701, 233] width 24 height 13
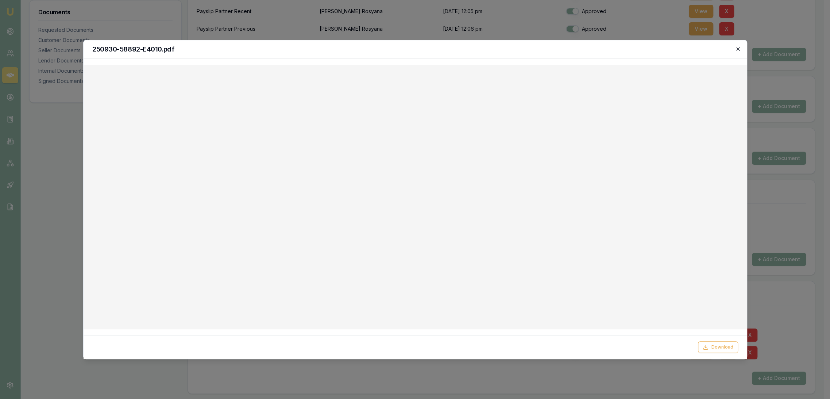
click at [738, 49] on icon "button" at bounding box center [738, 48] width 3 height 3
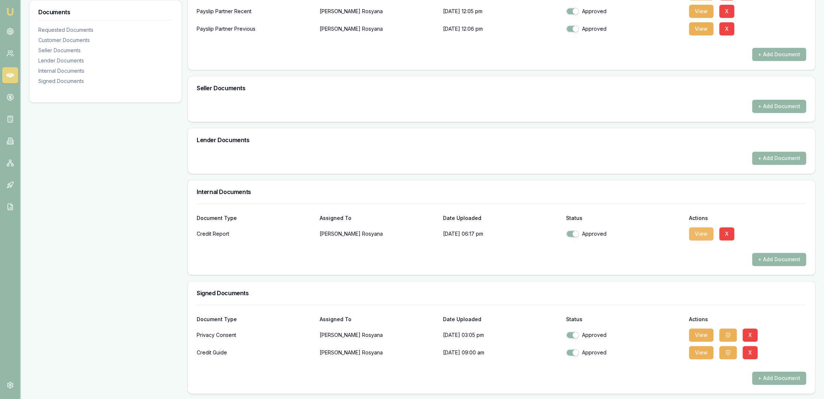
click at [695, 231] on button "View" at bounding box center [701, 233] width 24 height 13
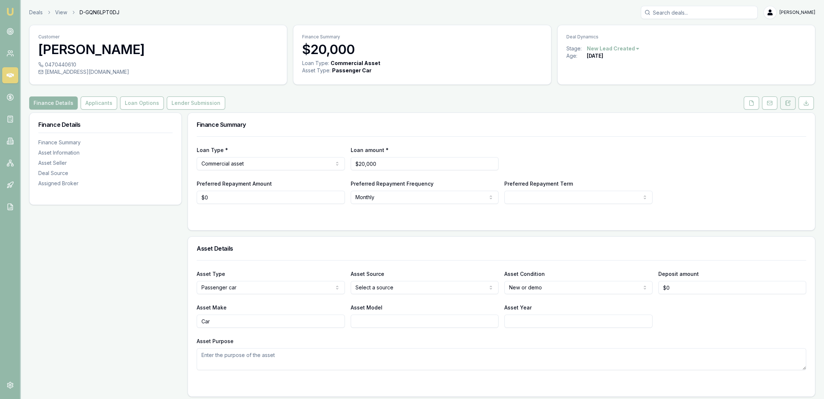
click at [788, 101] on icon at bounding box center [788, 103] width 6 height 6
click at [753, 100] on icon at bounding box center [752, 103] width 6 height 6
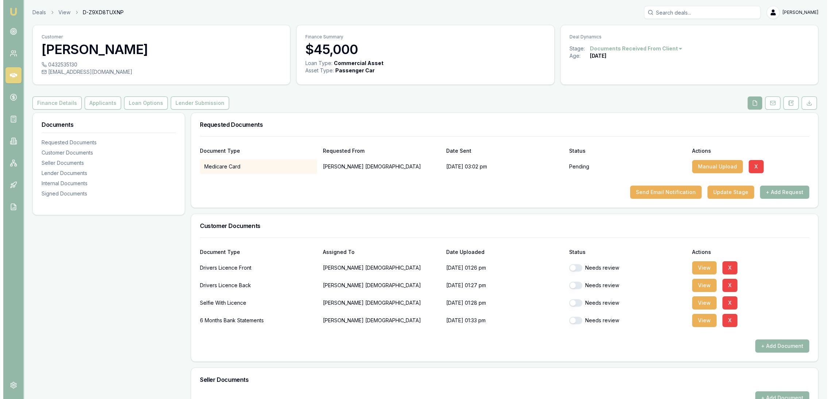
scroll to position [162, 0]
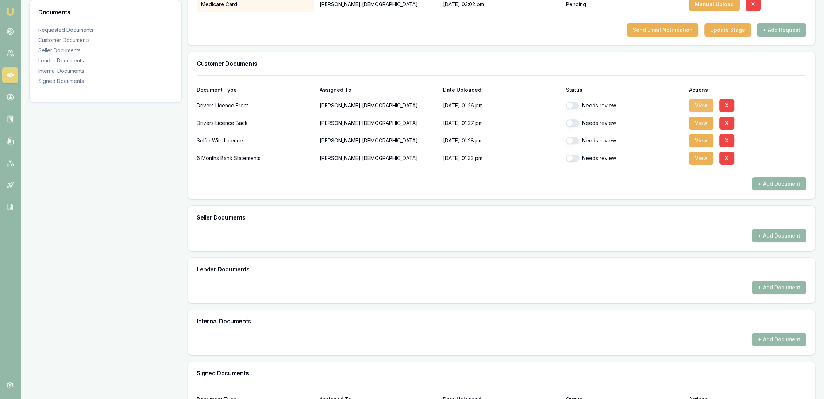
click at [701, 107] on button "View" at bounding box center [701, 105] width 24 height 13
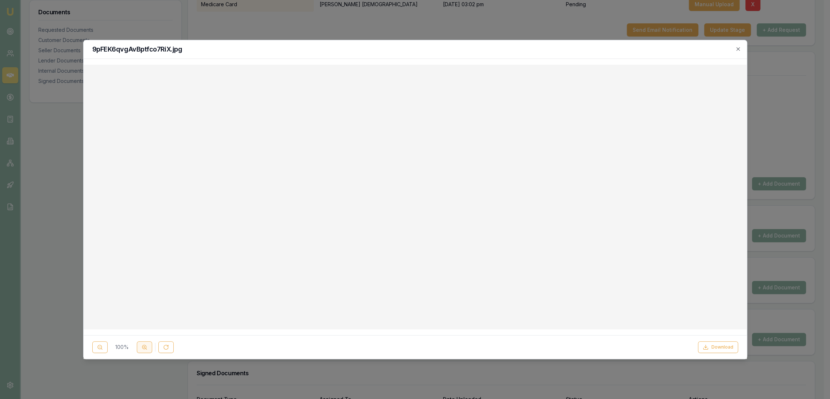
drag, startPoint x: 135, startPoint y: 351, endPoint x: 142, endPoint y: 351, distance: 7.3
click at [139, 351] on div "100 %" at bounding box center [132, 347] width 81 height 12
click at [146, 349] on icon at bounding box center [145, 347] width 6 height 6
click at [738, 51] on icon "button" at bounding box center [738, 49] width 6 height 6
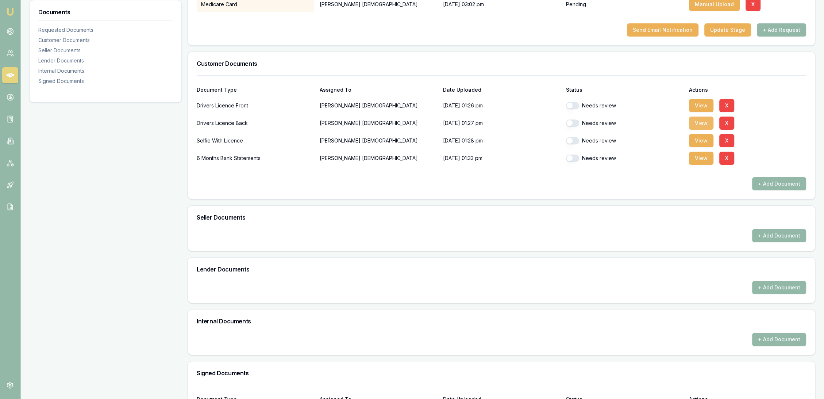
click at [703, 127] on button "View" at bounding box center [701, 122] width 24 height 13
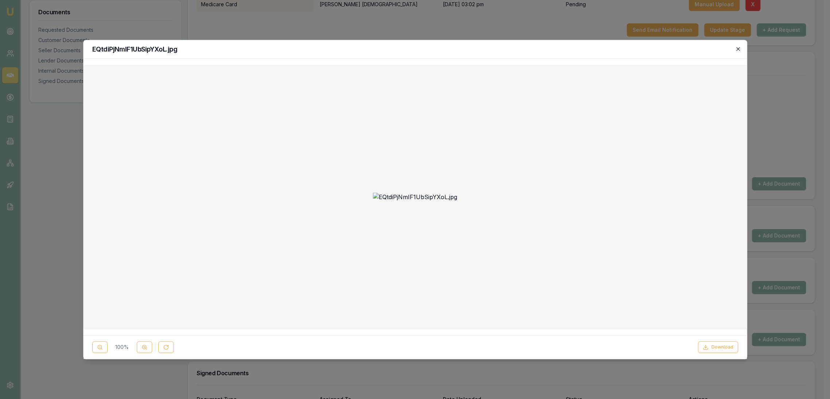
click at [739, 49] on icon "button" at bounding box center [738, 49] width 6 height 6
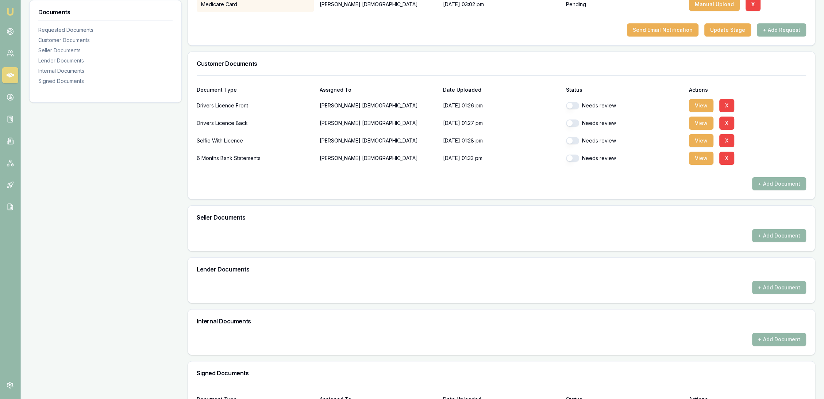
click at [576, 122] on button "button" at bounding box center [572, 122] width 13 height 7
click at [698, 105] on button "View" at bounding box center [701, 105] width 24 height 13
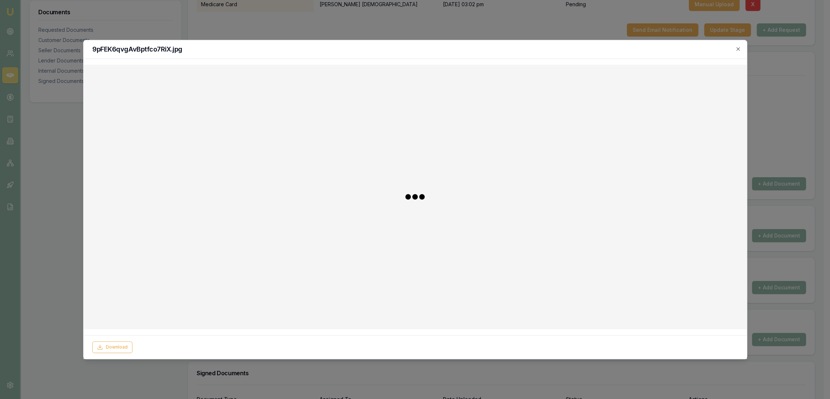
checkbox input "false"
checkbox input "true"
click at [146, 346] on circle at bounding box center [144, 347] width 4 height 4
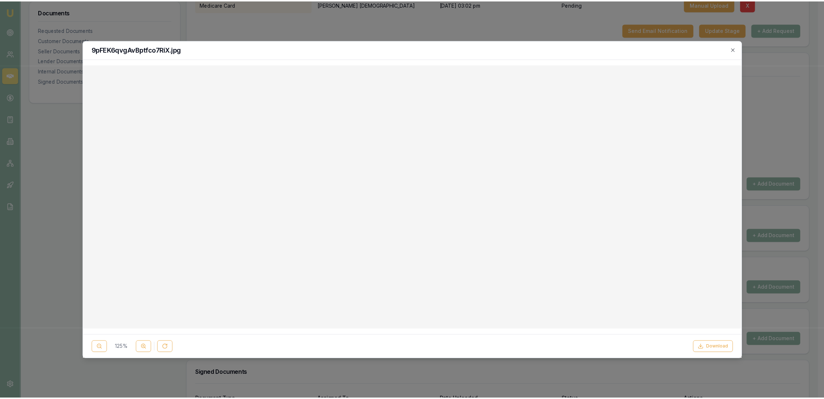
scroll to position [96, 0]
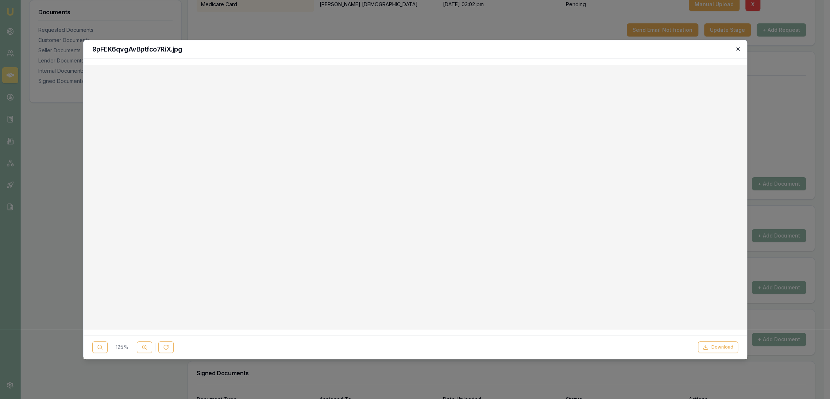
click at [736, 50] on icon "button" at bounding box center [738, 49] width 6 height 6
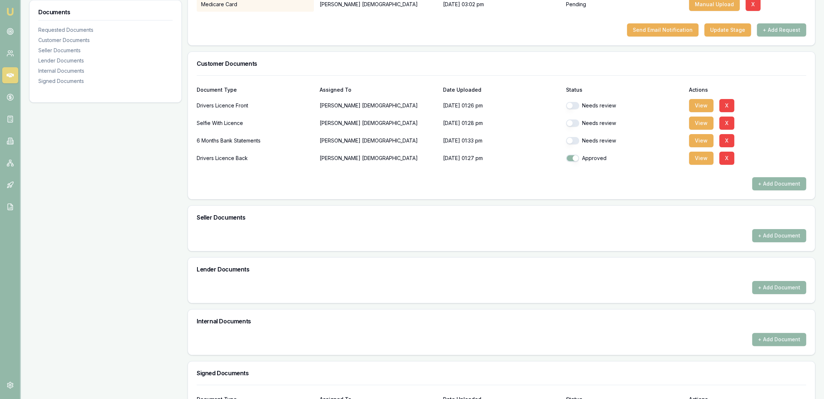
click at [573, 102] on button "button" at bounding box center [572, 105] width 13 height 7
click at [696, 119] on button "View" at bounding box center [701, 122] width 24 height 13
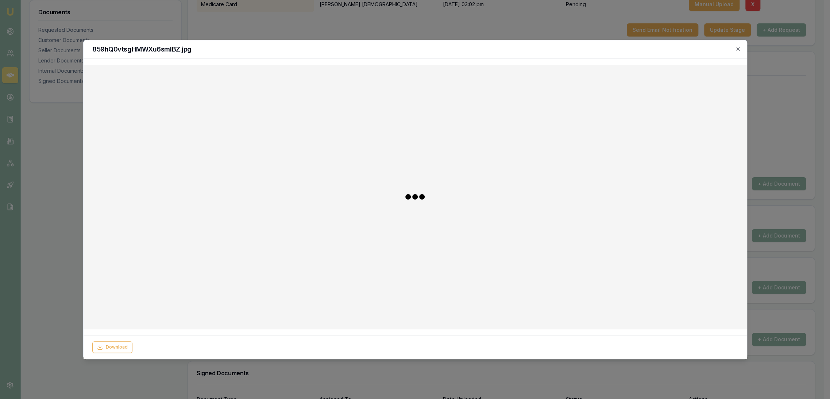
checkbox input "false"
checkbox input "true"
click at [739, 47] on icon "button" at bounding box center [738, 49] width 6 height 6
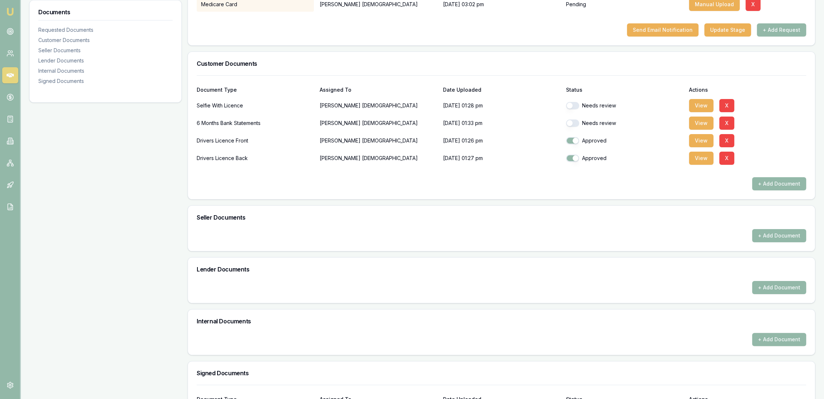
click at [573, 104] on button "button" at bounding box center [572, 105] width 13 height 7
checkbox input "false"
checkbox input "true"
click at [576, 104] on button "button" at bounding box center [572, 105] width 13 height 7
checkbox input "true"
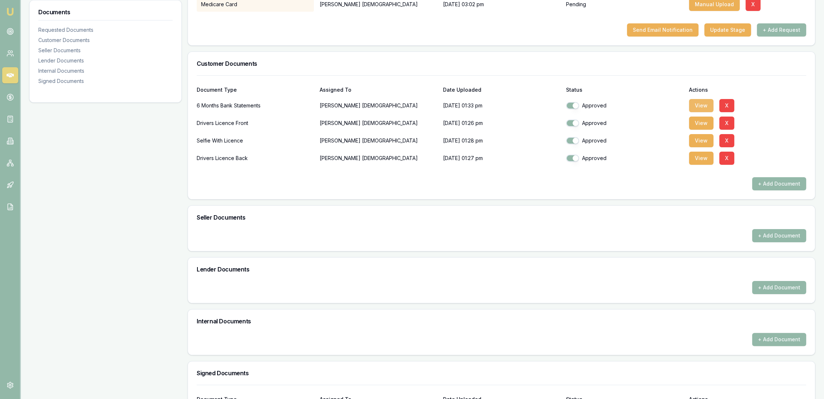
click at [697, 102] on button "View" at bounding box center [701, 105] width 24 height 13
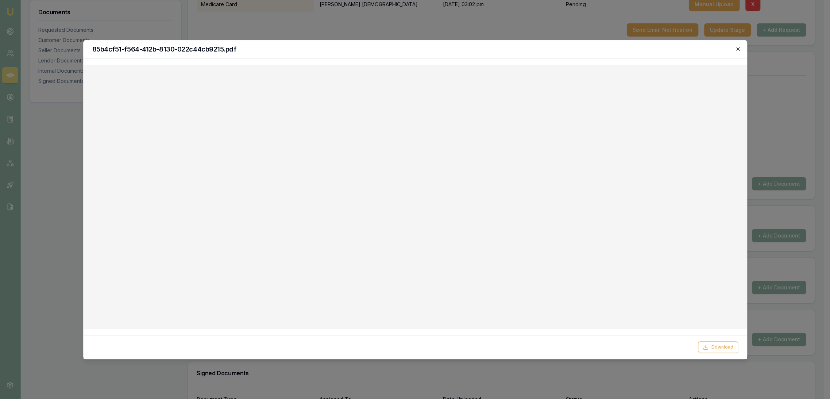
click at [739, 49] on icon "button" at bounding box center [738, 49] width 6 height 6
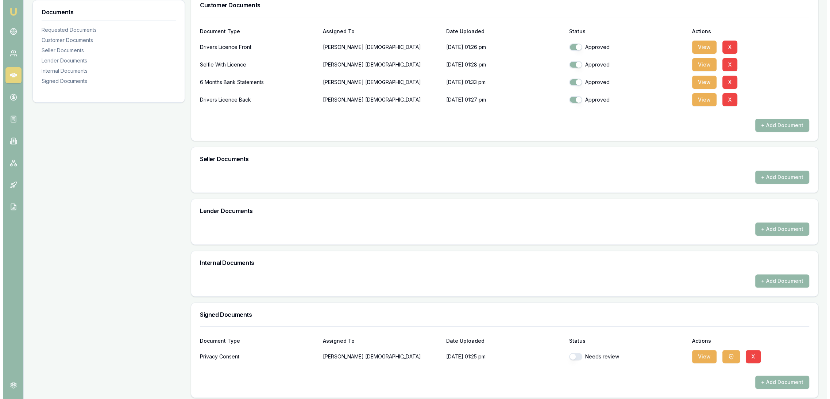
scroll to position [224, 0]
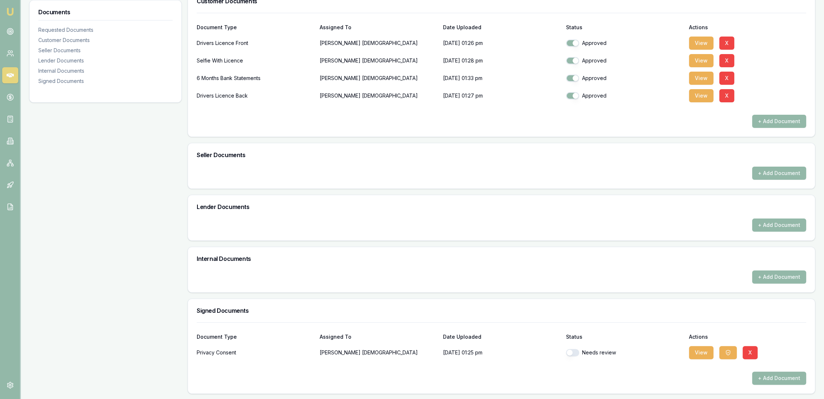
click at [573, 351] on button "button" at bounding box center [572, 352] width 13 height 7
checkbox input "true"
click at [702, 354] on button "View" at bounding box center [701, 352] width 24 height 13
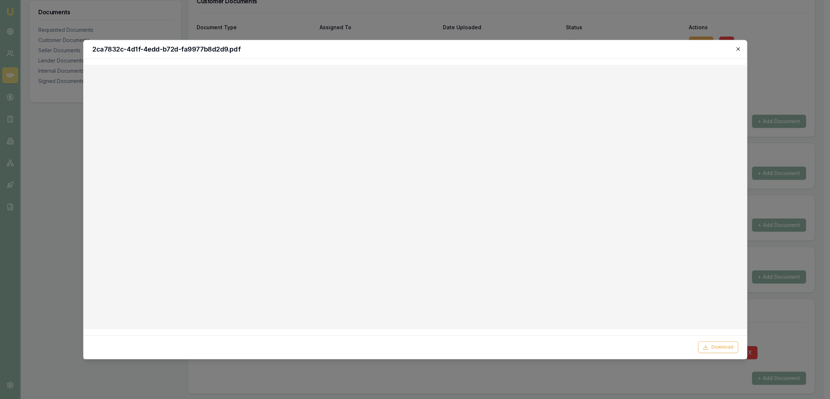
click at [737, 49] on icon "button" at bounding box center [738, 49] width 6 height 6
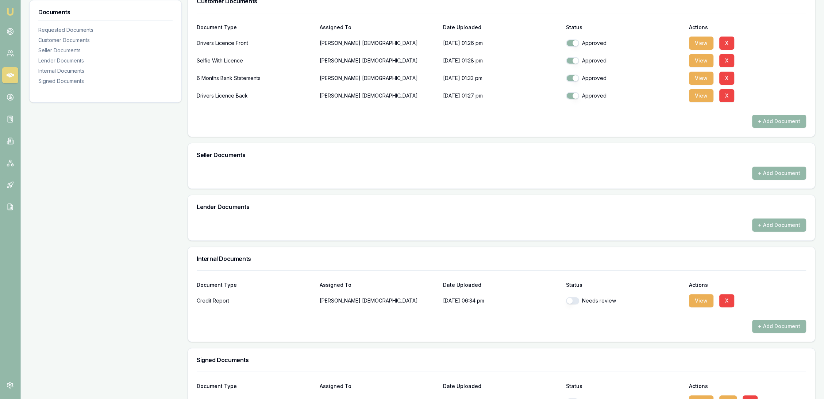
click at [422, 218] on div "+ Add Document" at bounding box center [502, 224] width 610 height 13
drag, startPoint x: 577, startPoint y: 298, endPoint x: 595, endPoint y: 307, distance: 20.2
click at [577, 298] on button "button" at bounding box center [572, 300] width 13 height 7
checkbox input "true"
click at [792, 331] on button "+ Add Document" at bounding box center [779, 325] width 54 height 13
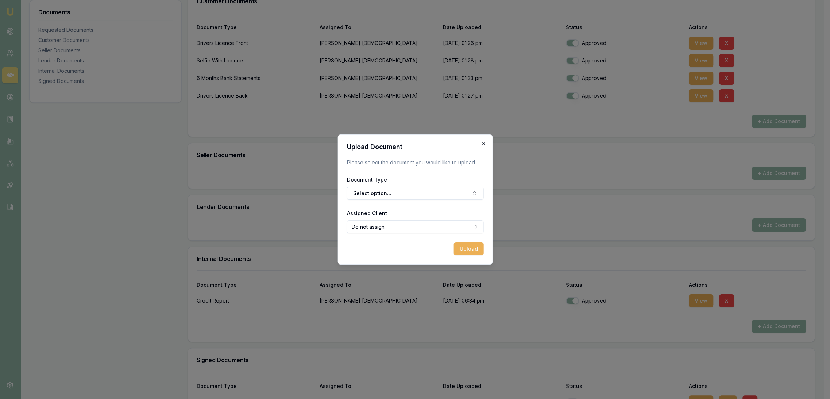
click at [484, 142] on icon "button" at bounding box center [484, 144] width 6 height 6
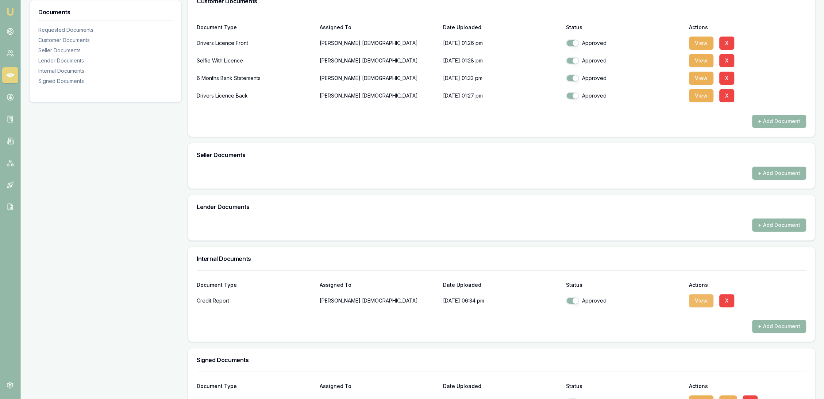
click at [697, 301] on button "View" at bounding box center [701, 300] width 24 height 13
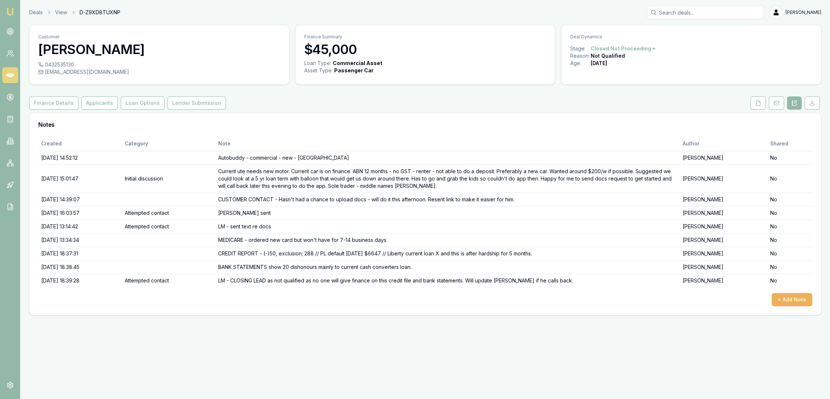
click at [3, 8] on nav "Emu Broker" at bounding box center [10, 110] width 20 height 220
click at [11, 9] on img at bounding box center [10, 11] width 9 height 9
